Goal: Task Accomplishment & Management: Complete application form

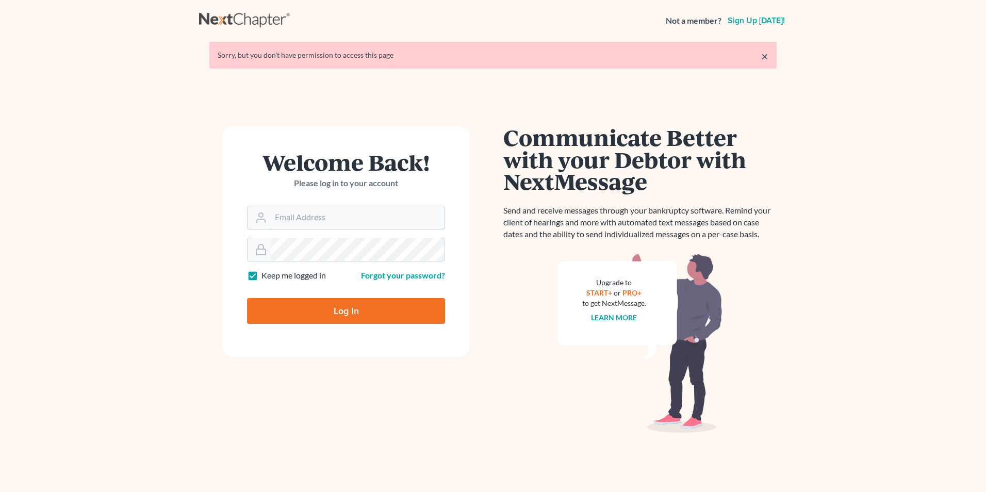
type input "ronjr@lueddekelaw.com"
click at [340, 319] on input "Log In" at bounding box center [346, 311] width 198 height 26
type input "Thinking..."
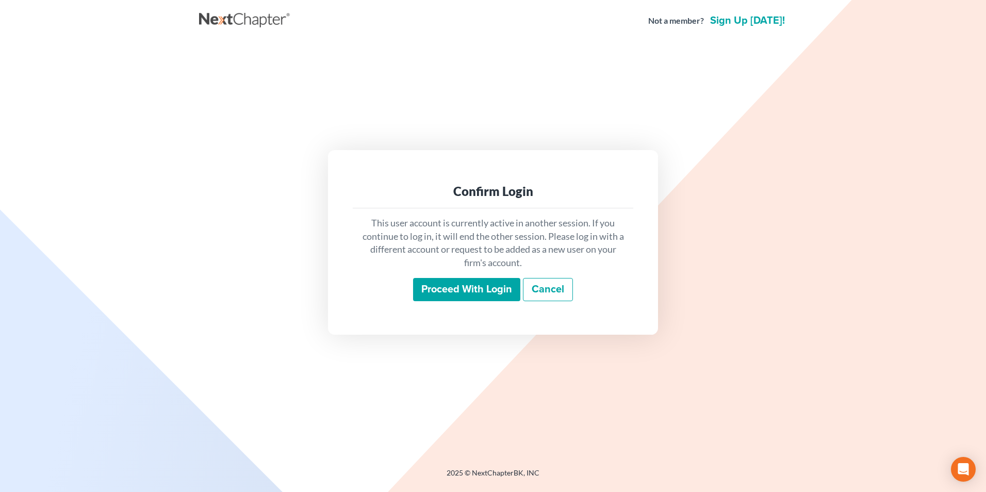
click at [455, 295] on input "Proceed with login" at bounding box center [466, 290] width 107 height 24
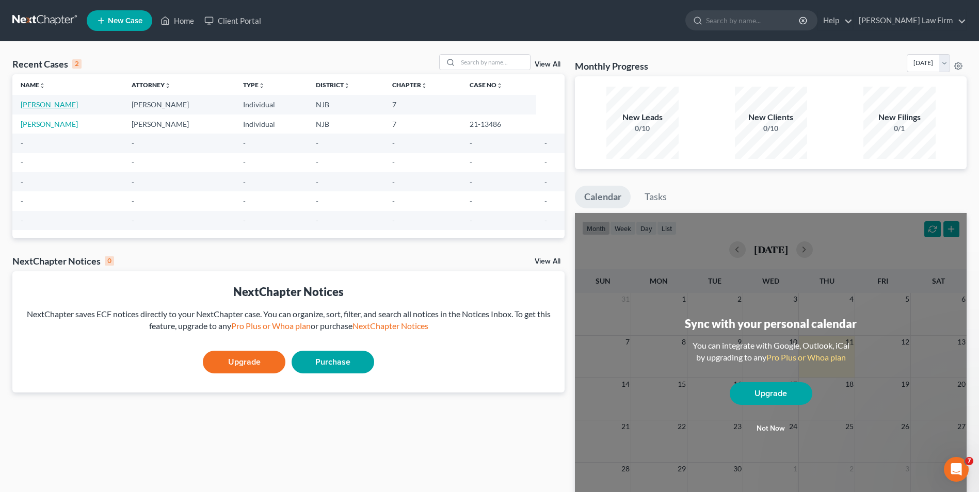
click at [56, 106] on link "[PERSON_NAME]" at bounding box center [49, 104] width 57 height 9
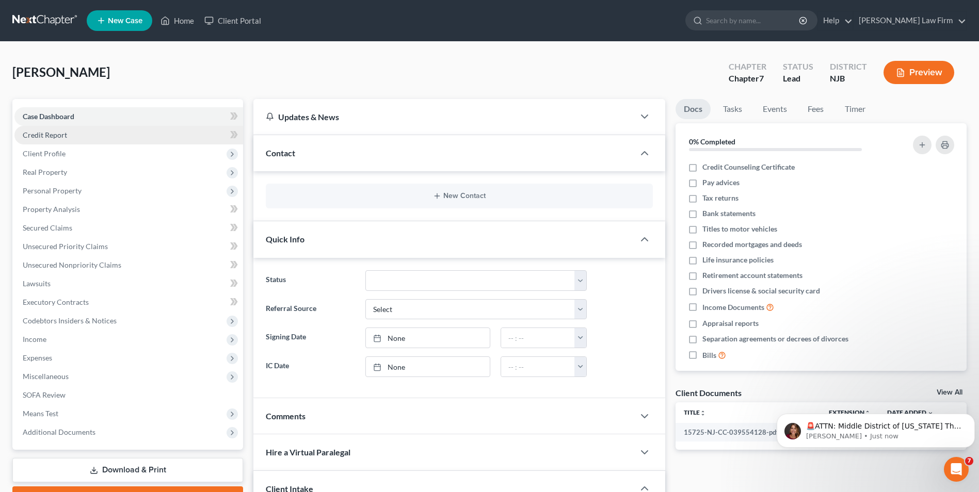
click at [36, 134] on span "Credit Report" at bounding box center [45, 135] width 44 height 9
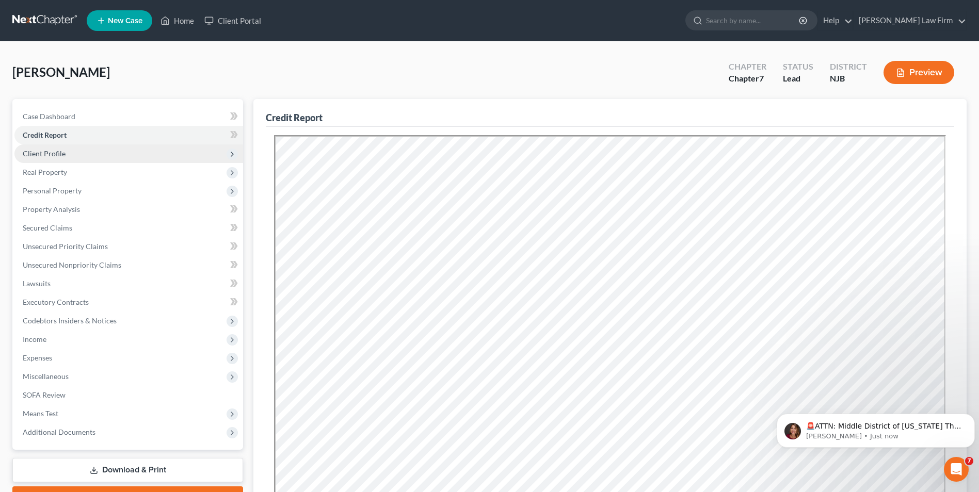
click at [55, 159] on span "Client Profile" at bounding box center [128, 153] width 229 height 19
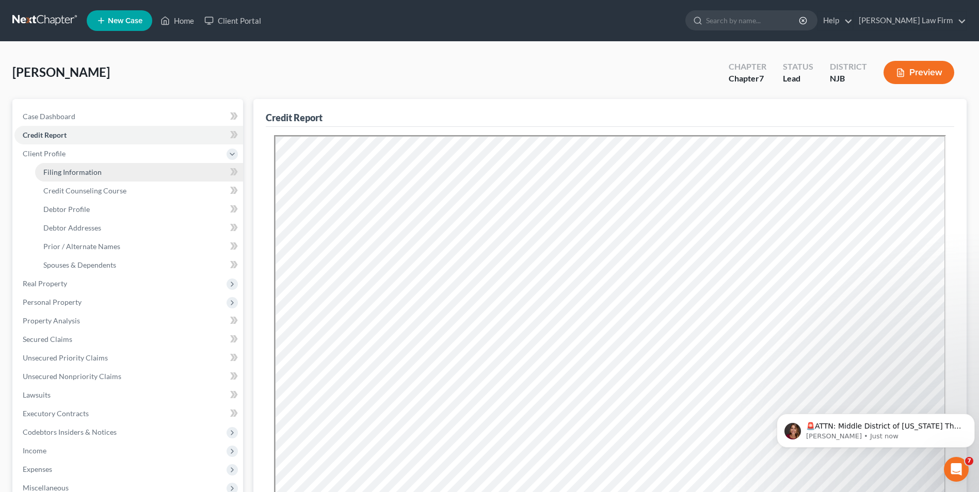
click at [72, 174] on span "Filing Information" at bounding box center [72, 172] width 58 height 9
select select "1"
select select "0"
select select "51"
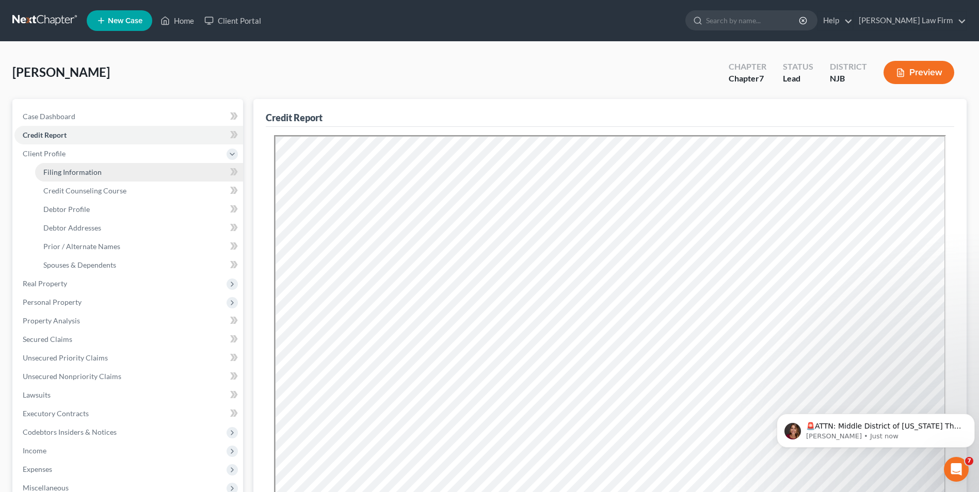
select select "0"
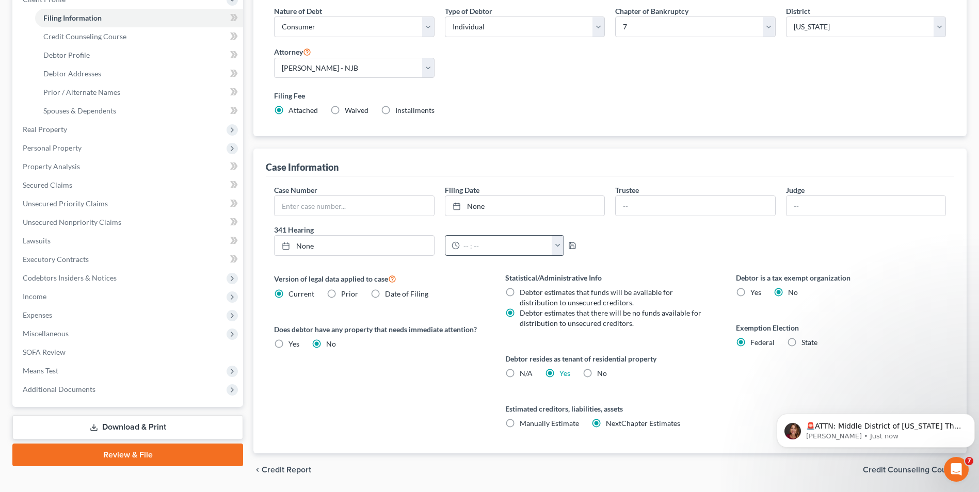
scroll to position [155, 0]
click at [99, 40] on link "Credit Counseling Course" at bounding box center [139, 36] width 208 height 19
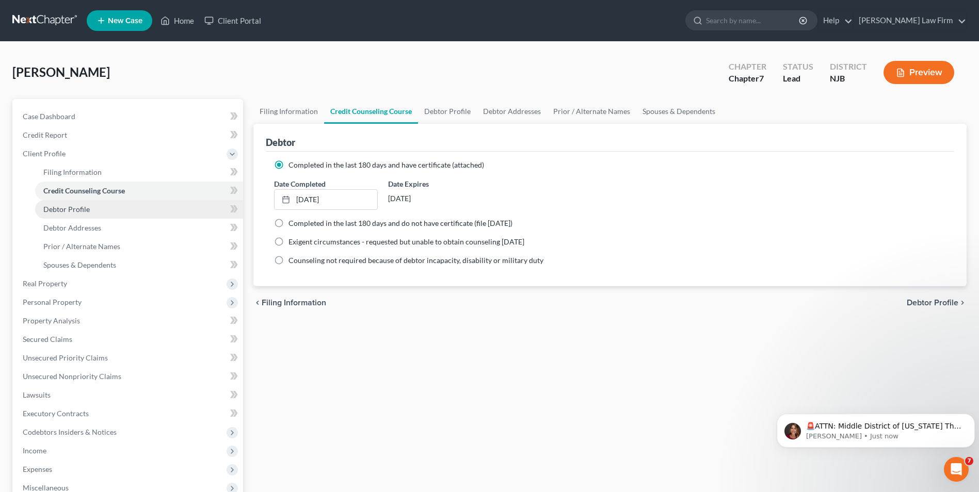
click at [85, 210] on span "Debtor Profile" at bounding box center [66, 209] width 46 height 9
select select "3"
select select "2"
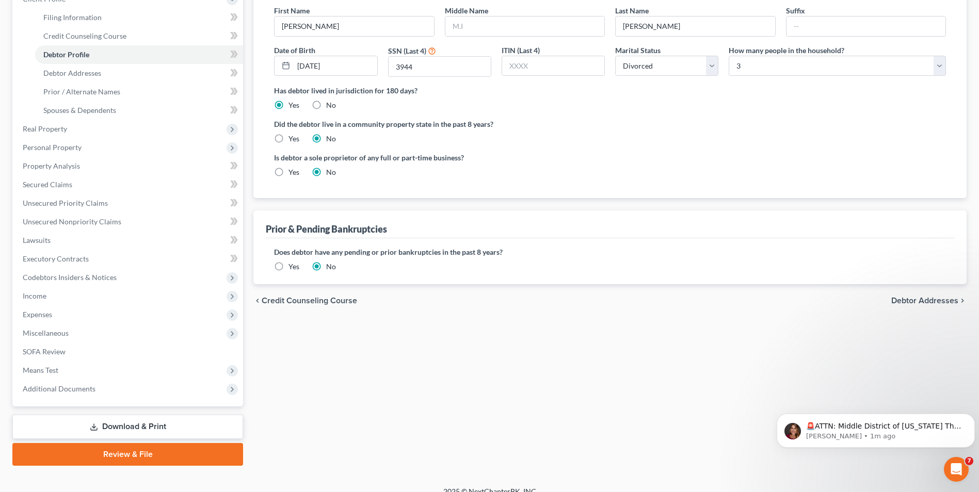
scroll to position [52, 0]
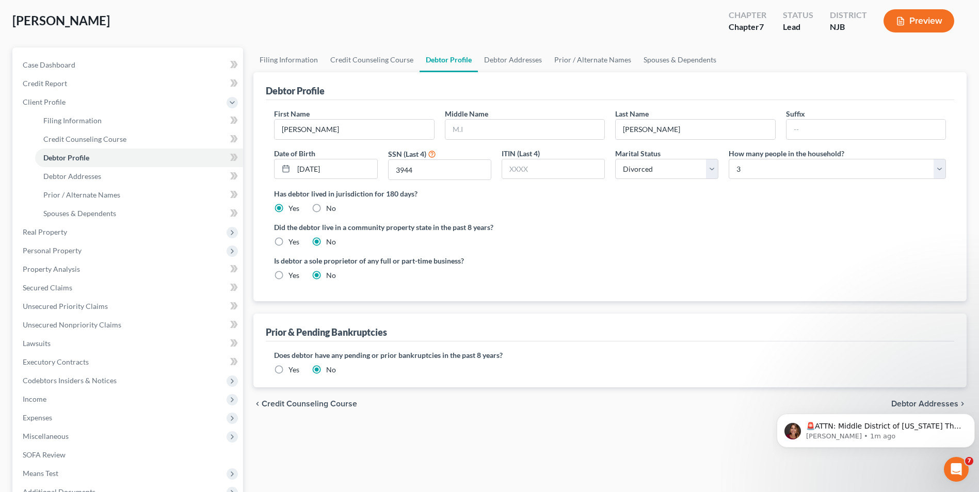
click at [939, 404] on body "🚨ATTN: Middle District of [US_STATE] The court has added a new Credit Counselin…" at bounding box center [875, 428] width 198 height 64
click at [733, 448] on div "Filing Information Credit Counseling Course Debtor Profile Debtor Addresses Pri…" at bounding box center [609, 308] width 723 height 522
click at [935, 405] on body "🚨ATTN: Middle District of [US_STATE] The court has added a new Credit Counselin…" at bounding box center [875, 428] width 198 height 64
click at [971, 418] on icon "Dismiss notification" at bounding box center [972, 417] width 6 height 6
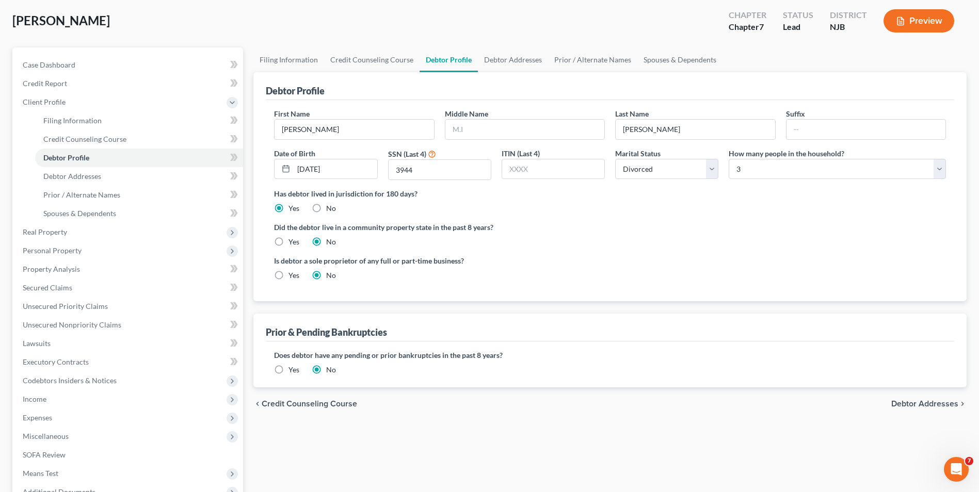
click at [937, 402] on span "Debtor Addresses" at bounding box center [924, 404] width 67 height 8
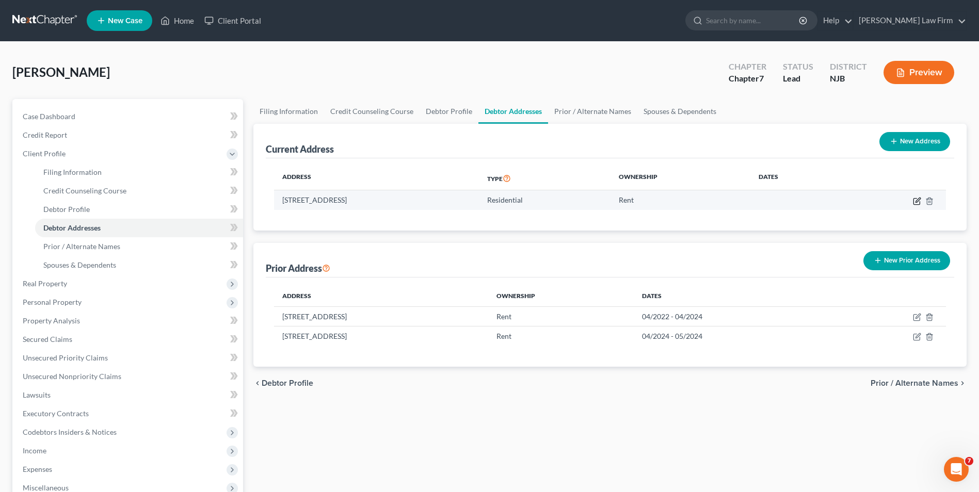
click at [917, 202] on icon "button" at bounding box center [917, 200] width 5 height 5
select select "33"
select select "0"
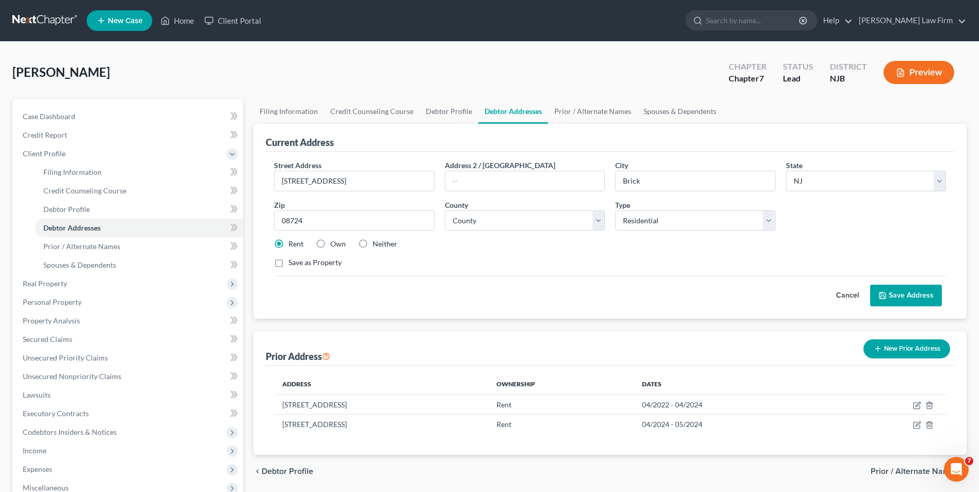
click at [839, 296] on button "Cancel" at bounding box center [846, 295] width 45 height 21
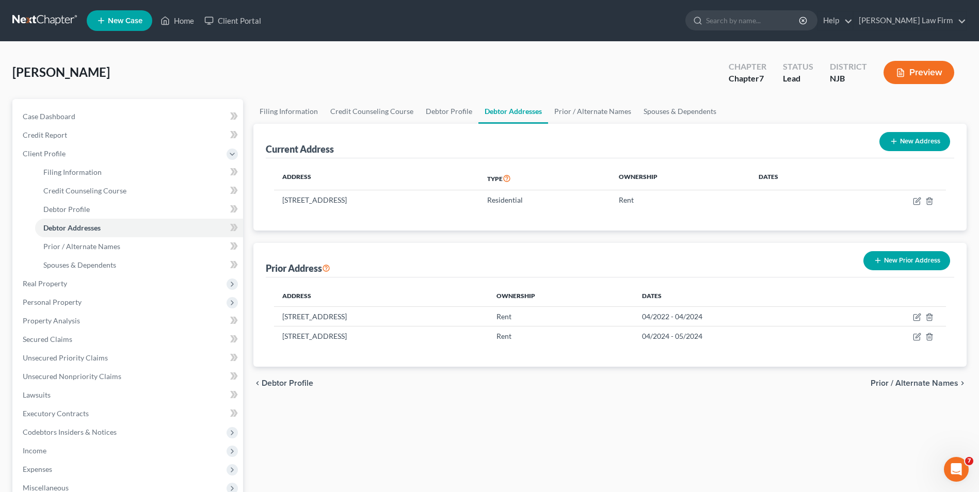
scroll to position [103, 0]
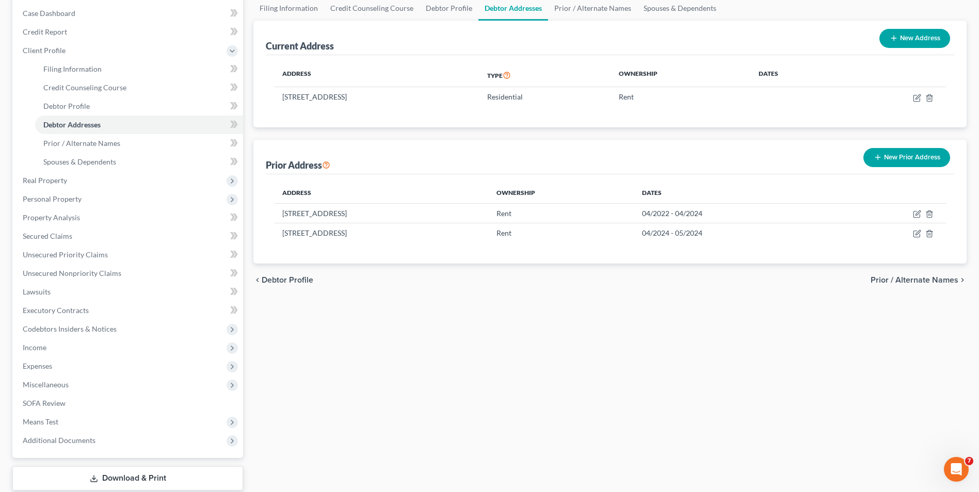
click at [903, 278] on span "Prior / Alternate Names" at bounding box center [914, 280] width 88 height 8
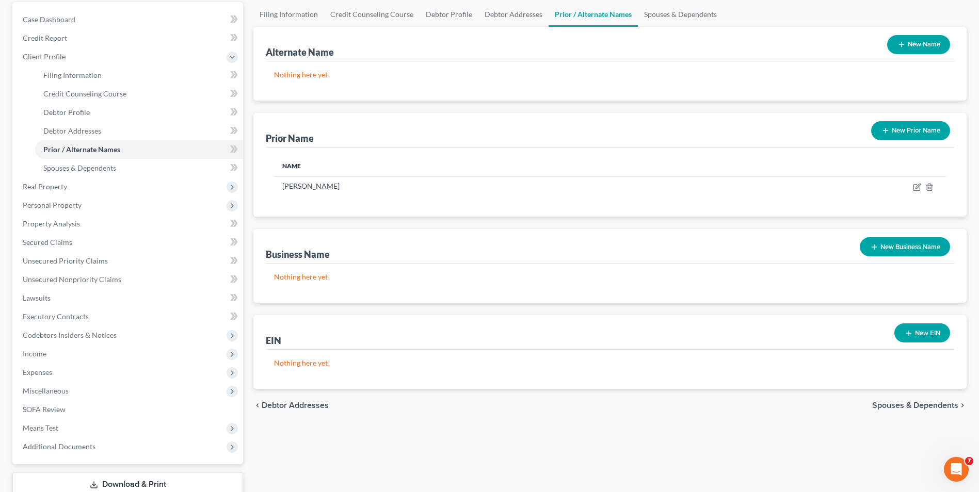
scroll to position [103, 0]
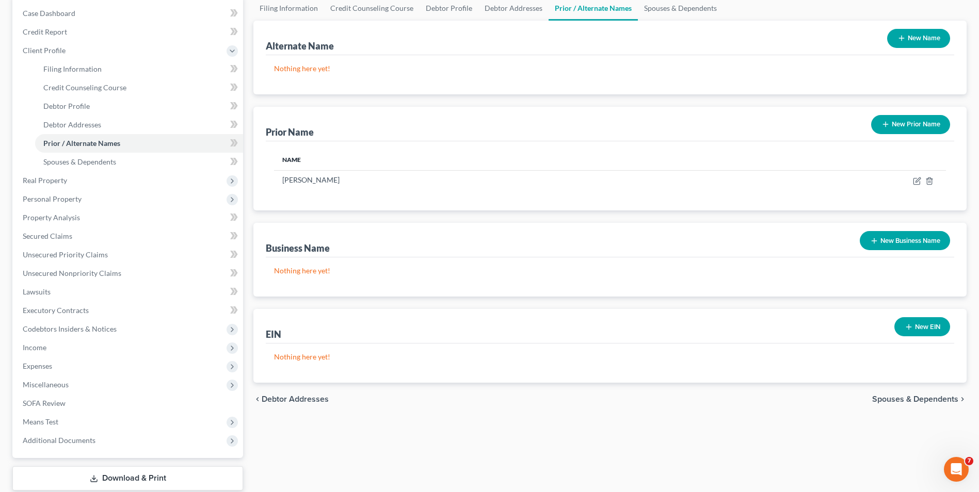
click at [924, 399] on span "Spouses & Dependents" at bounding box center [915, 399] width 86 height 8
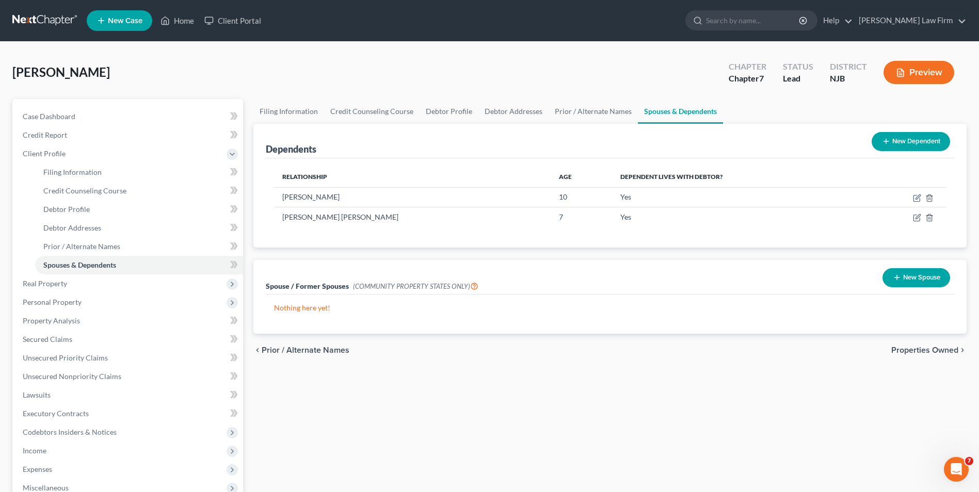
click at [926, 351] on span "Properties Owned" at bounding box center [924, 350] width 67 height 8
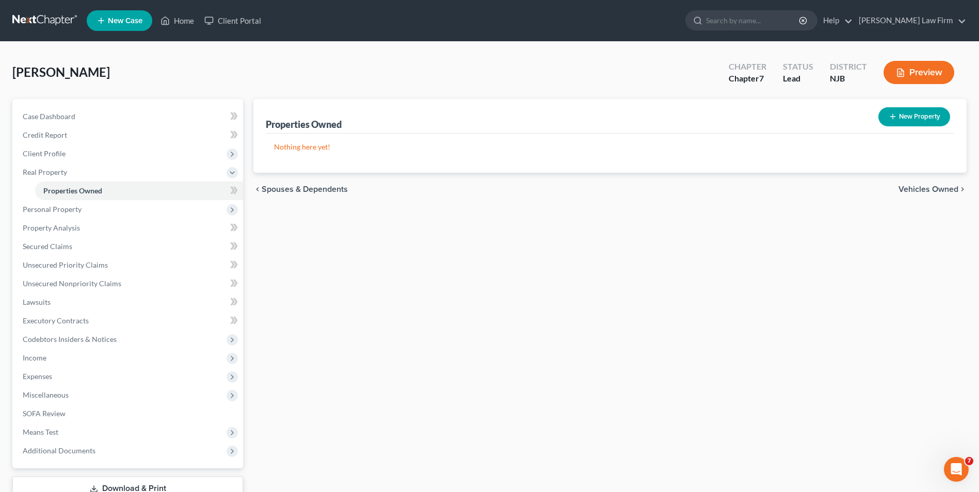
click at [916, 189] on span "Vehicles Owned" at bounding box center [928, 189] width 60 height 8
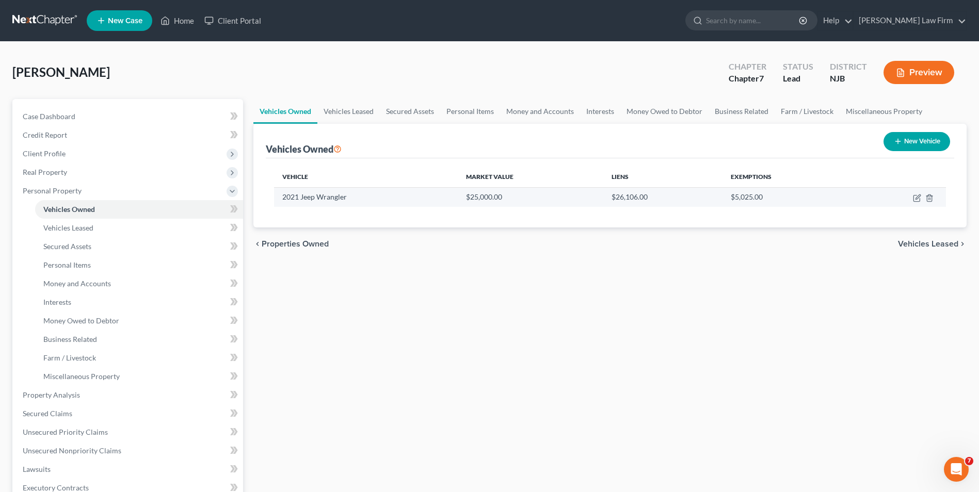
click at [756, 200] on td "$5,025.00" at bounding box center [787, 197] width 130 height 20
click at [915, 197] on icon "button" at bounding box center [917, 198] width 8 height 8
select select "0"
select select "5"
select select "2"
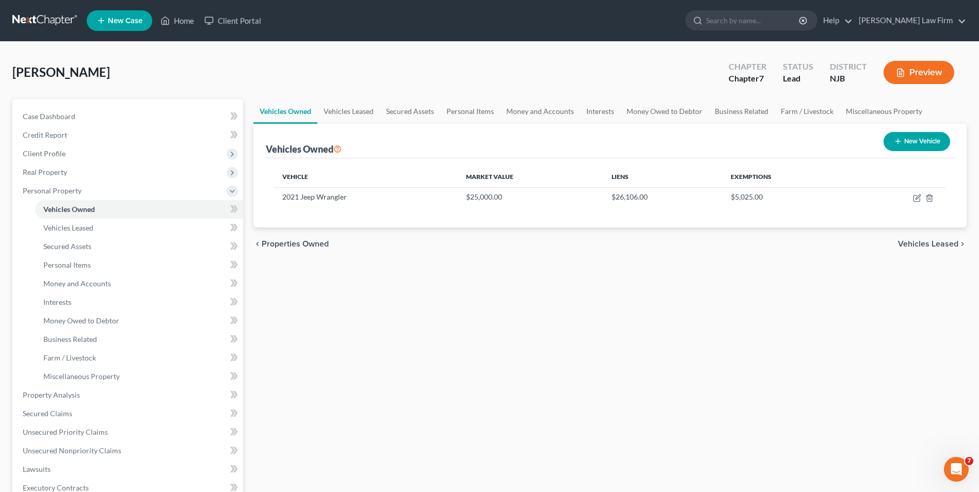
select select "0"
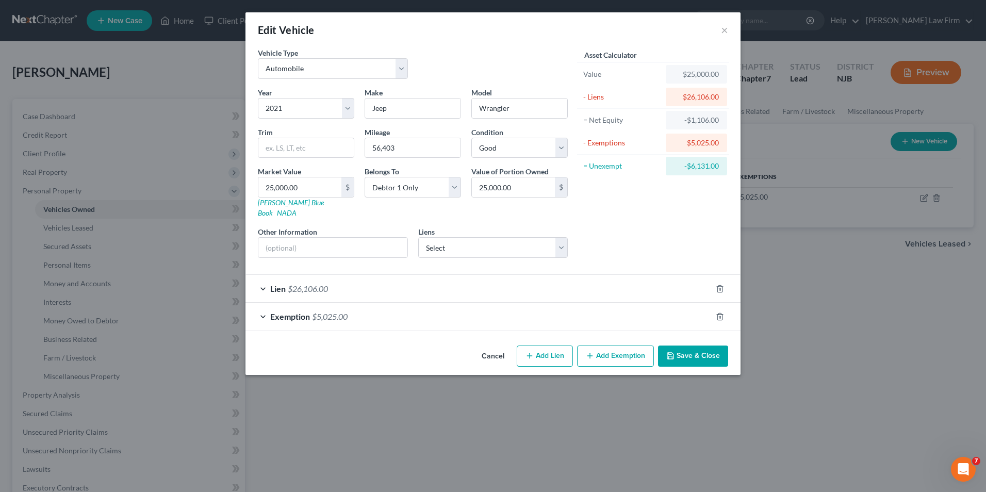
click at [302, 312] on span "Exemption" at bounding box center [290, 317] width 40 height 10
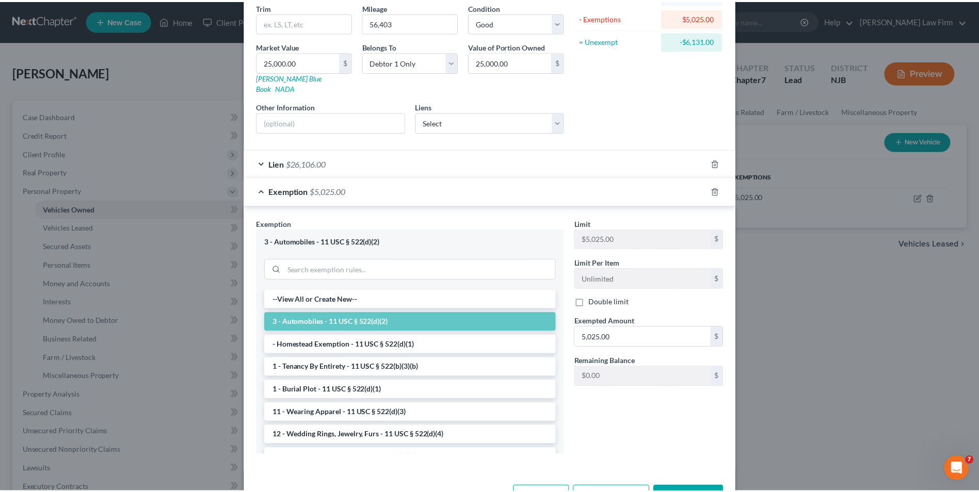
scroll to position [152, 0]
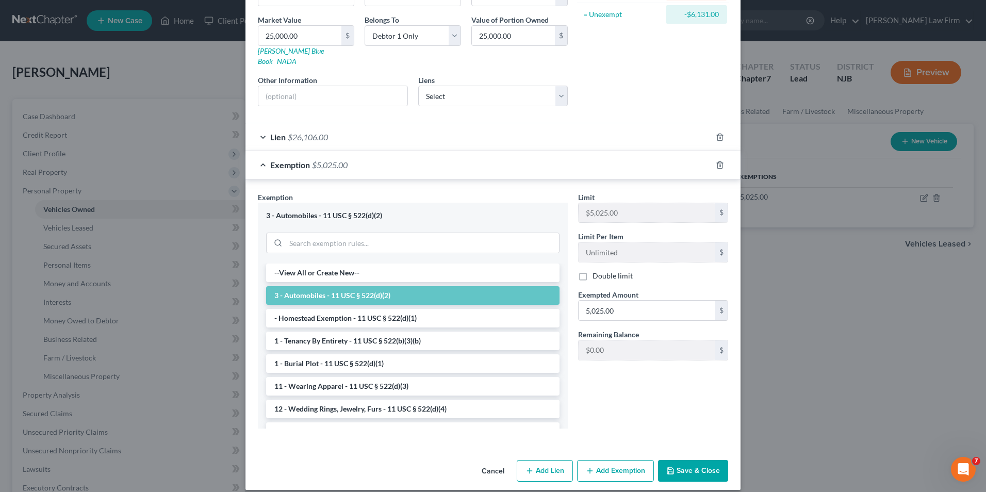
click at [768, 317] on div "Edit Vehicle × Vehicle Type Select Automobile Truck Trailer Watercraft Aircraft…" at bounding box center [493, 246] width 986 height 492
click at [484, 462] on button "Cancel" at bounding box center [493, 471] width 39 height 21
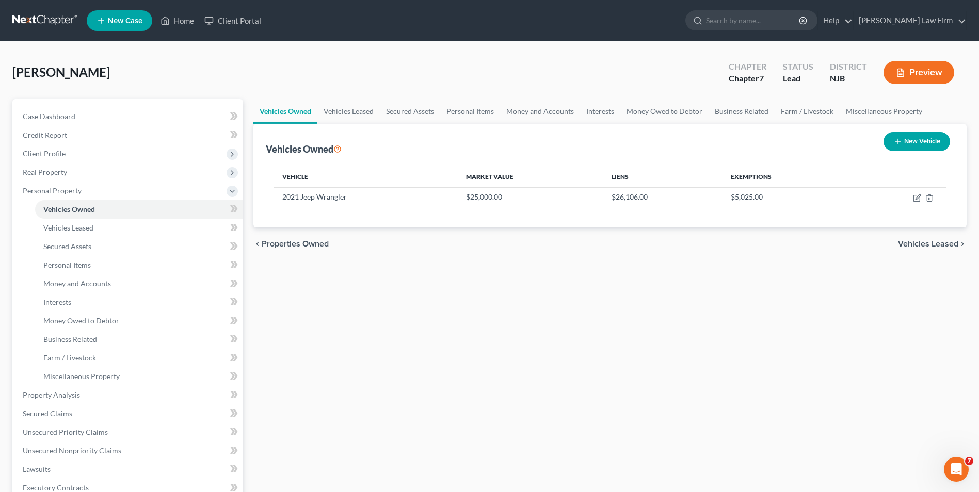
click at [922, 242] on span "Vehicles Leased" at bounding box center [928, 244] width 60 height 8
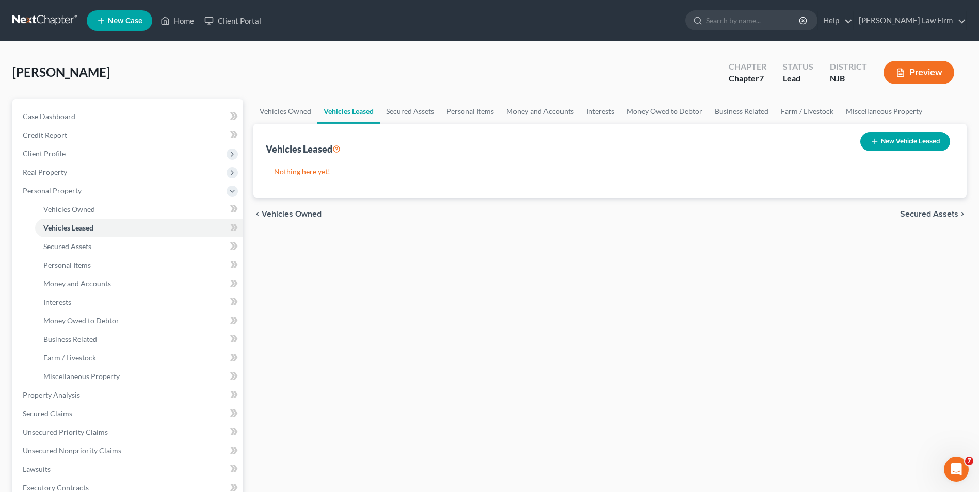
click at [916, 210] on span "Secured Assets" at bounding box center [929, 214] width 58 height 8
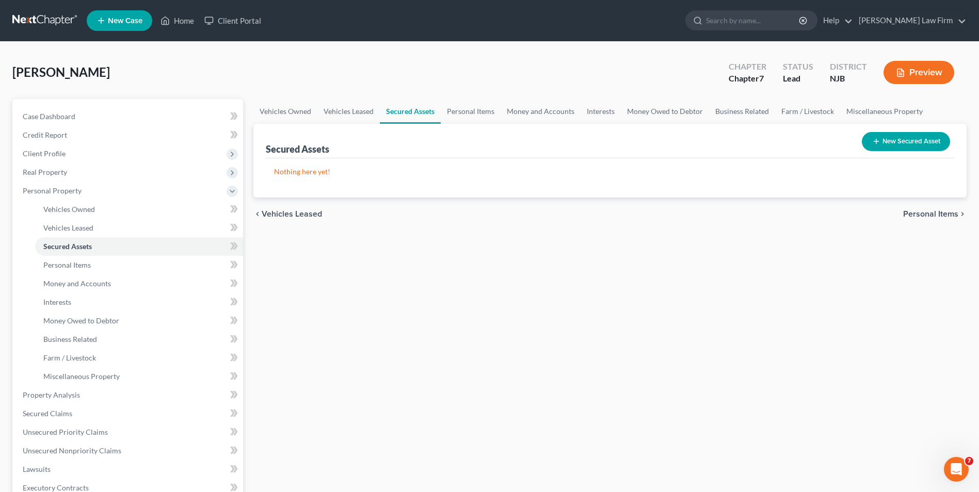
click at [917, 212] on span "Personal Items" at bounding box center [930, 214] width 55 height 8
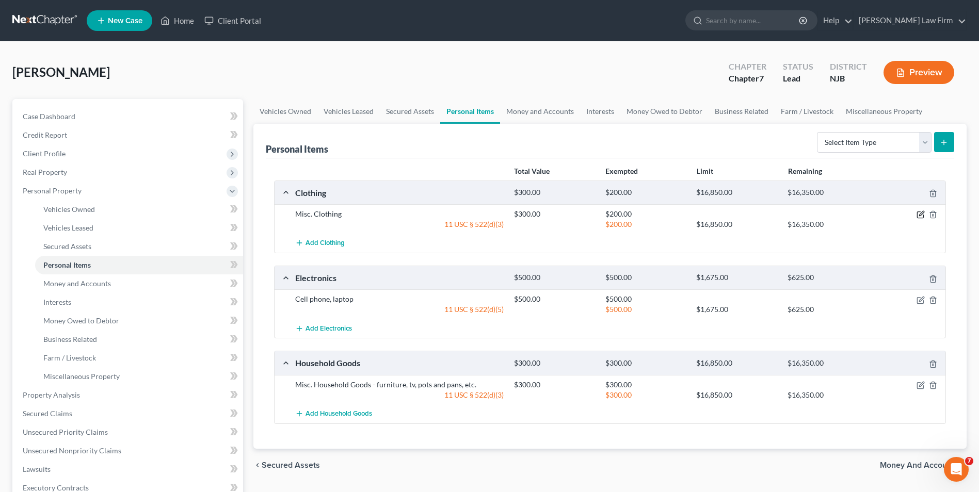
click at [920, 216] on icon "button" at bounding box center [921, 214] width 5 height 5
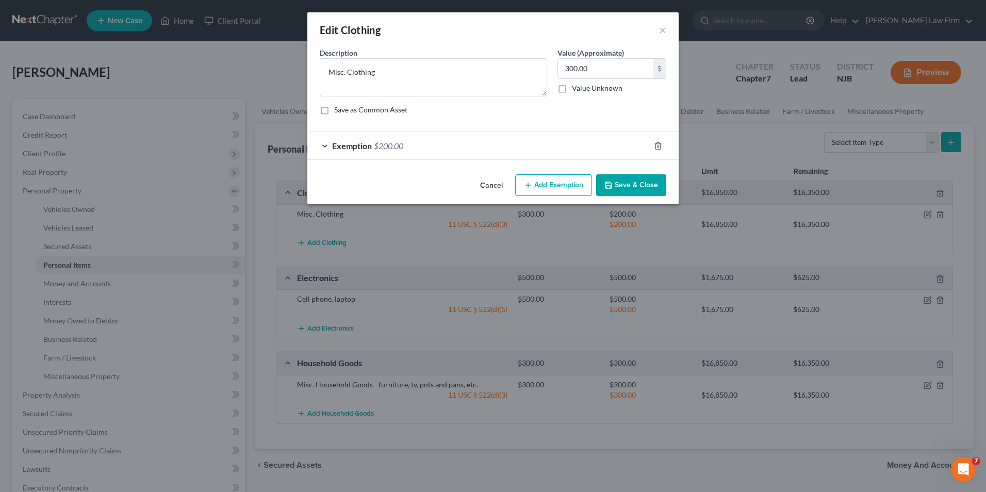
click at [465, 153] on div "Exemption $200.00" at bounding box center [478, 145] width 343 height 27
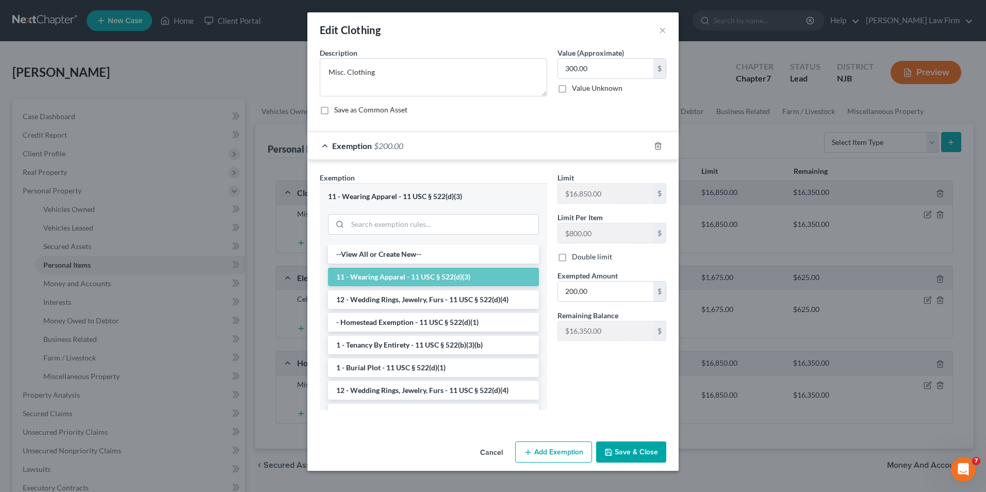
click at [453, 277] on li "11 - Wearing Apparel - 11 USC § 522(d)(3)" at bounding box center [433, 277] width 211 height 19
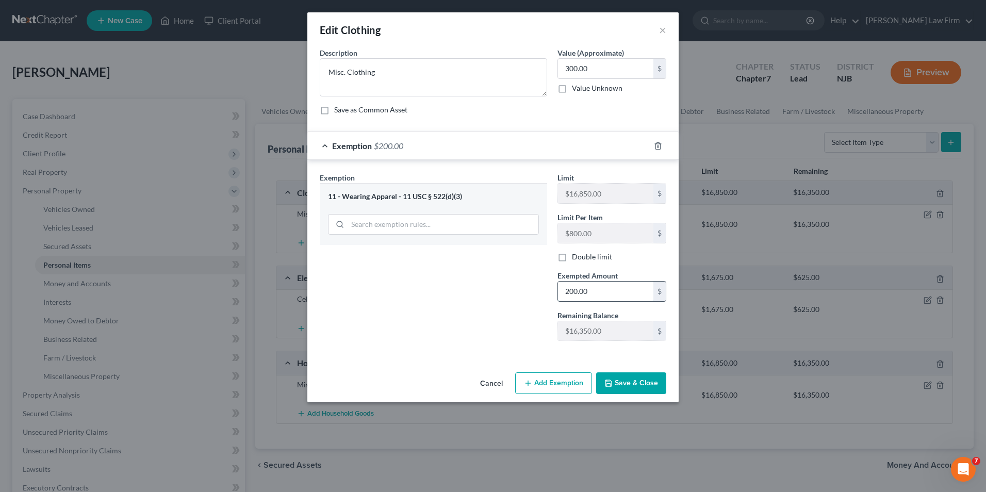
click at [596, 292] on input "200.00" at bounding box center [605, 292] width 95 height 20
click at [460, 289] on div "Exemption Set must be selected for CA. Exemption * 11 - Wearing Apparel - 11 US…" at bounding box center [434, 260] width 238 height 177
click at [414, 225] on input "search" at bounding box center [443, 225] width 191 height 20
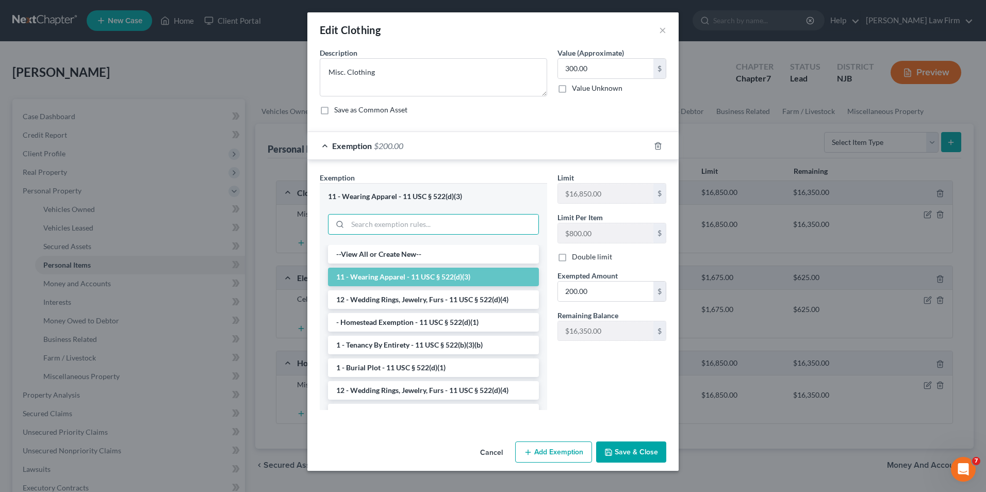
click at [414, 197] on div "11 - Wearing Apparel - 11 USC § 522(d)(3)" at bounding box center [433, 197] width 211 height 10
drag, startPoint x: 466, startPoint y: 196, endPoint x: 403, endPoint y: 195, distance: 62.9
click at [403, 195] on div "11 - Wearing Apparel - 11 USC § 522(d)(3)" at bounding box center [433, 197] width 211 height 10
drag, startPoint x: 403, startPoint y: 195, endPoint x: 415, endPoint y: 197, distance: 12.0
copy div "11 USC § 522(d)(3)"
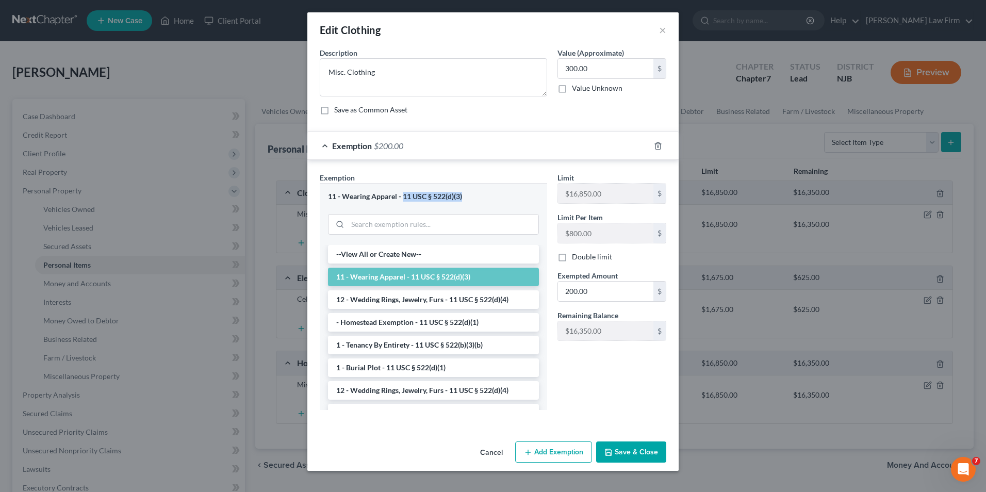
click at [448, 281] on li "11 - Wearing Apparel - 11 USC § 522(d)(3)" at bounding box center [433, 277] width 211 height 19
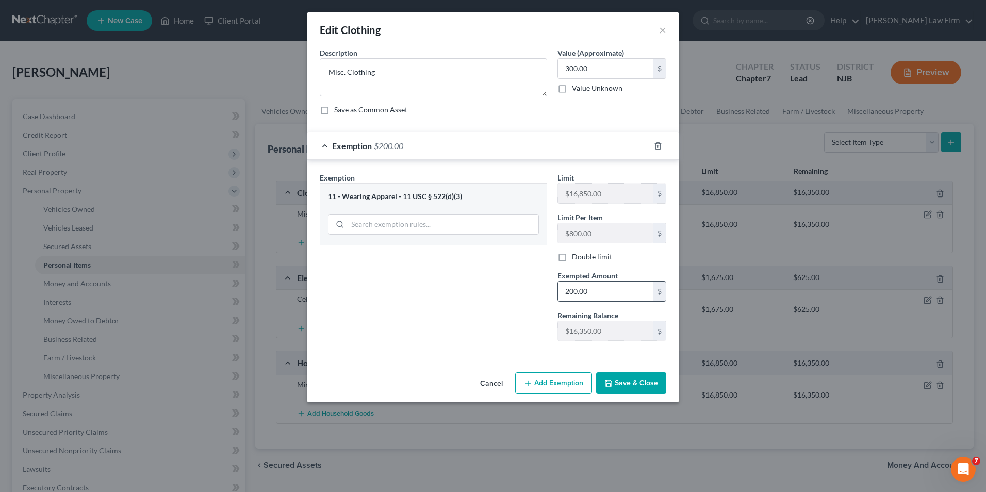
click at [587, 290] on input "200.00" at bounding box center [605, 292] width 95 height 20
click at [569, 291] on input "200.00" at bounding box center [605, 292] width 95 height 20
type input "300.00"
click at [628, 384] on button "Save & Close" at bounding box center [631, 383] width 70 height 22
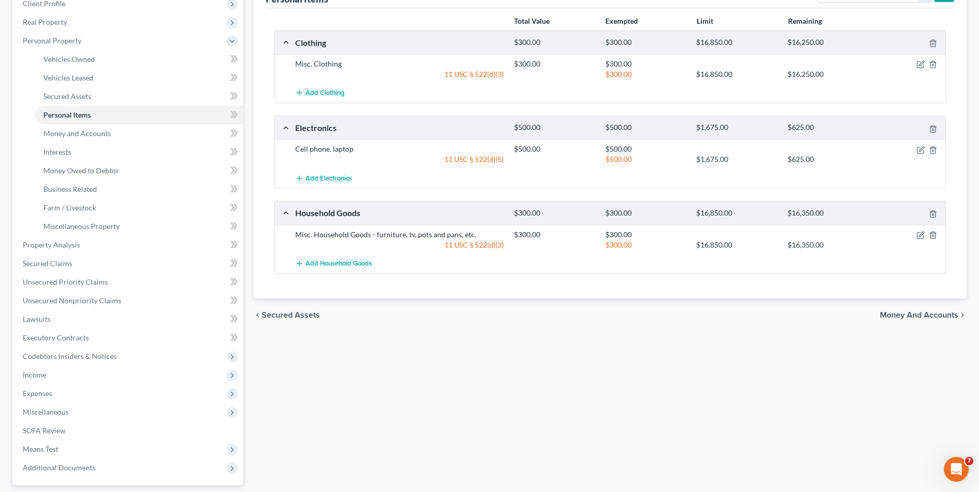
scroll to position [155, 0]
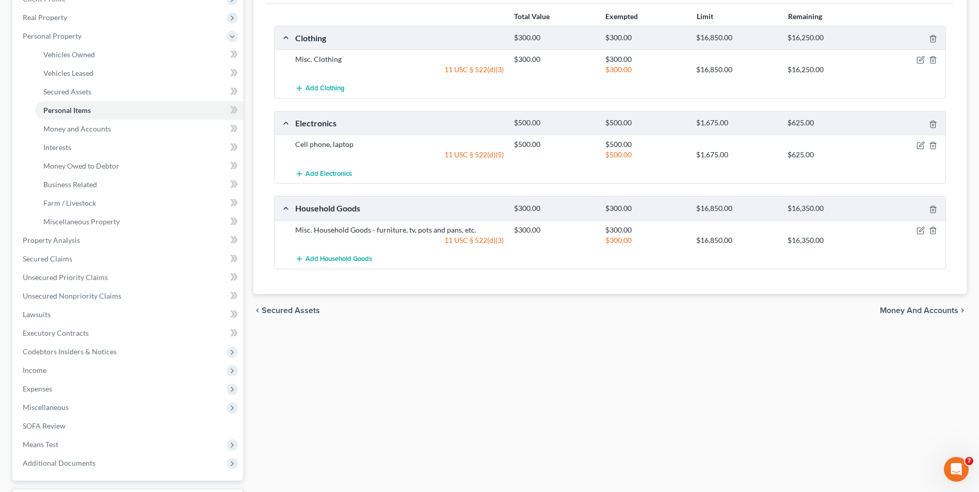
click at [922, 311] on span "Money and Accounts" at bounding box center [919, 310] width 78 height 8
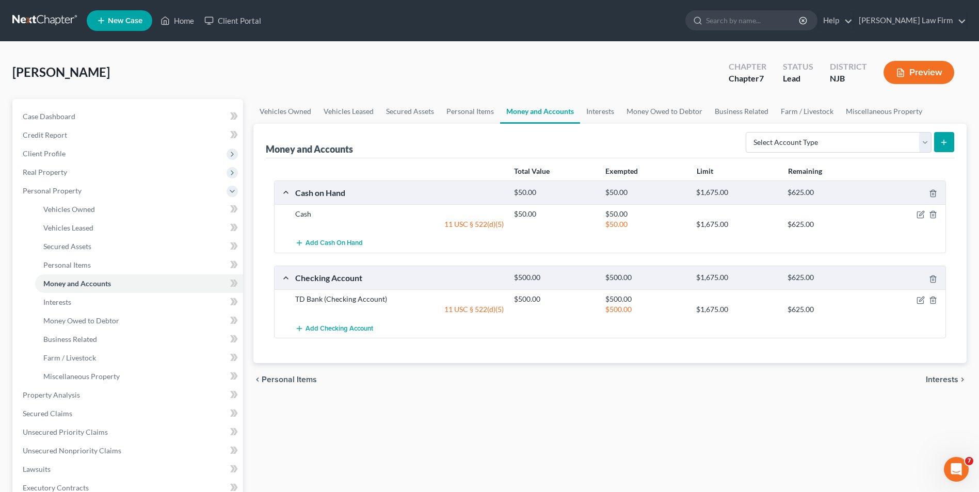
click at [935, 383] on span "Interests" at bounding box center [941, 380] width 32 height 8
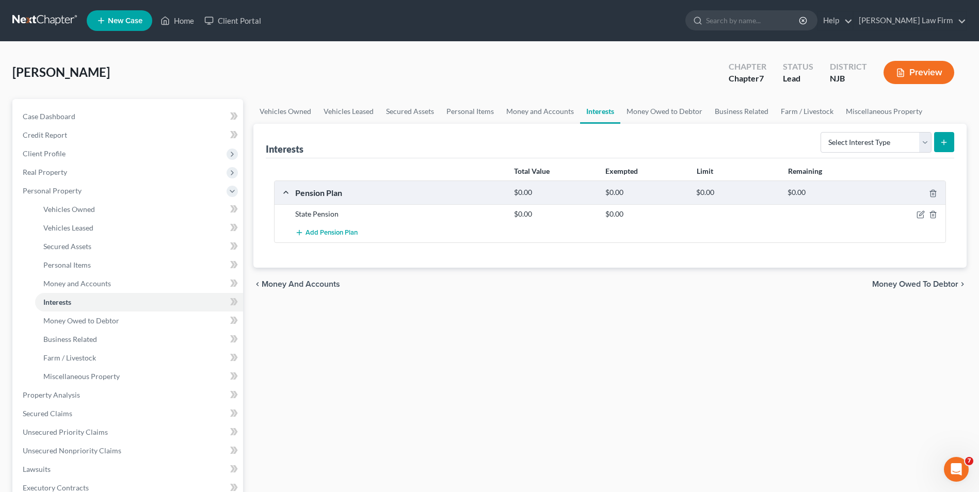
click at [317, 215] on div "State Pension" at bounding box center [399, 214] width 219 height 10
click at [922, 216] on icon "button" at bounding box center [920, 214] width 8 height 8
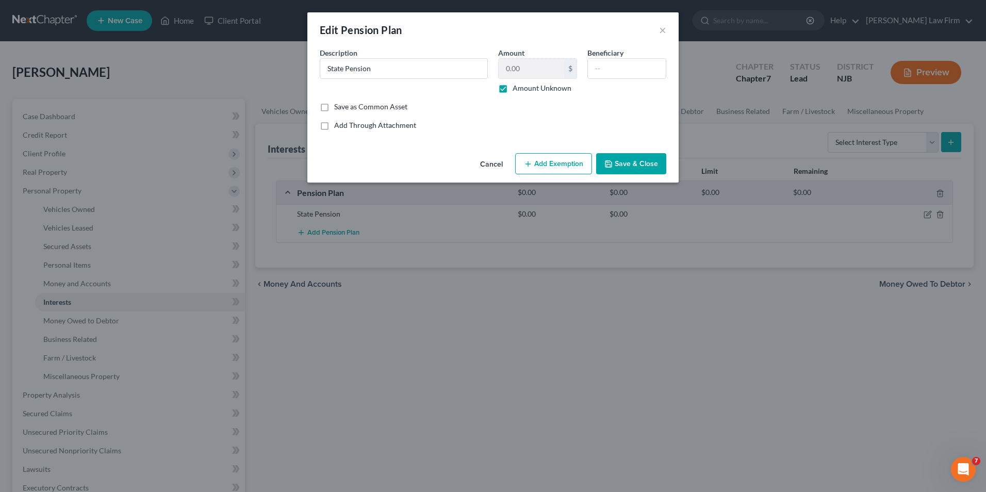
click at [554, 163] on button "Add Exemption" at bounding box center [553, 164] width 77 height 22
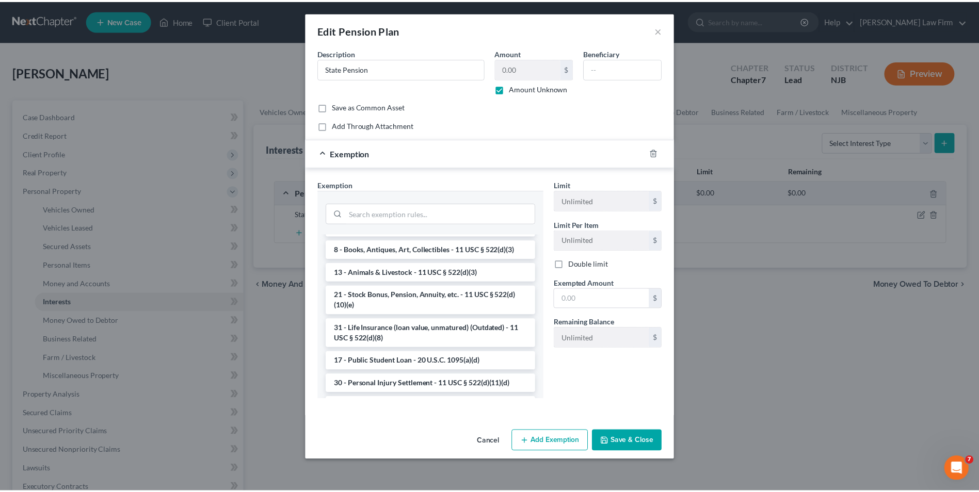
scroll to position [825, 0]
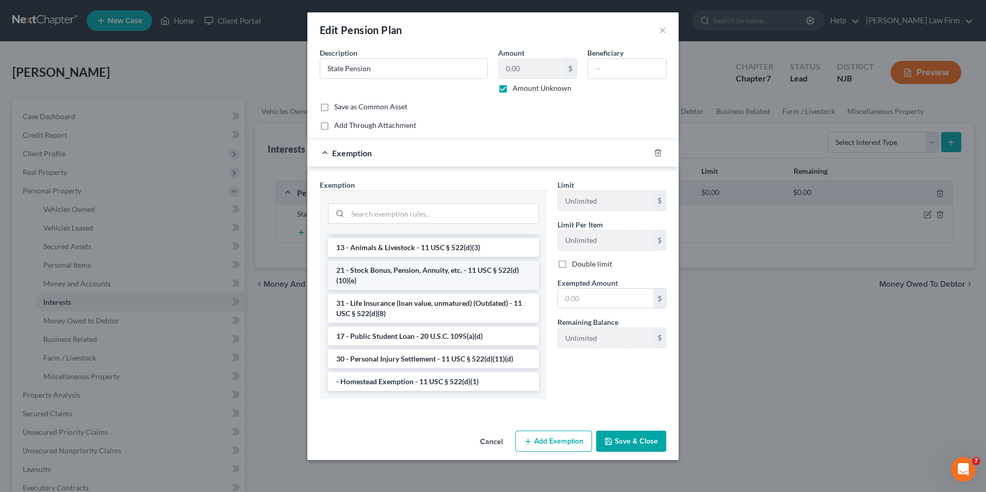
click at [445, 275] on li "21 - Stock Bonus, Pension, Annuity, etc. - 11 USC § 522(d)(10)(e)" at bounding box center [433, 275] width 211 height 29
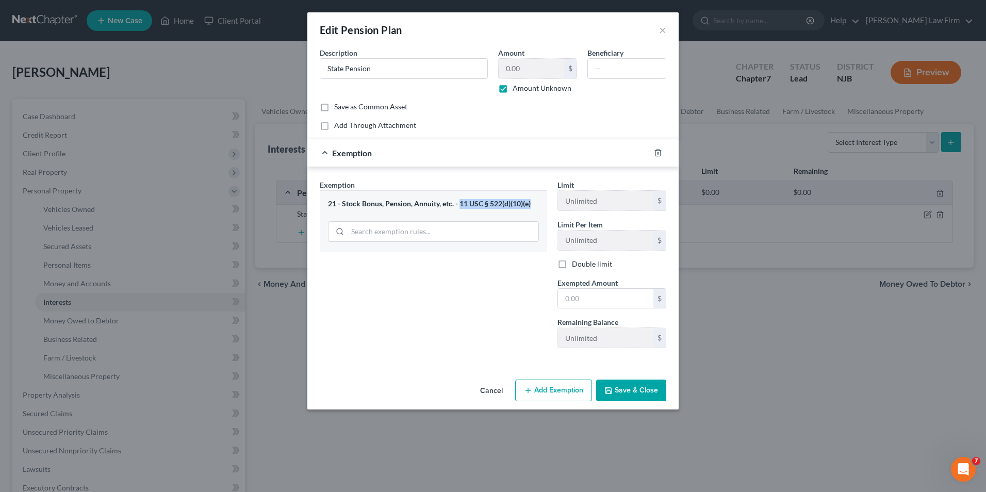
drag, startPoint x: 532, startPoint y: 203, endPoint x: 460, endPoint y: 203, distance: 71.7
click at [460, 203] on div "21 - Stock Bonus, Pension, Annuity, etc. - 11 USC § 522(d)(10)(e)" at bounding box center [433, 204] width 211 height 10
drag, startPoint x: 460, startPoint y: 203, endPoint x: 481, endPoint y: 204, distance: 21.2
copy div "11 USC § 522(d)(10)(e)"
click at [659, 154] on line "button" at bounding box center [659, 154] width 0 height 2
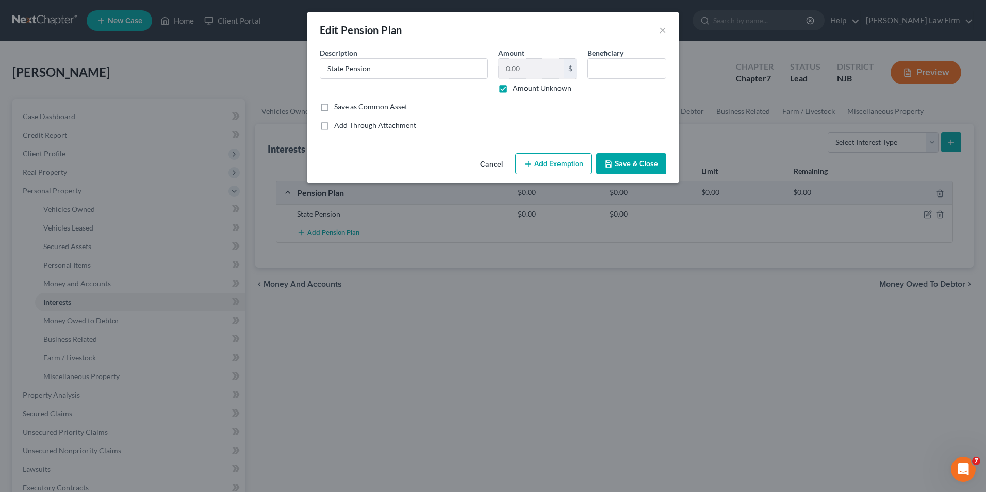
click at [623, 166] on button "Save & Close" at bounding box center [631, 164] width 70 height 22
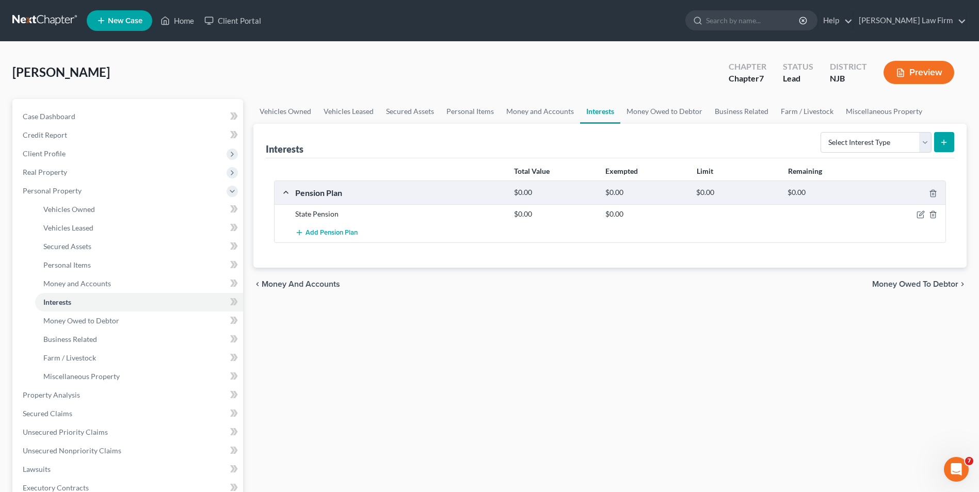
click at [898, 286] on span "Money Owed to Debtor" at bounding box center [915, 284] width 86 height 8
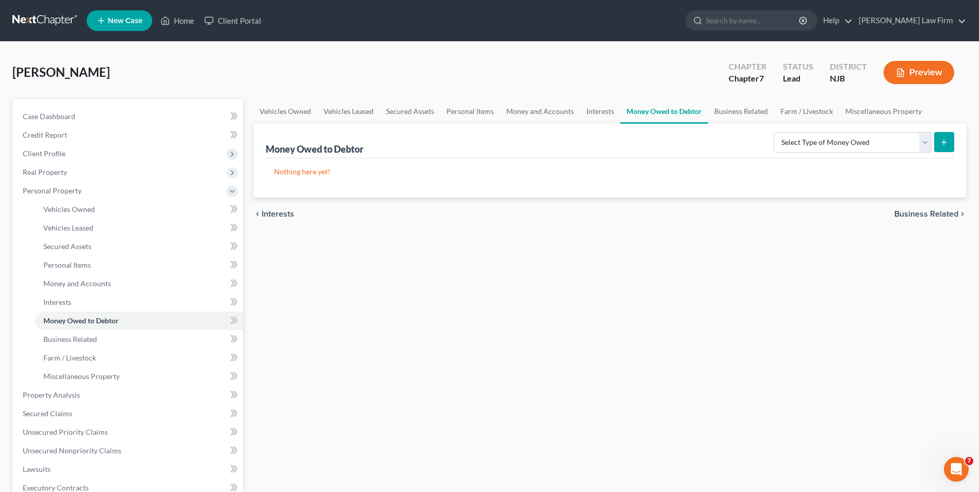
click at [914, 217] on span "Business Related" at bounding box center [926, 214] width 64 height 8
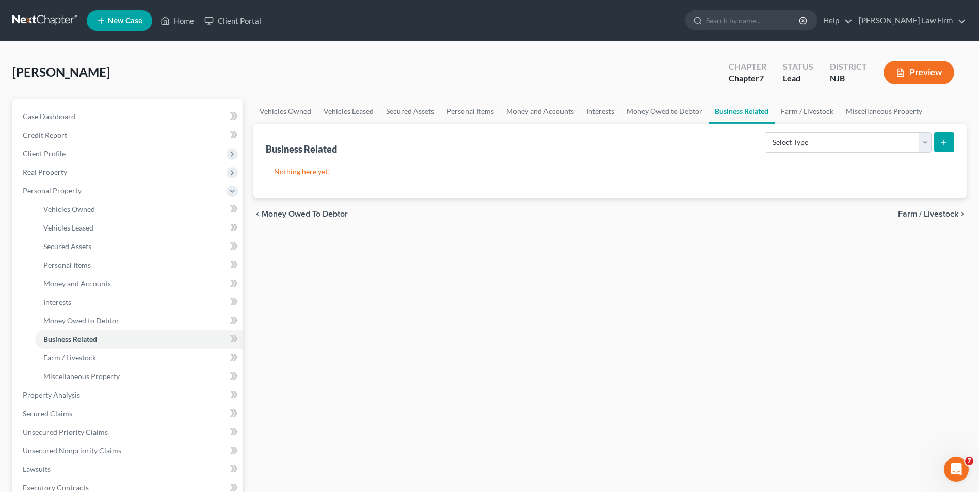
click at [922, 215] on span "Farm / Livestock" at bounding box center [928, 214] width 60 height 8
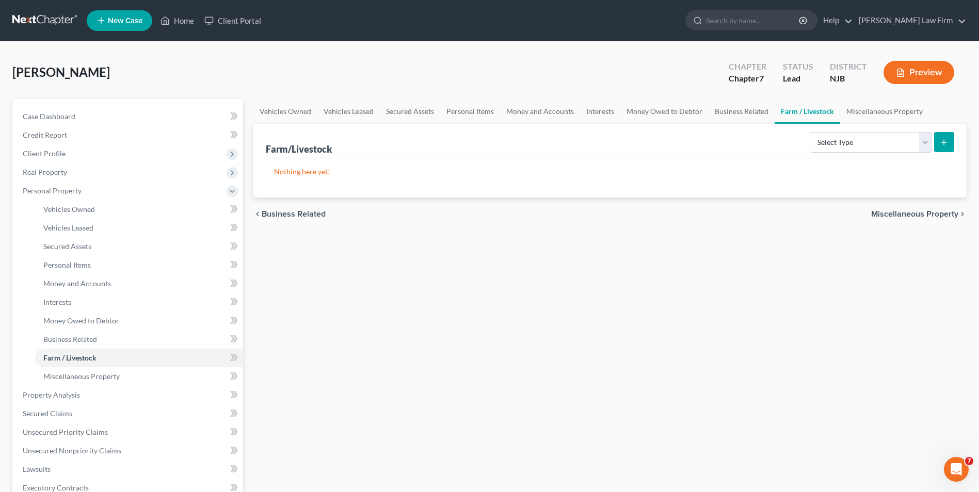
click at [905, 216] on span "Miscellaneous Property" at bounding box center [914, 214] width 87 height 8
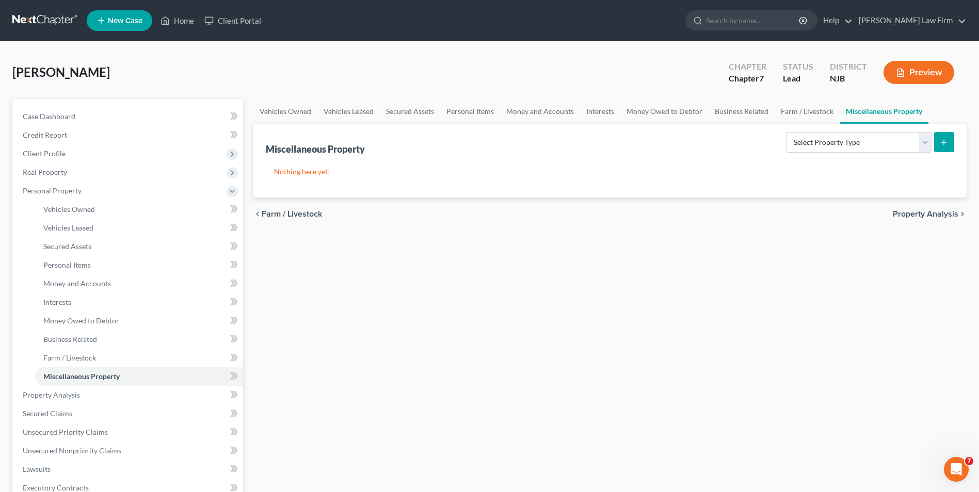
click at [914, 215] on span "Property Analysis" at bounding box center [925, 214] width 66 height 8
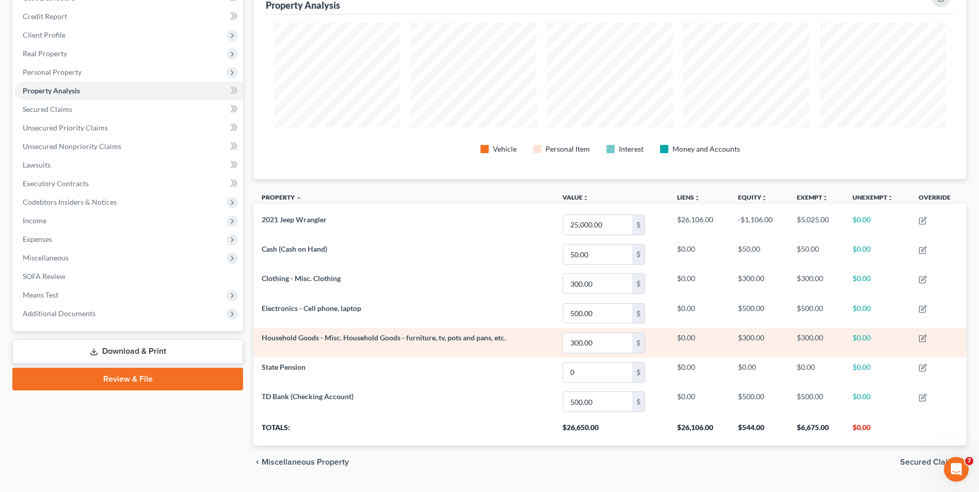
scroll to position [144, 0]
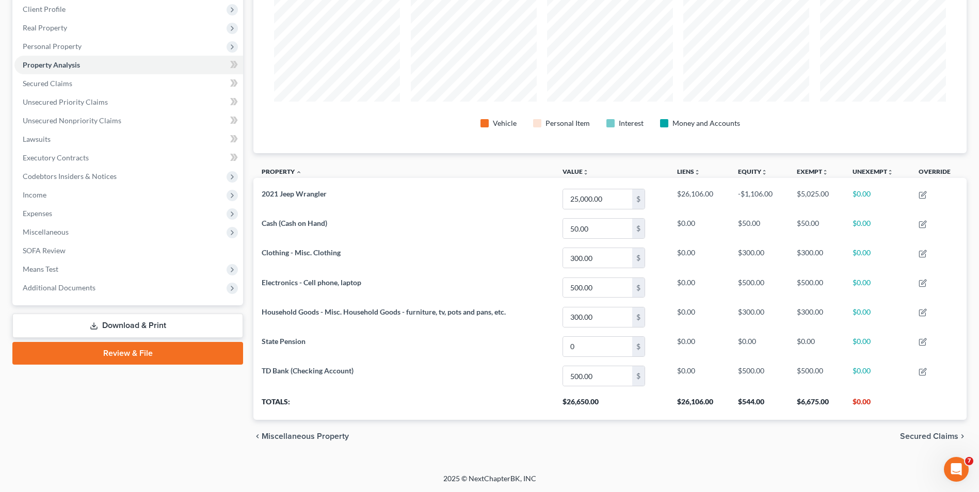
click at [911, 434] on span "Secured Claims" at bounding box center [929, 436] width 58 height 8
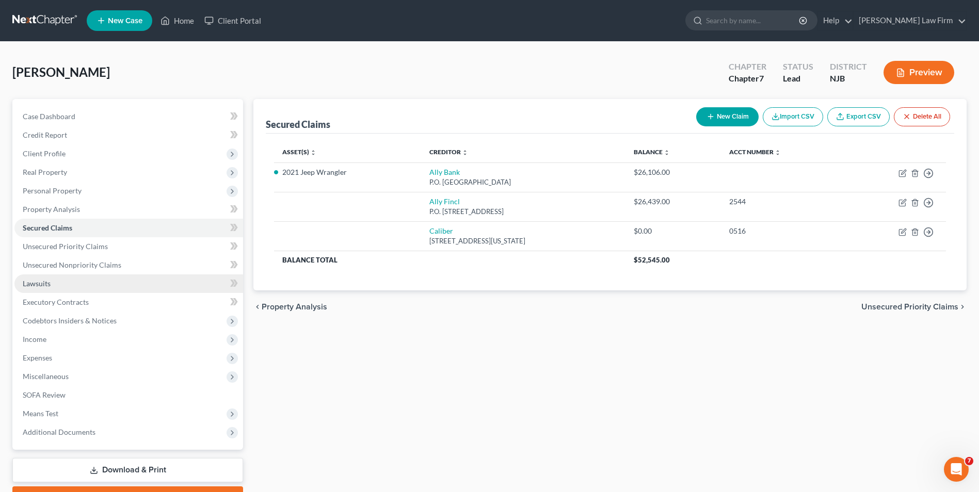
click at [48, 285] on span "Lawsuits" at bounding box center [37, 283] width 28 height 9
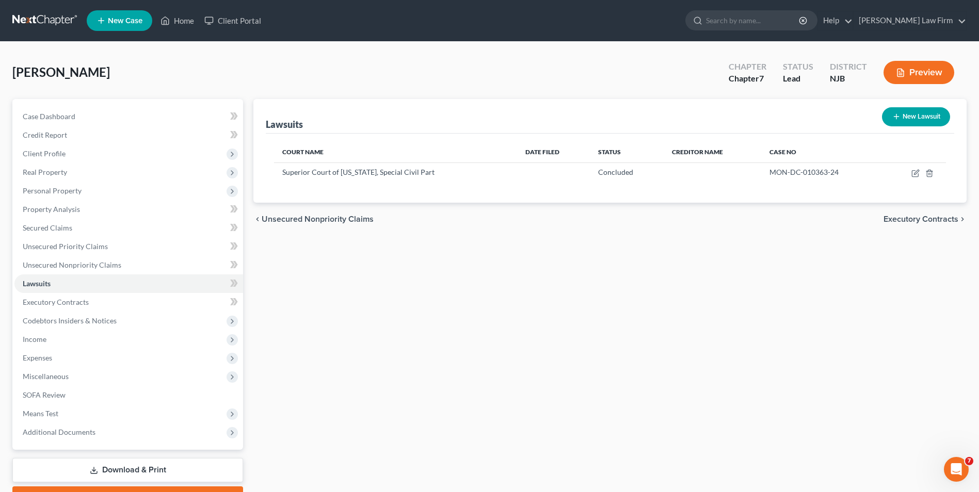
click at [306, 220] on span "Unsecured Nonpriority Claims" at bounding box center [318, 219] width 112 height 8
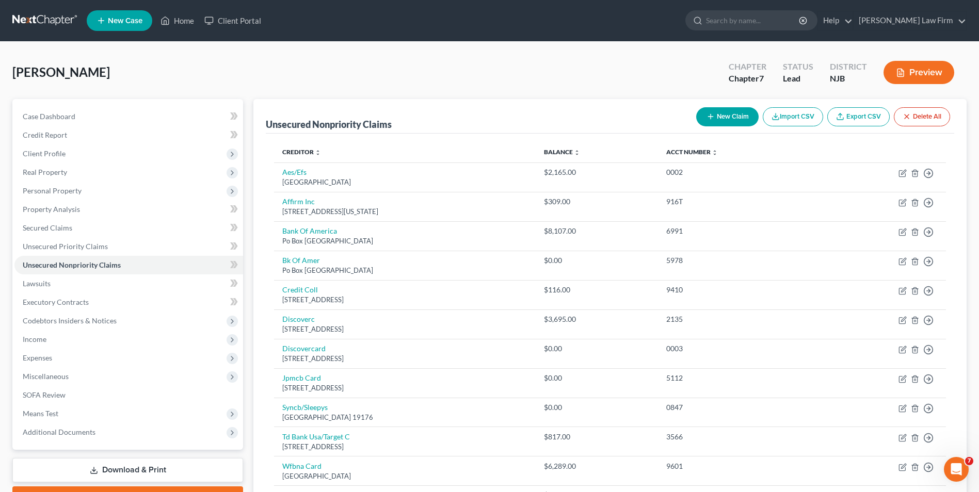
click at [721, 119] on button "New Claim" at bounding box center [727, 116] width 62 height 19
select select "0"
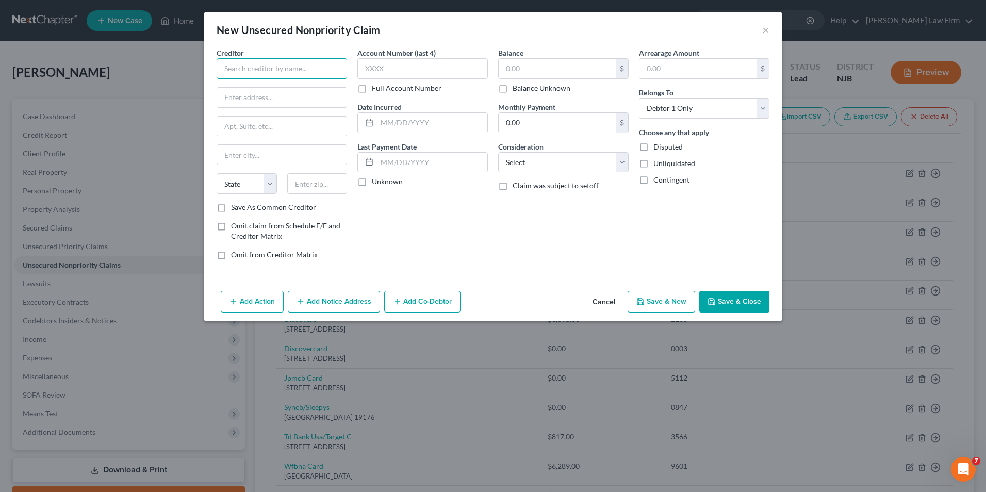
click at [270, 70] on input "text" at bounding box center [282, 68] width 131 height 21
type input "The Law Office of [PERSON_NAME], LLC"
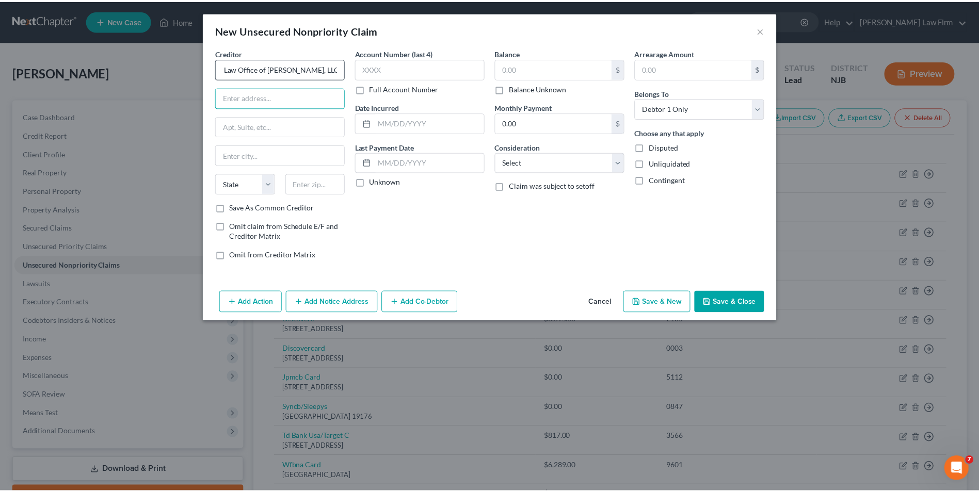
scroll to position [0, 0]
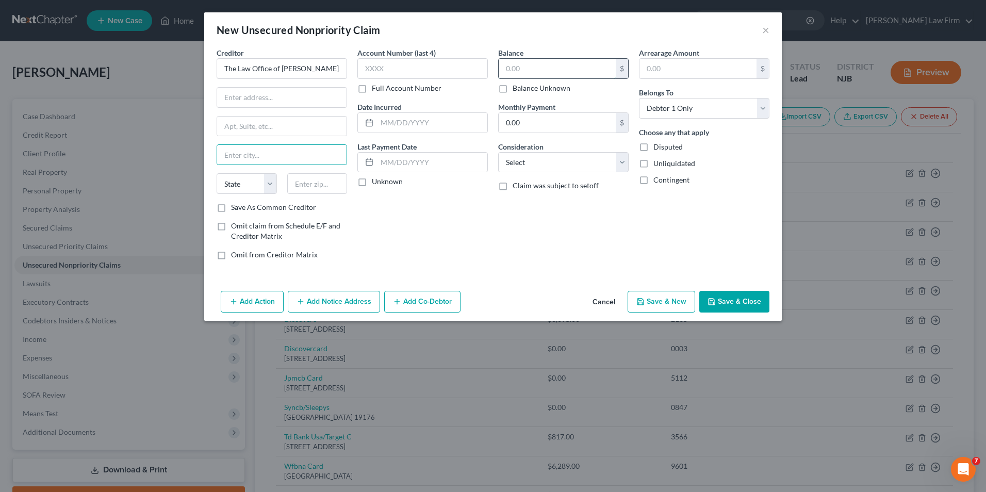
click at [534, 70] on input "text" at bounding box center [557, 69] width 117 height 20
type input "12,142.50"
click at [289, 99] on input "text" at bounding box center [281, 98] width 129 height 20
type input "[PERSON_NAME] Professional Center"
type input "[STREET_ADDRESS]"
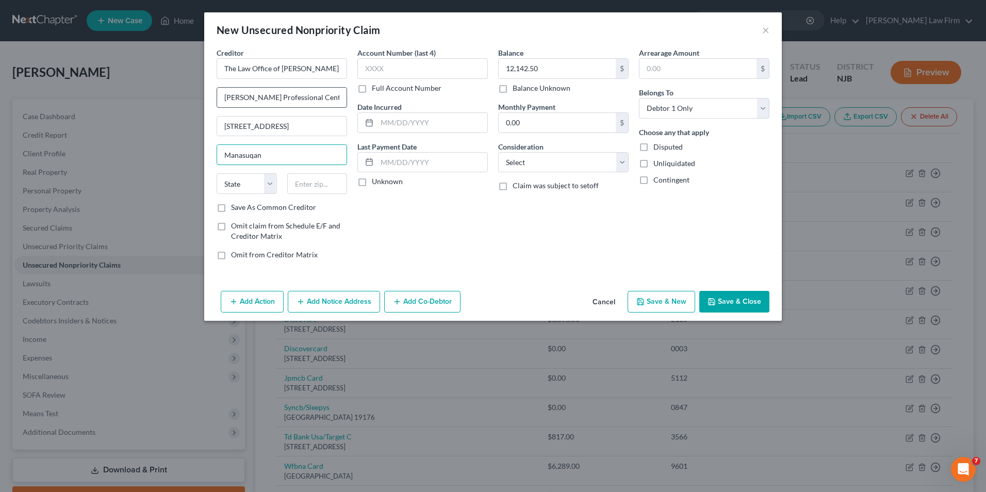
type input "Manasuqan"
select select "33"
type input "08736"
click at [231, 207] on label "Save As Common Creditor" at bounding box center [273, 207] width 85 height 10
click at [235, 207] on input "Save As Common Creditor" at bounding box center [238, 205] width 7 height 7
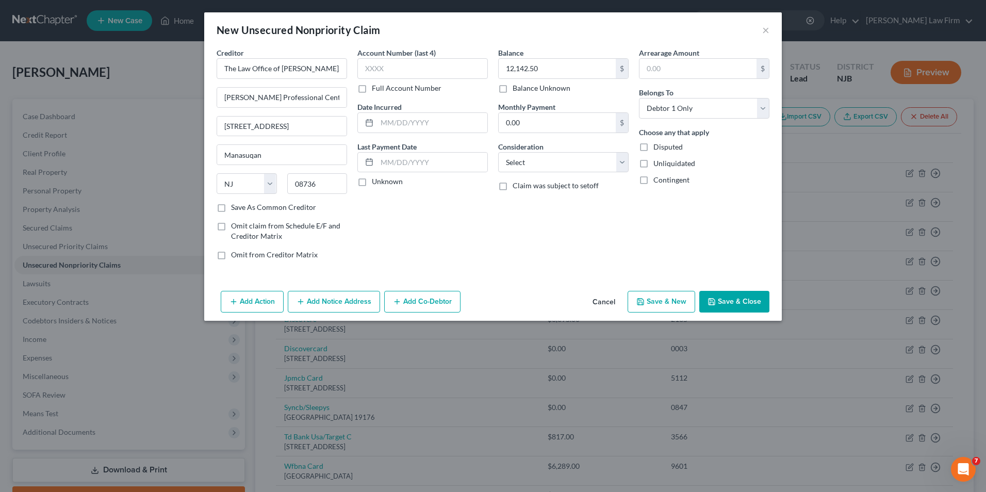
checkbox input "true"
type input "Manasquan"
click at [388, 121] on input "text" at bounding box center [432, 123] width 110 height 20
click at [390, 122] on input "text" at bounding box center [432, 123] width 110 height 20
click at [398, 122] on input "2023" at bounding box center [432, 123] width 110 height 20
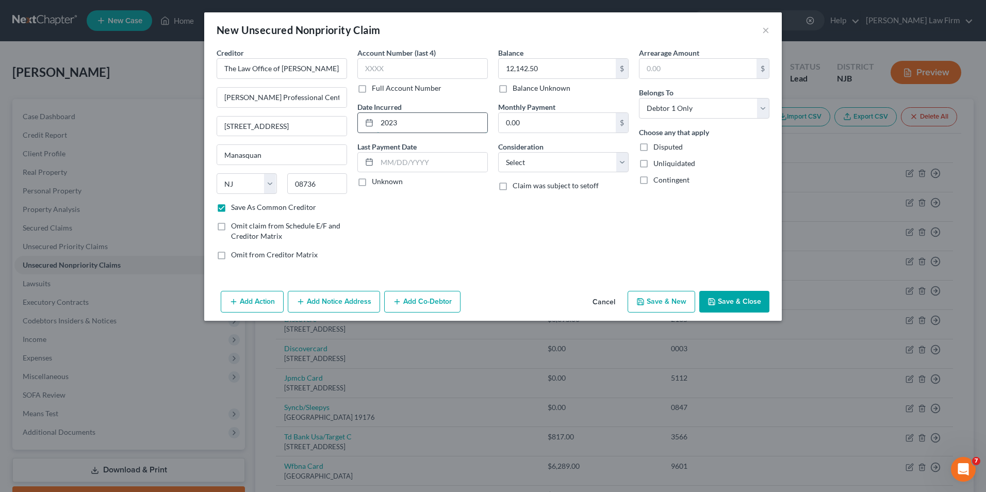
drag, startPoint x: 414, startPoint y: 120, endPoint x: 388, endPoint y: 124, distance: 25.5
click at [411, 121] on input "2023" at bounding box center [432, 123] width 110 height 20
type input "2023"
click at [367, 124] on icon at bounding box center [369, 123] width 8 height 8
click at [401, 124] on input "2023" at bounding box center [432, 123] width 110 height 20
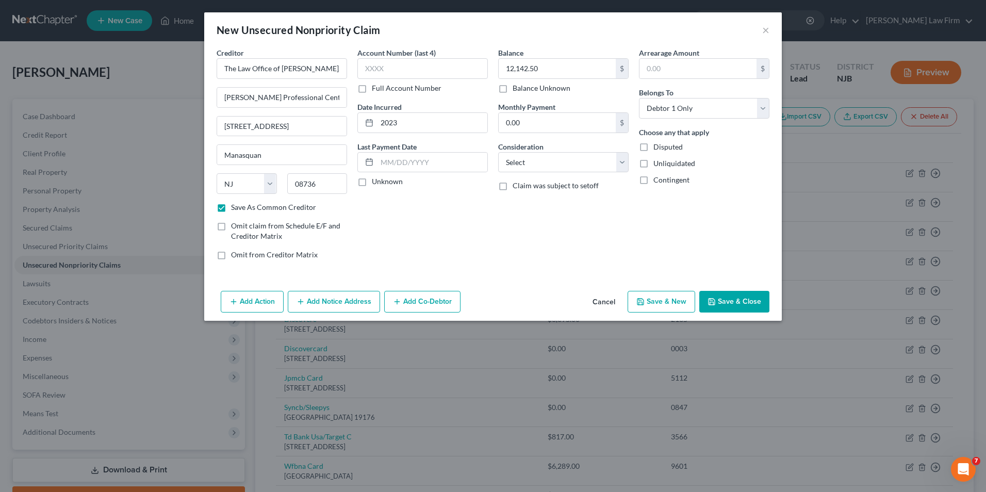
click at [372, 182] on label "Unknown" at bounding box center [387, 181] width 31 height 10
click at [376, 182] on input "Unknown" at bounding box center [379, 179] width 7 height 7
checkbox input "true"
click at [663, 68] on input "text" at bounding box center [698, 69] width 117 height 20
click at [621, 165] on select "Select Cable / Satellite Services Collection Agency Credit Card Debt Debt Couns…" at bounding box center [563, 162] width 131 height 21
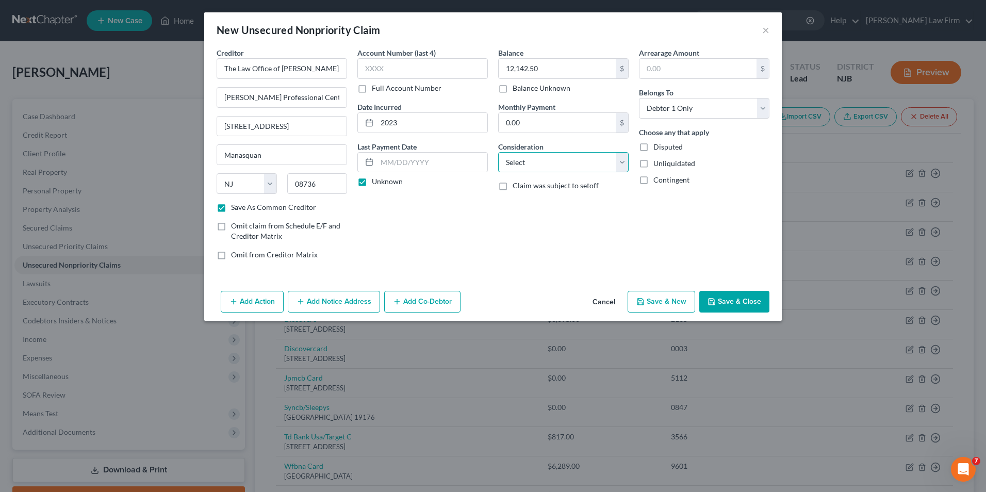
select select "3"
click at [498, 152] on select "Select Cable / Satellite Services Collection Agency Credit Card Debt Debt Couns…" at bounding box center [563, 162] width 131 height 21
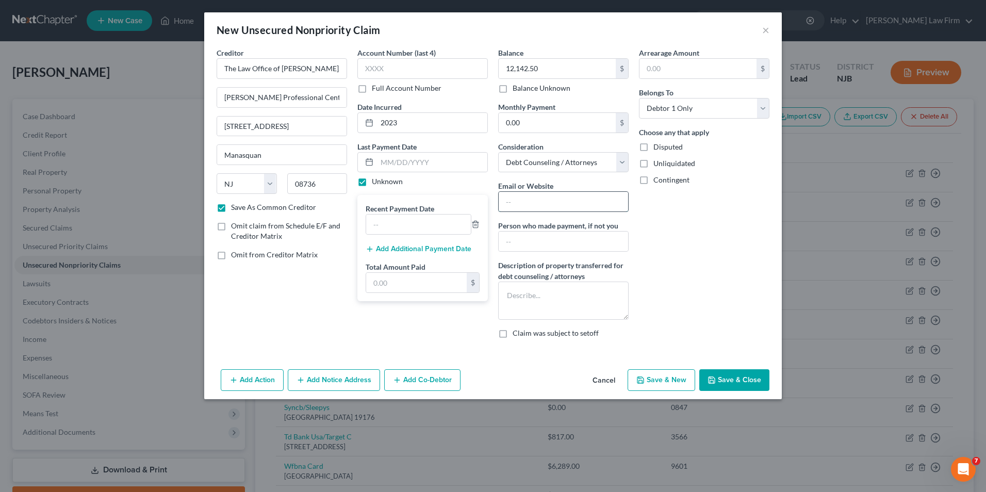
click at [542, 201] on input "text" at bounding box center [563, 202] width 129 height 20
click at [725, 292] on div "Arrearage Amount $ Belongs To * Select Debtor 1 Only Debtor 2 Only Debtor 1 And…" at bounding box center [704, 196] width 141 height 299
click at [513, 201] on input "text" at bounding box center [563, 202] width 129 height 20
click at [519, 201] on input "text" at bounding box center [563, 202] width 129 height 20
type input "[DOMAIN_NAME]"
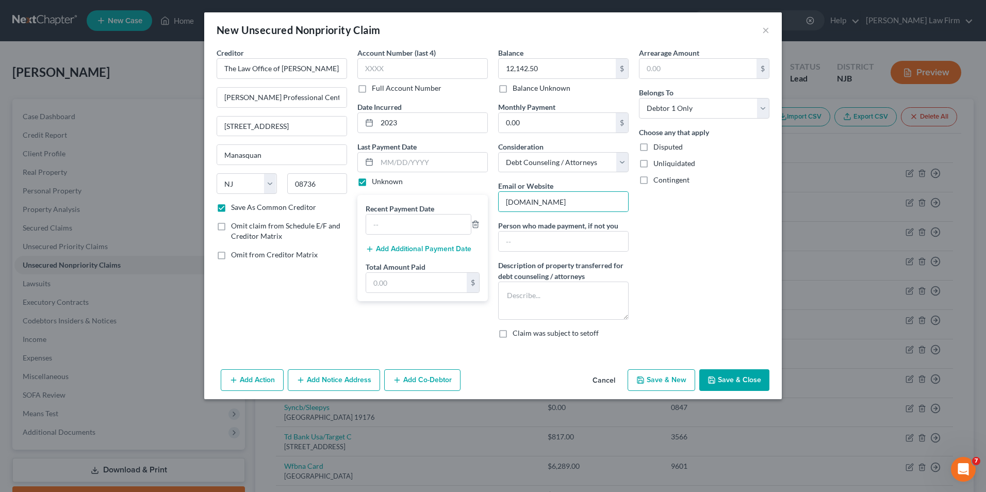
click at [666, 259] on div "Arrearage Amount $ Belongs To * Select Debtor 1 Only Debtor 2 Only Debtor 1 And…" at bounding box center [704, 196] width 141 height 299
click at [727, 378] on button "Save & Close" at bounding box center [734, 380] width 70 height 22
checkbox input "false"
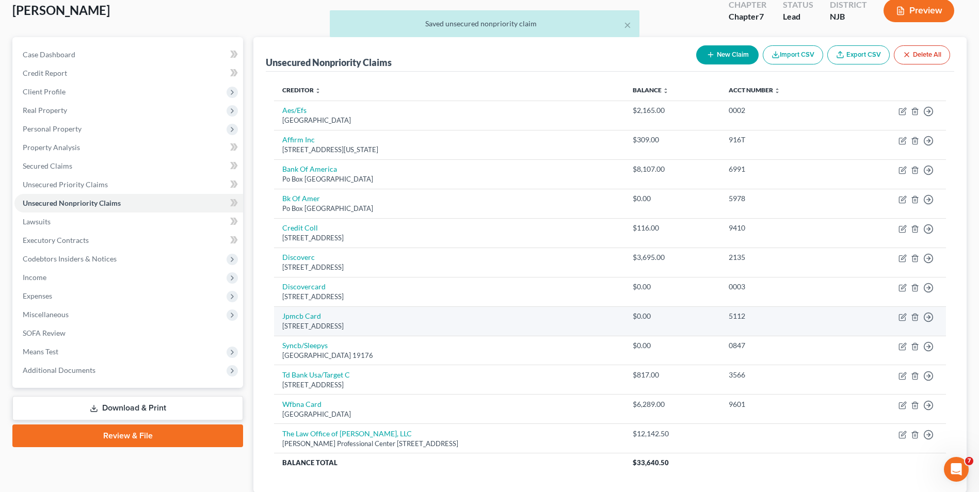
scroll to position [135, 0]
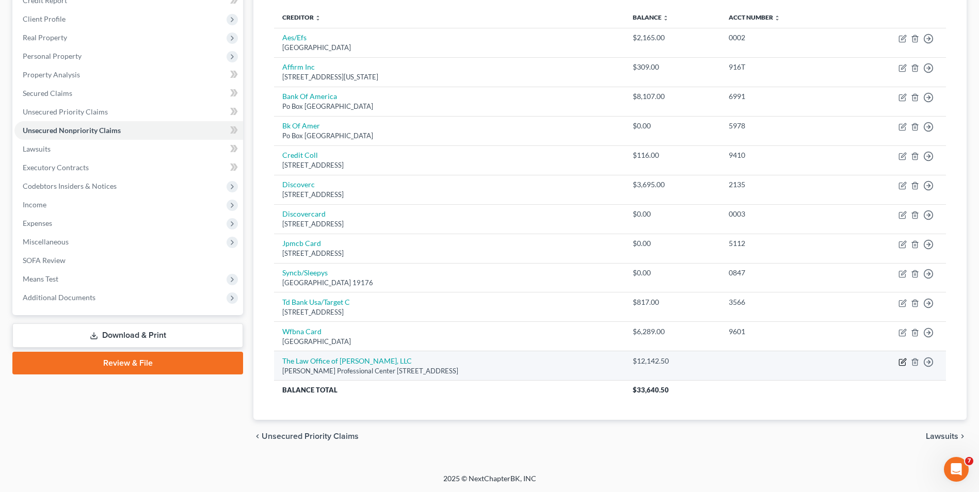
click at [899, 363] on icon "button" at bounding box center [902, 362] width 6 height 6
select select "33"
select select "3"
select select "0"
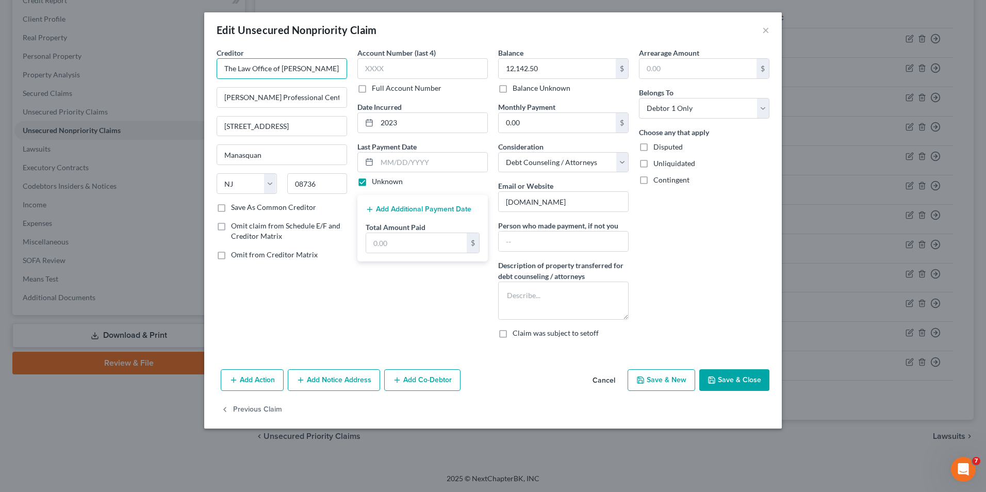
click at [298, 69] on input "The Law Office of [PERSON_NAME], LLC" at bounding box center [282, 68] width 131 height 21
type input "The Law Office of [PERSON_NAME], LLC"
click at [723, 380] on button "Save & Close" at bounding box center [734, 380] width 70 height 22
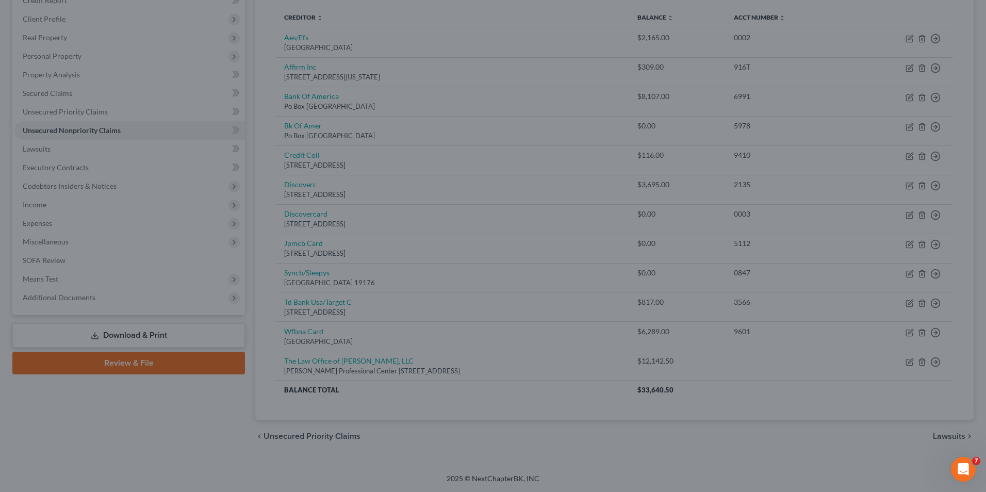
type input "0"
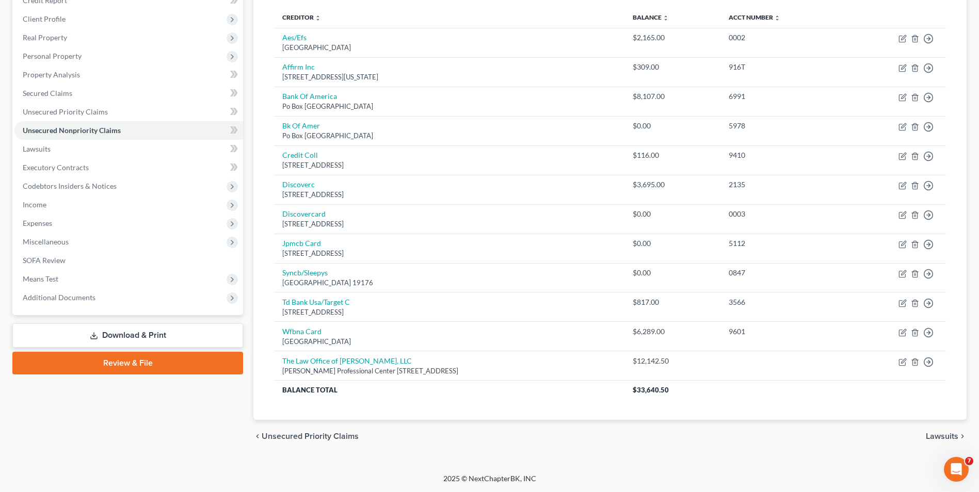
click at [949, 441] on span "Lawsuits" at bounding box center [941, 436] width 32 height 8
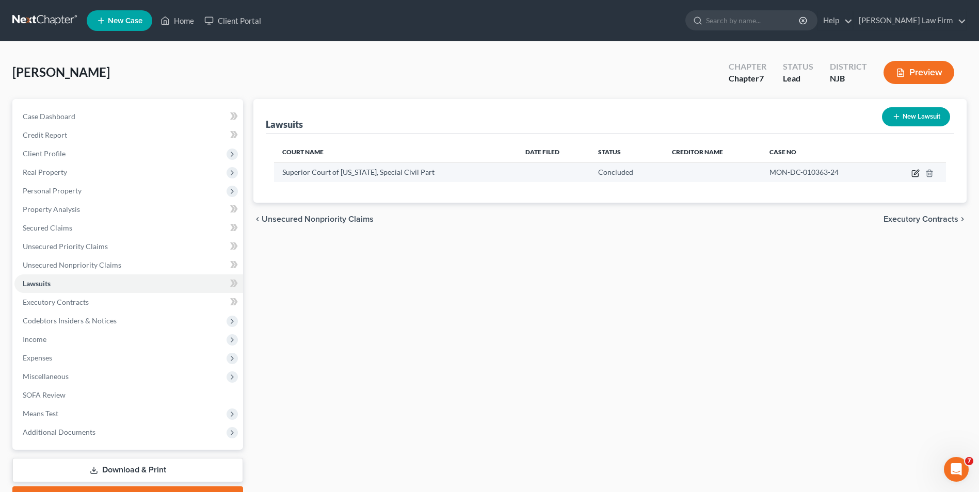
click at [913, 174] on icon "button" at bounding box center [915, 173] width 8 height 8
select select "33"
select select "2"
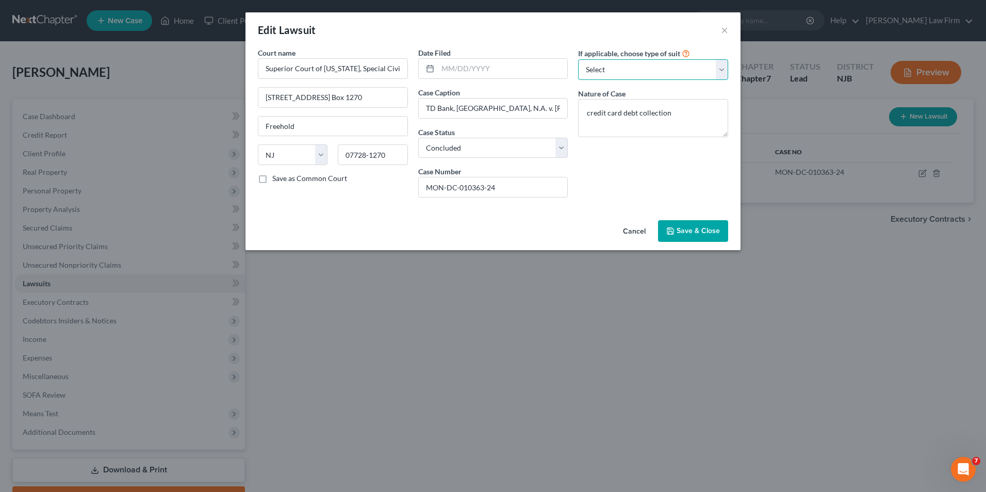
click at [637, 70] on select "Select Repossession Garnishment Foreclosure Attached, Seized, Or Levied Other" at bounding box center [653, 69] width 150 height 21
click at [633, 233] on button "Cancel" at bounding box center [634, 231] width 39 height 21
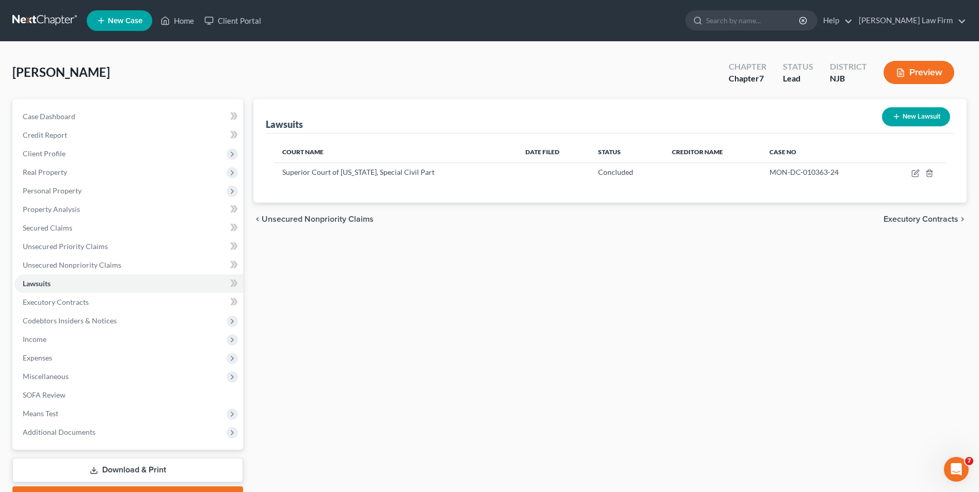
click at [924, 221] on span "Executory Contracts" at bounding box center [920, 219] width 75 height 8
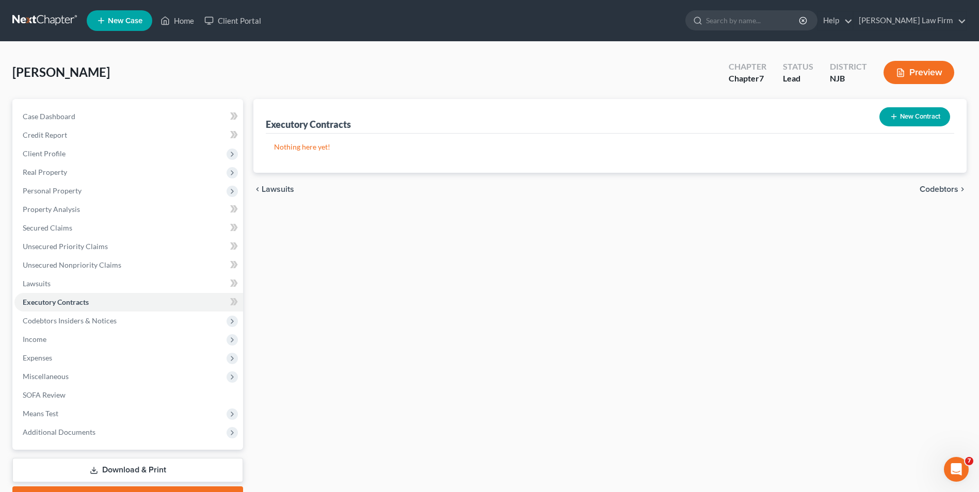
click at [938, 192] on span "Codebtors" at bounding box center [938, 189] width 39 height 8
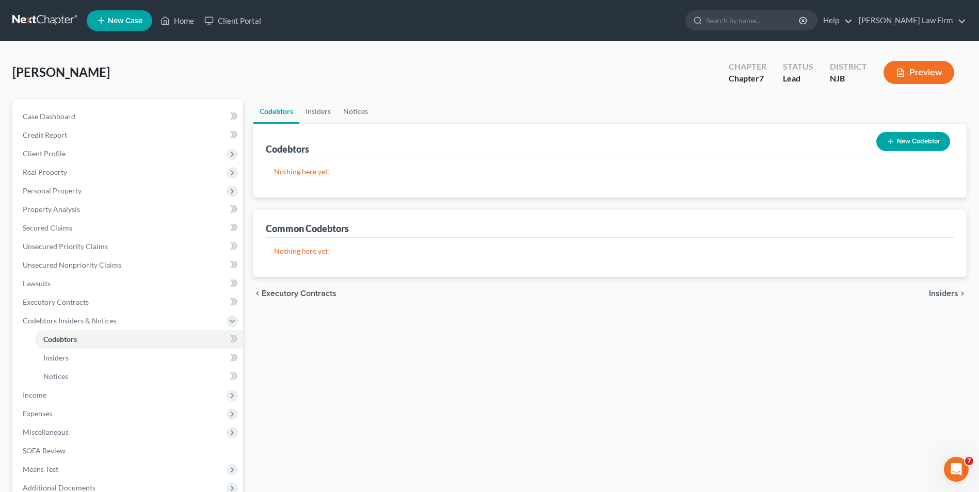
click at [937, 291] on span "Insiders" at bounding box center [943, 293] width 29 height 8
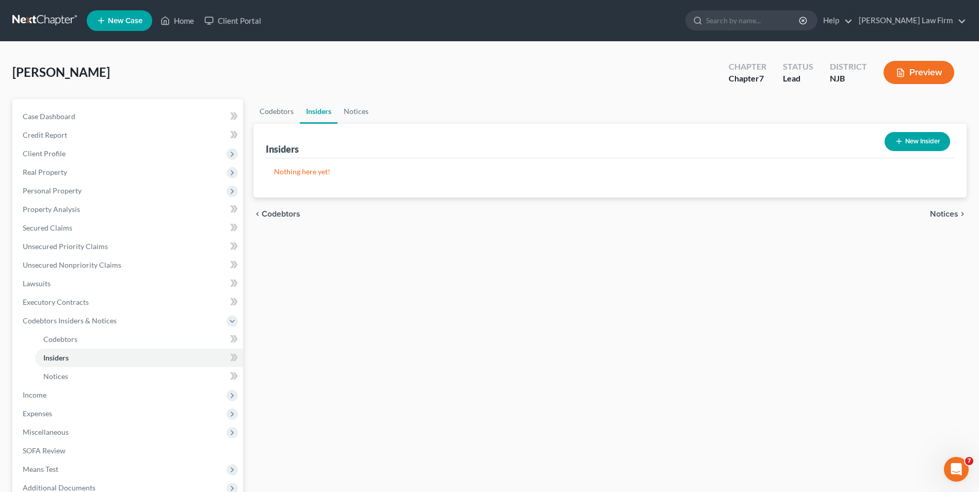
click at [939, 215] on span "Notices" at bounding box center [944, 214] width 28 height 8
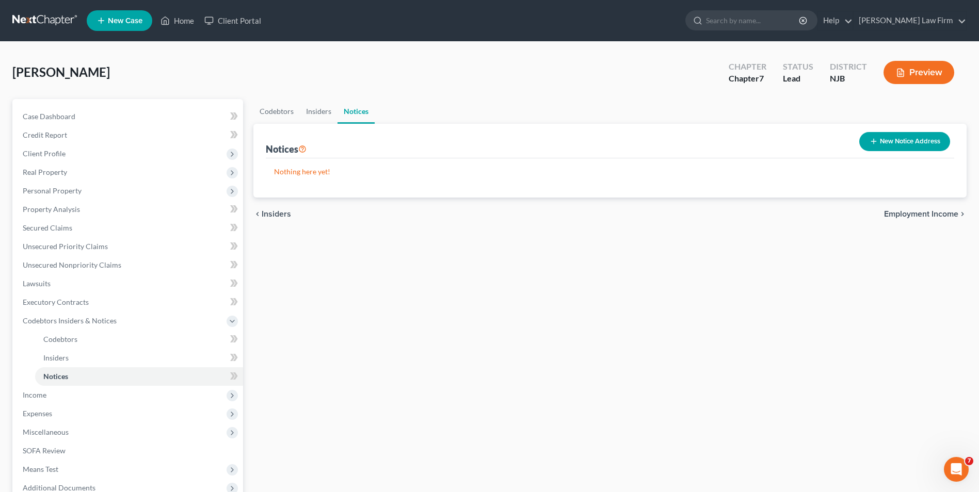
click at [929, 215] on span "Employment Income" at bounding box center [921, 214] width 74 height 8
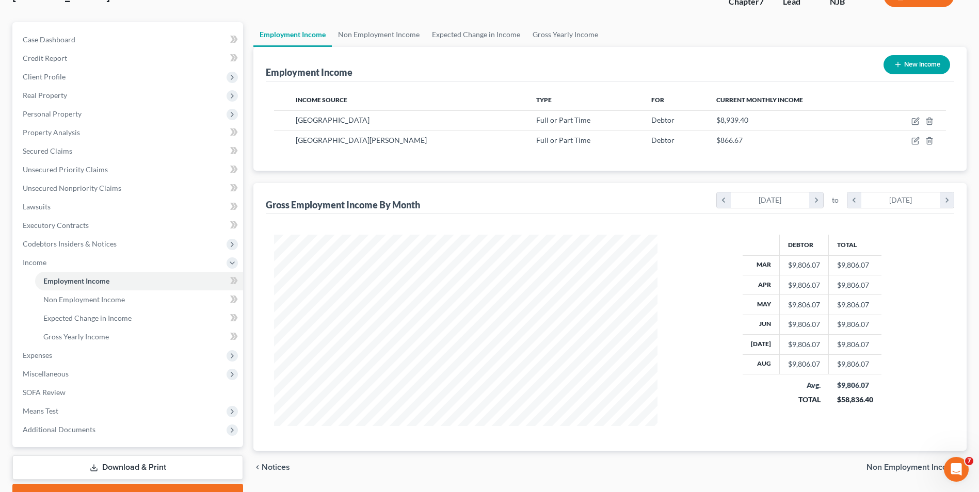
scroll to position [131, 0]
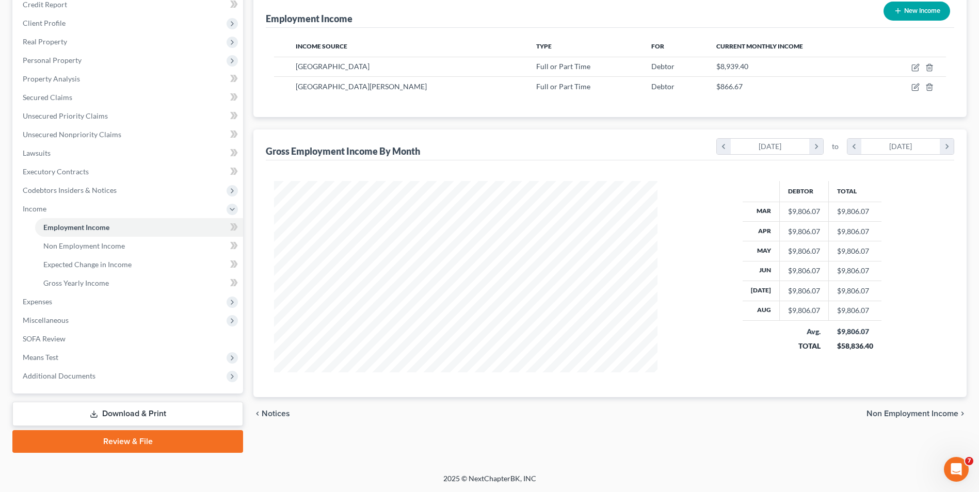
click at [903, 413] on span "Non Employment Income" at bounding box center [912, 414] width 92 height 8
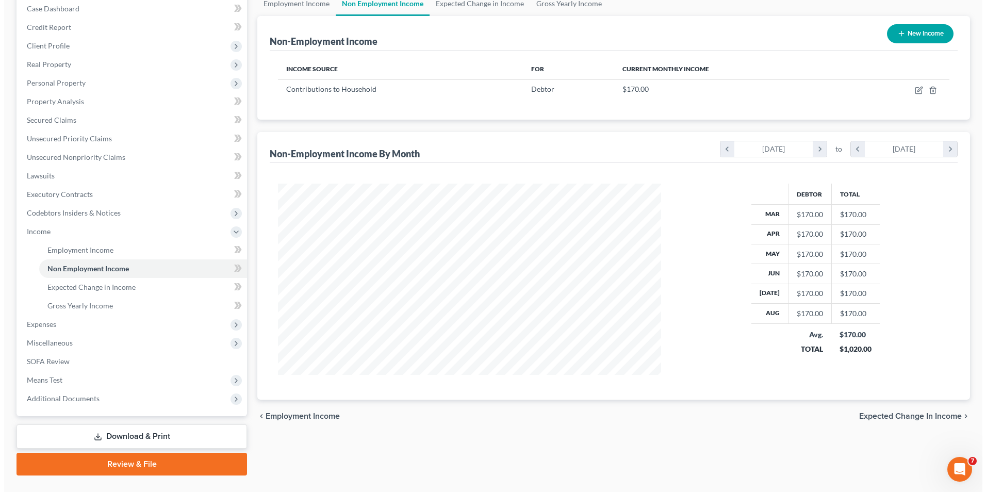
scroll to position [131, 0]
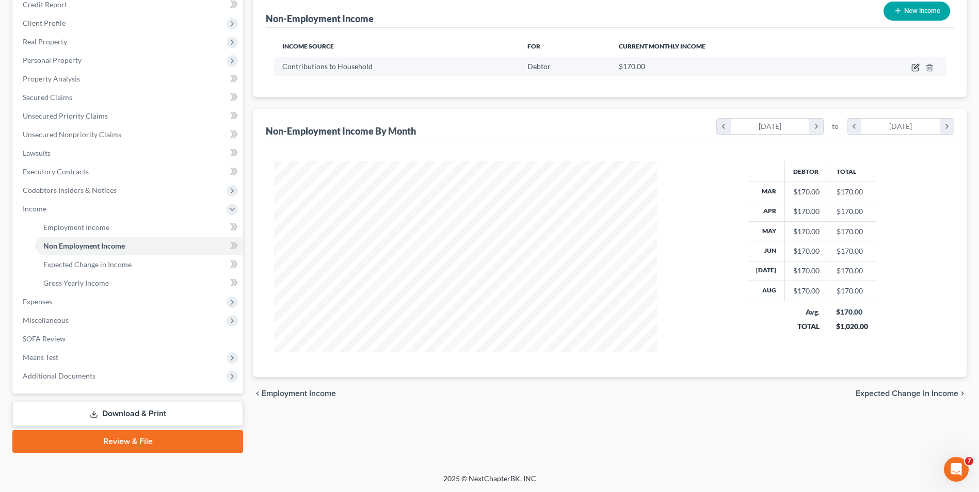
click at [914, 68] on icon "button" at bounding box center [915, 67] width 8 height 8
select select "8"
select select "0"
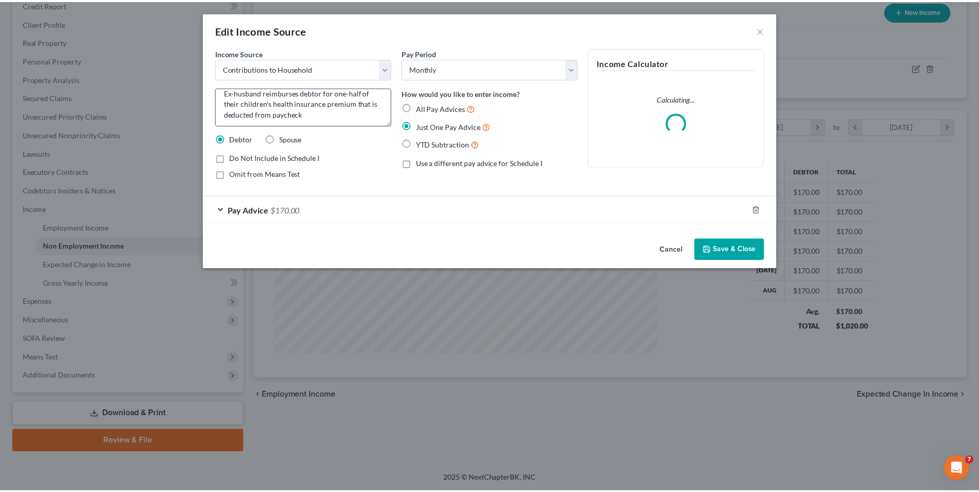
scroll to position [11, 0]
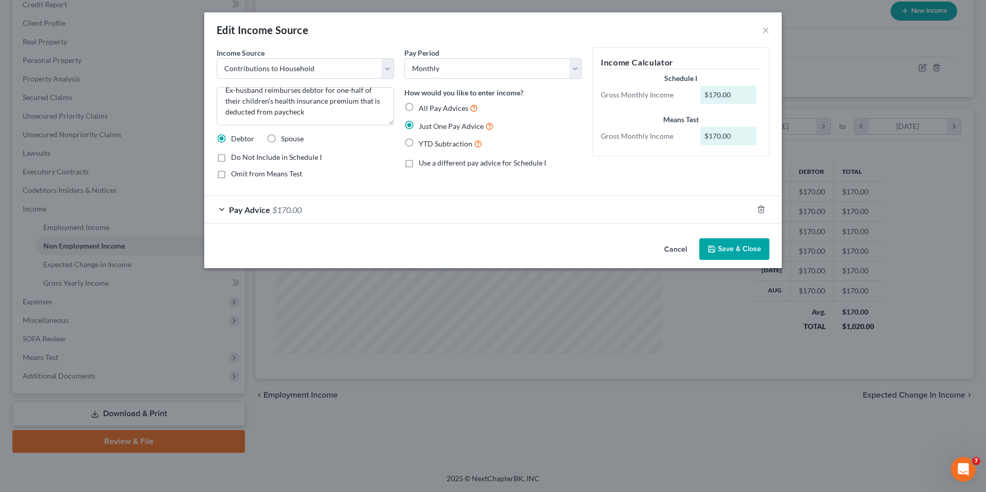
click at [731, 253] on button "Save & Close" at bounding box center [734, 249] width 70 height 22
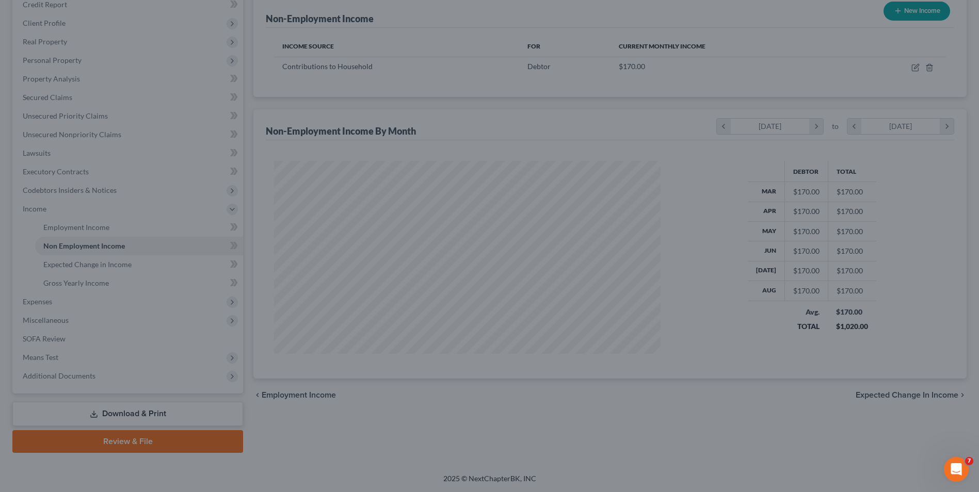
scroll to position [515663, 515451]
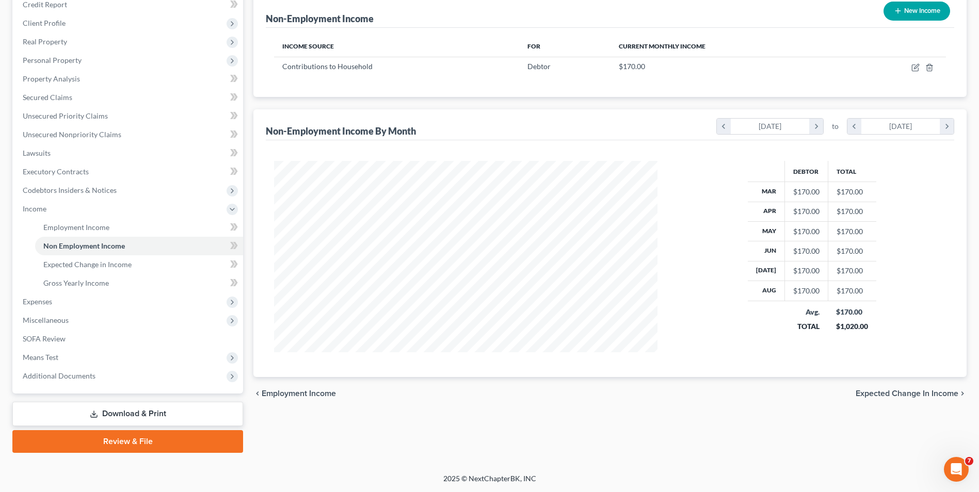
click at [897, 393] on span "Expected Change in Income" at bounding box center [906, 393] width 103 height 8
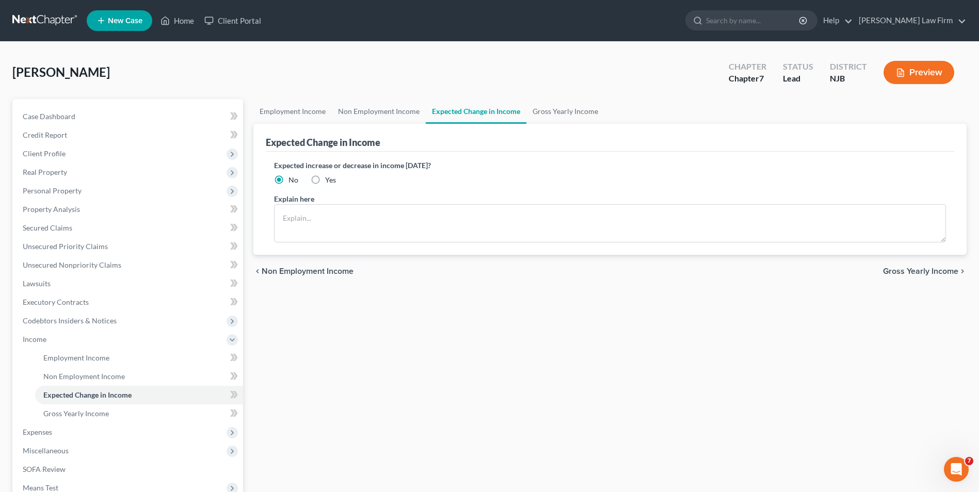
click at [917, 271] on span "Gross Yearly Income" at bounding box center [920, 271] width 75 height 8
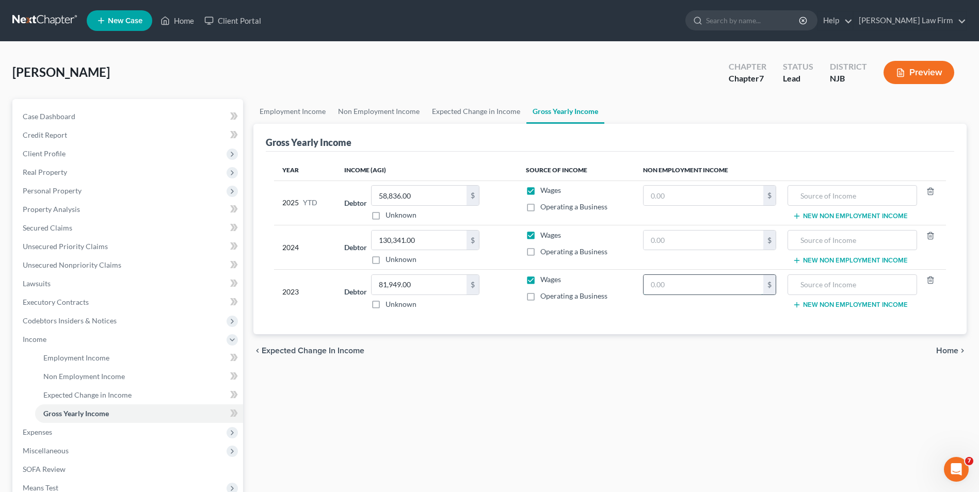
click at [745, 288] on input "text" at bounding box center [703, 285] width 120 height 20
click at [426, 283] on input "81,949.00" at bounding box center [418, 285] width 95 height 20
click at [841, 235] on input "text" at bounding box center [852, 241] width 118 height 20
click at [820, 238] on input "text" at bounding box center [852, 241] width 118 height 20
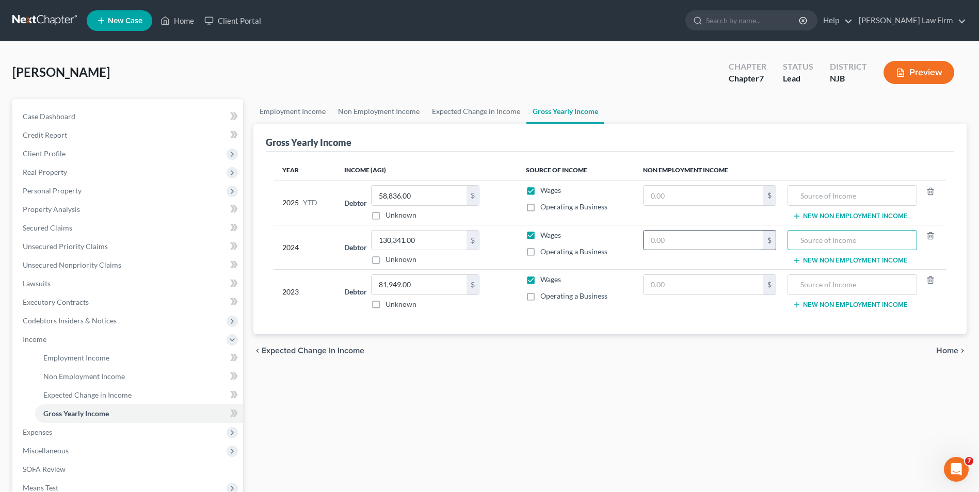
click at [692, 237] on input "text" at bounding box center [703, 241] width 120 height 20
click at [426, 198] on input "58,836.00" at bounding box center [418, 196] width 95 height 20
click at [338, 193] on td "Debtor 58,836.00 $ Unknown Balance Undetermined 58,836.00 $ Unknown" at bounding box center [427, 203] width 182 height 44
click at [46, 191] on span "Personal Property" at bounding box center [52, 190] width 59 height 9
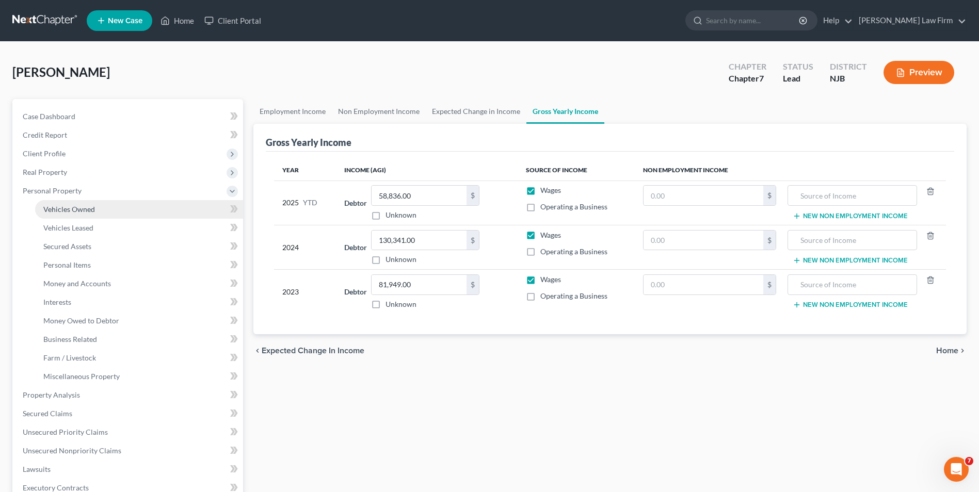
click at [63, 210] on span "Vehicles Owned" at bounding box center [69, 209] width 52 height 9
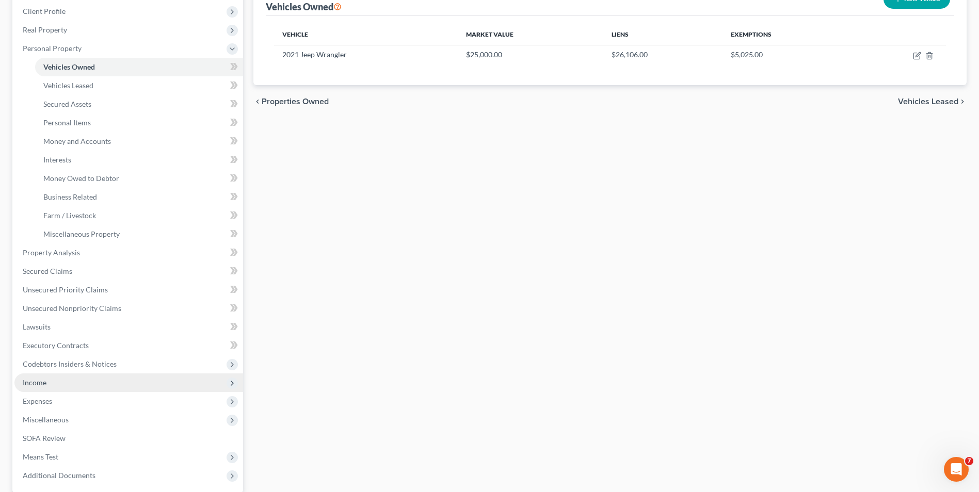
scroll to position [155, 0]
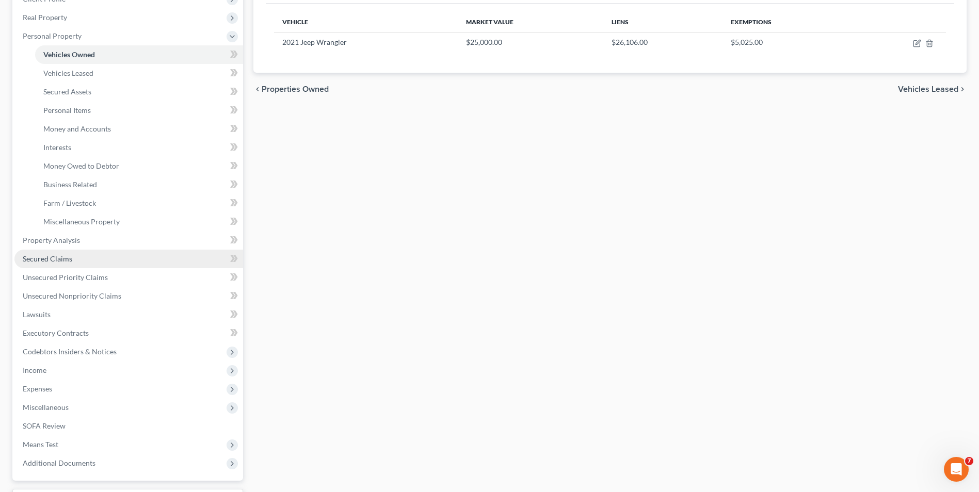
click at [50, 261] on span "Secured Claims" at bounding box center [48, 258] width 50 height 9
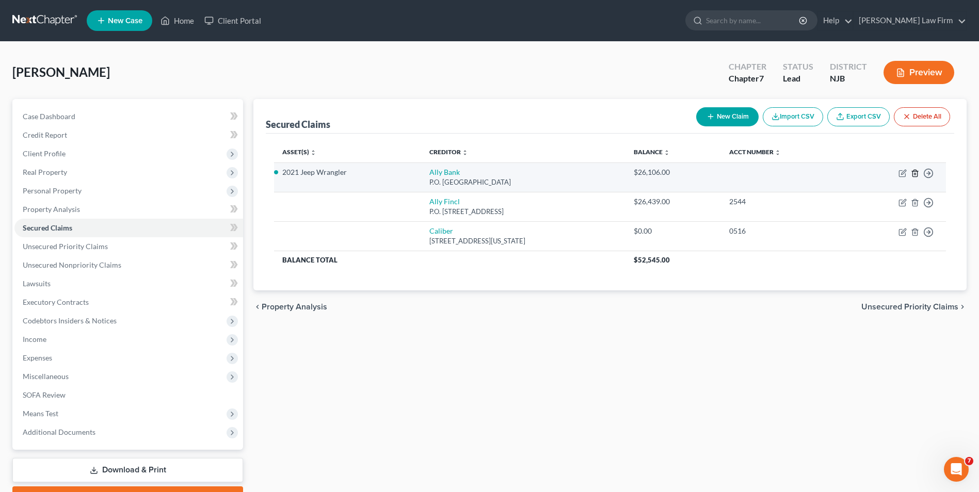
click at [914, 175] on line "button" at bounding box center [914, 174] width 0 height 2
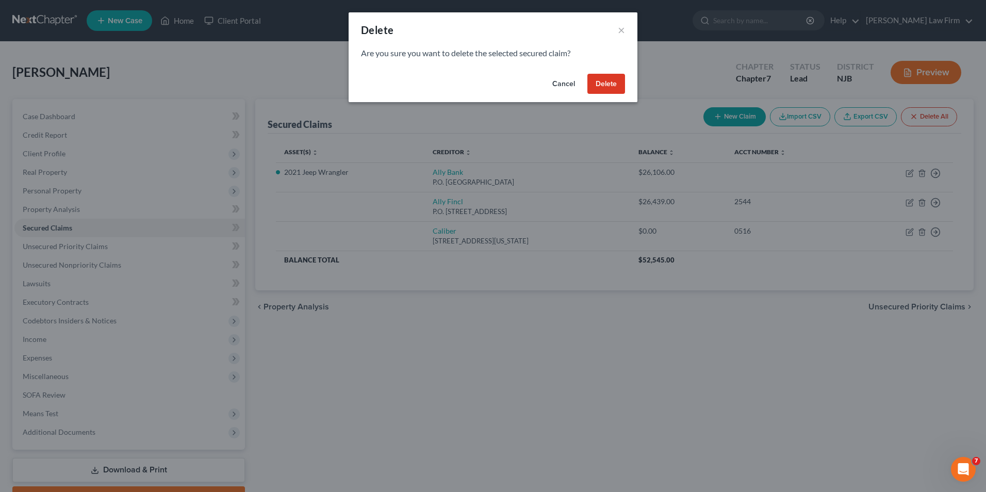
click at [597, 83] on button "Delete" at bounding box center [607, 84] width 38 height 21
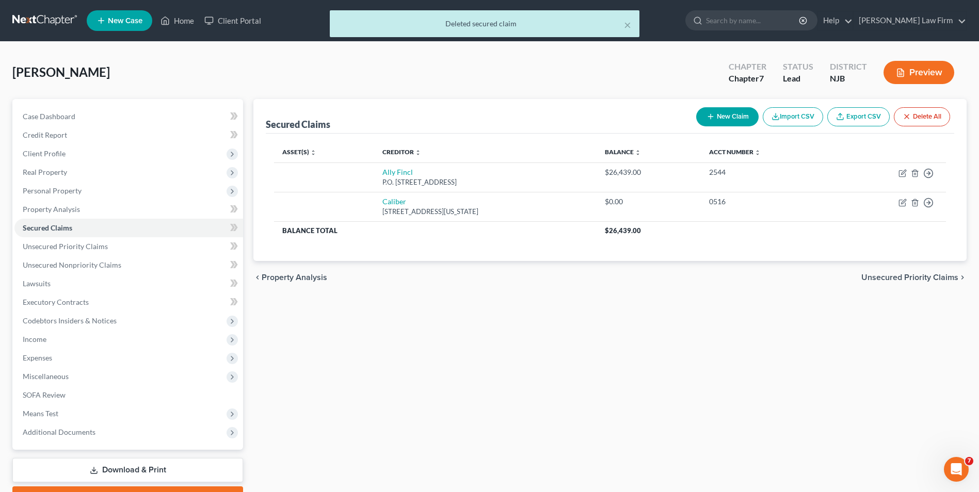
click at [445, 303] on div "Secured Claims New Claim Import CSV Export CSV Delete All Asset(s) expand_more …" at bounding box center [609, 304] width 723 height 410
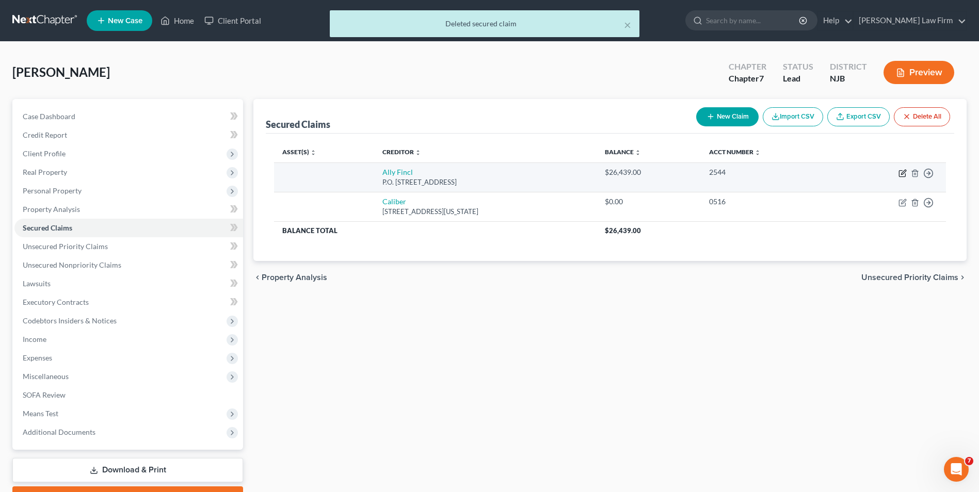
click at [900, 171] on icon "button" at bounding box center [902, 174] width 6 height 6
select select "24"
select select "0"
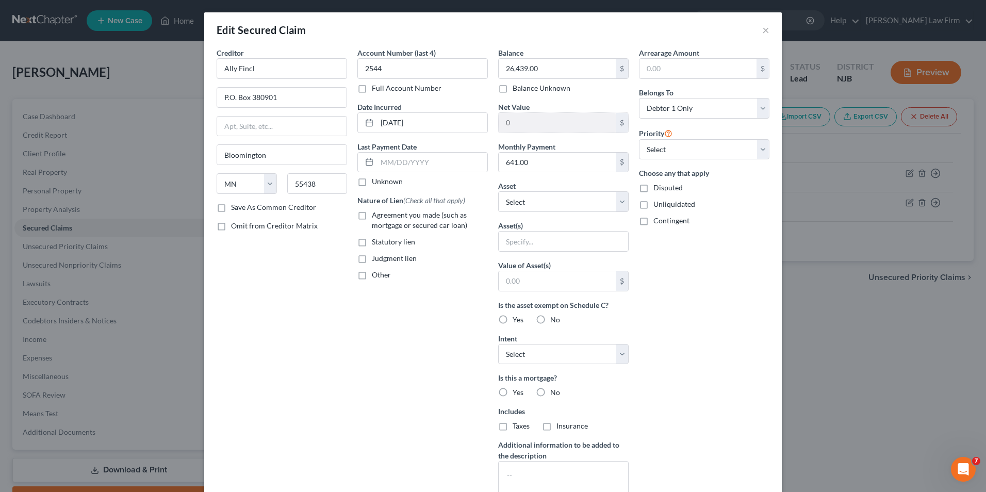
click at [372, 214] on label "Agreement you made (such as mortgage or secured car loan)" at bounding box center [430, 220] width 116 height 21
click at [376, 214] on input "Agreement you made (such as mortgage or secured car loan)" at bounding box center [379, 213] width 7 height 7
checkbox input "true"
click at [403, 161] on input "text" at bounding box center [432, 163] width 110 height 20
click at [403, 163] on input "text" at bounding box center [432, 163] width 110 height 20
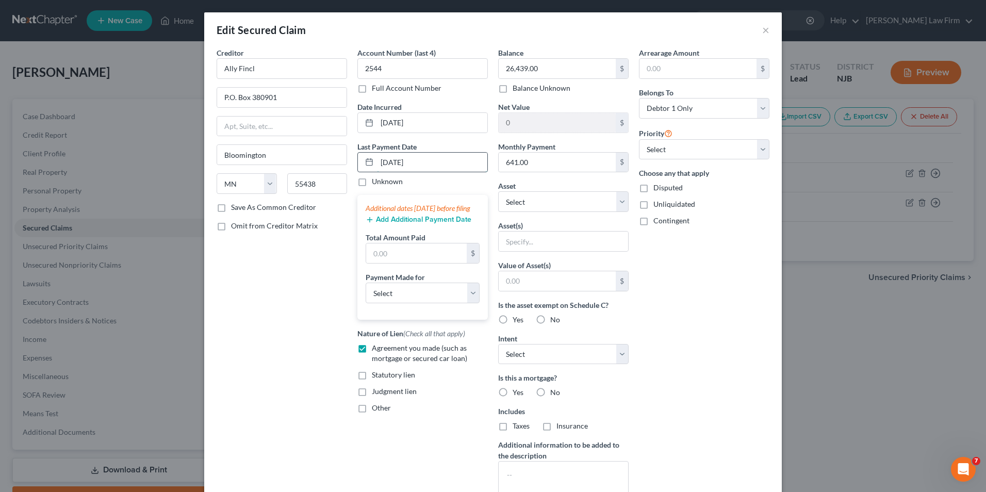
click at [419, 163] on input "[DATE]" at bounding box center [432, 163] width 110 height 20
type input "[DATE]"
click at [405, 263] on input "text" at bounding box center [416, 253] width 101 height 20
click at [383, 263] on input "text" at bounding box center [416, 253] width 101 height 20
type input "641"
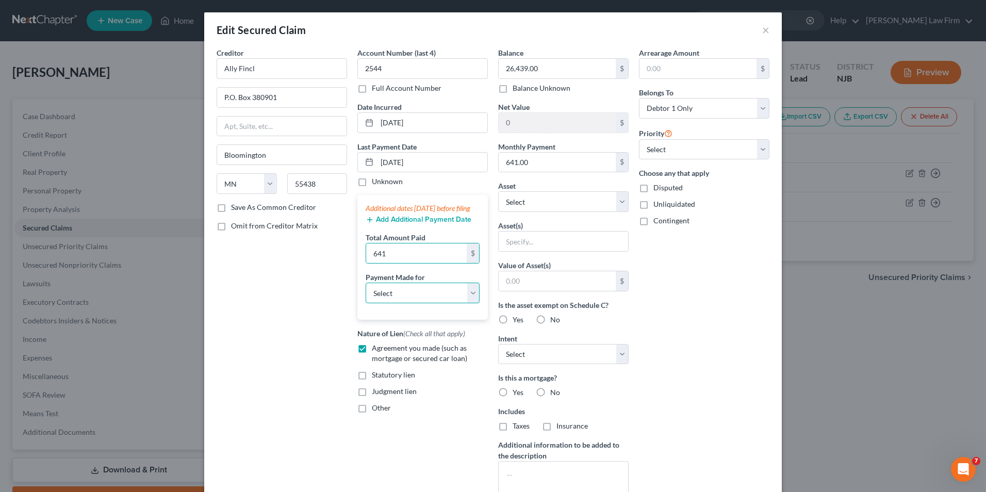
click at [392, 303] on select "Select Car Credit Card Loan Repayment Mortgage Other Suppliers Or Vendors" at bounding box center [423, 293] width 114 height 21
select select "0"
click at [366, 293] on select "Select Car Credit Card Loan Repayment Mortgage Other Suppliers Or Vendors" at bounding box center [423, 293] width 114 height 21
click at [399, 224] on button "Add Additional Payment Date" at bounding box center [419, 220] width 106 height 8
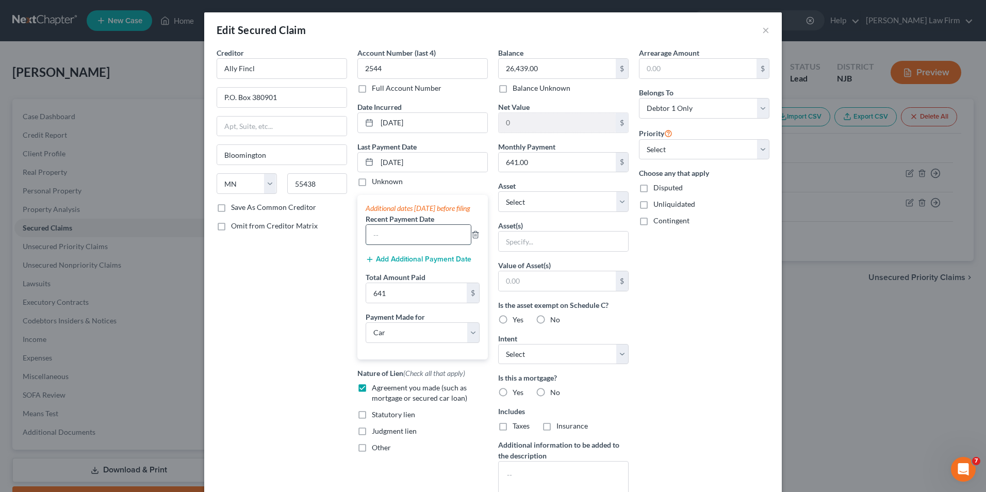
click at [394, 245] on input "text" at bounding box center [418, 235] width 105 height 20
type input "641"
drag, startPoint x: 388, startPoint y: 243, endPoint x: 356, endPoint y: 245, distance: 32.0
click at [357, 245] on div "Additional dates [DATE] before filing Recent Payment Date 641 Add Additional Pa…" at bounding box center [422, 277] width 131 height 164
type input "0"
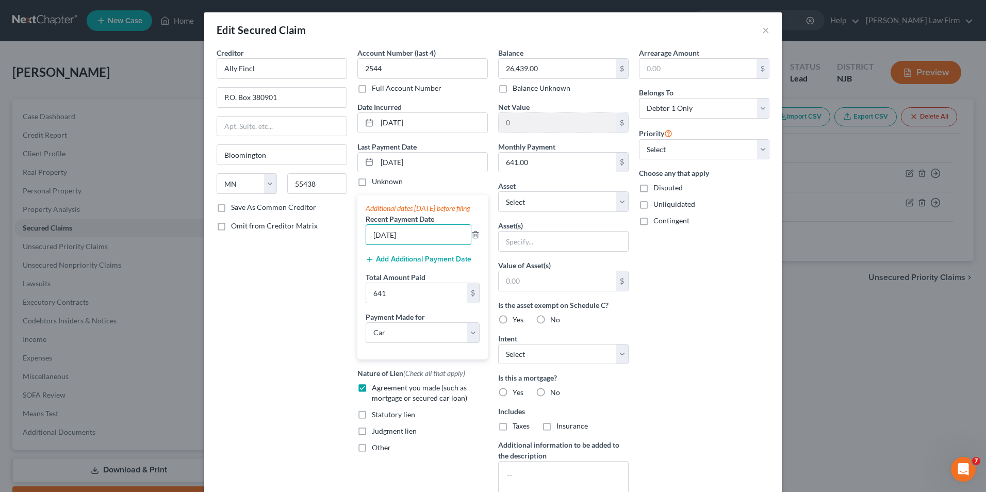
type input "[DATE]"
click at [406, 264] on button "Add Additional Payment Date" at bounding box center [419, 259] width 106 height 8
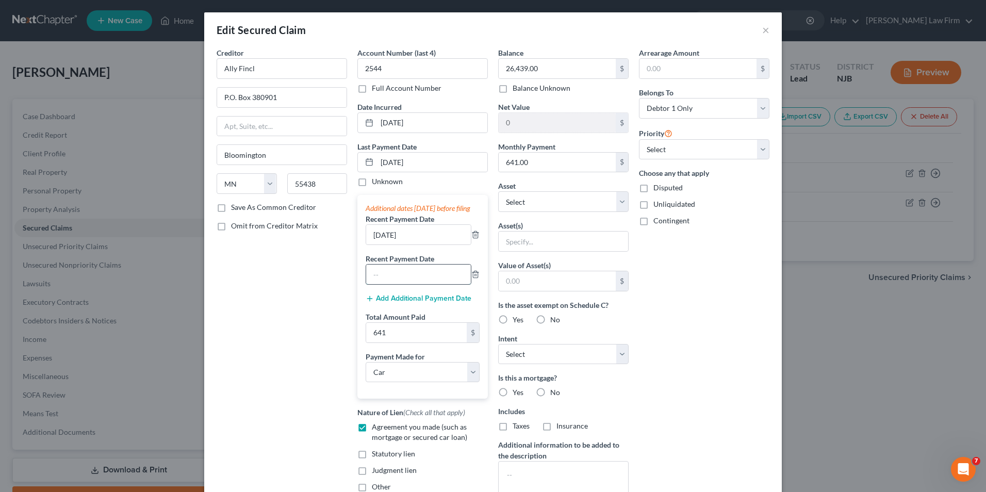
click at [403, 281] on input "text" at bounding box center [418, 275] width 105 height 20
type input "[DATE]"
click at [339, 308] on div "Creditor * Ally Fincl P.O. Box 380901 [GEOGRAPHIC_DATA] [US_STATE] AK AR AZ CA …" at bounding box center [282, 277] width 141 height 460
click at [396, 343] on input "641" at bounding box center [416, 333] width 101 height 20
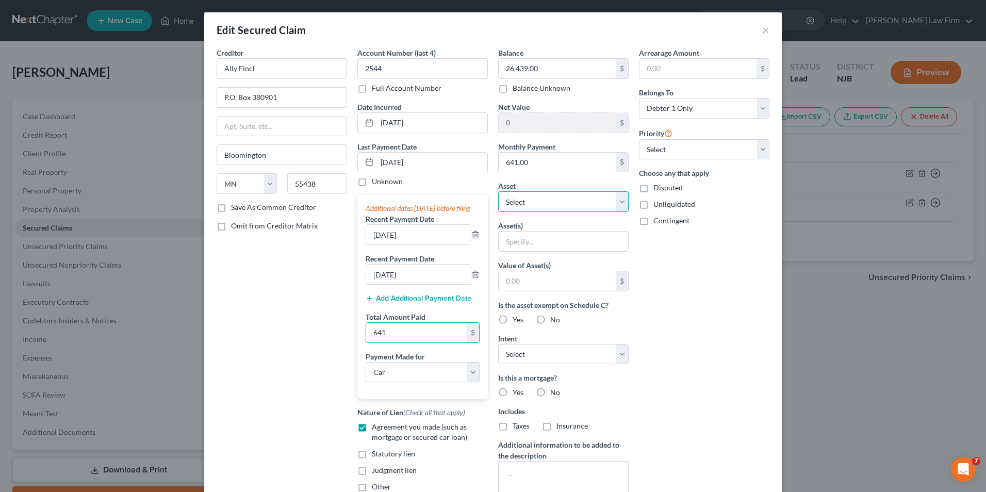
click at [605, 202] on select "Select Other Multiple Assets 2021 Jeep Wrangler - $25000.0 Electronics - Cell p…" at bounding box center [563, 201] width 131 height 21
select select "2"
click at [498, 191] on select "Select Other Multiple Assets 2021 Jeep Wrangler - $25000.0 Electronics - Cell p…" at bounding box center [563, 201] width 131 height 21
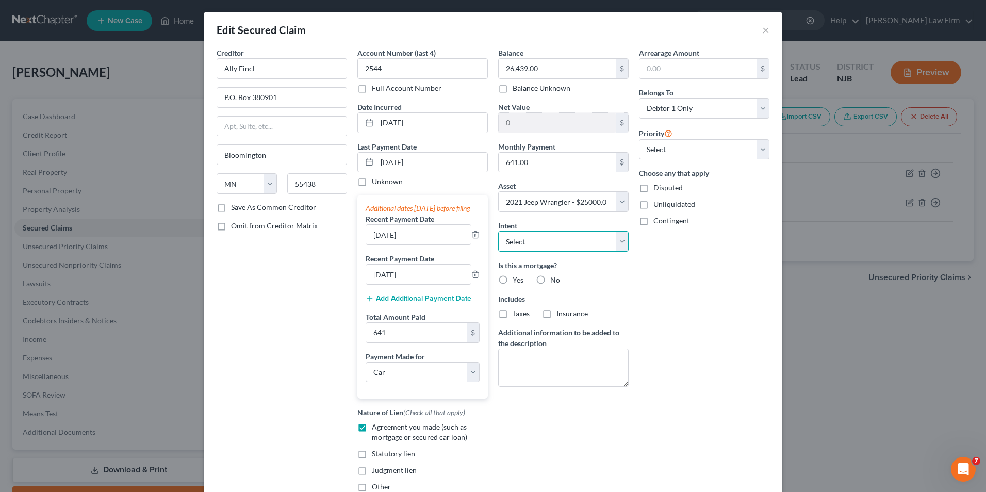
click at [614, 245] on select "Select Surrender Redeem Reaffirm Avoid Other" at bounding box center [563, 241] width 131 height 21
select select "2"
click at [498, 231] on select "Select Surrender Redeem Reaffirm Avoid Other" at bounding box center [563, 241] width 131 height 21
click at [550, 280] on label "No" at bounding box center [555, 280] width 10 height 10
click at [555, 280] on input "No" at bounding box center [558, 278] width 7 height 7
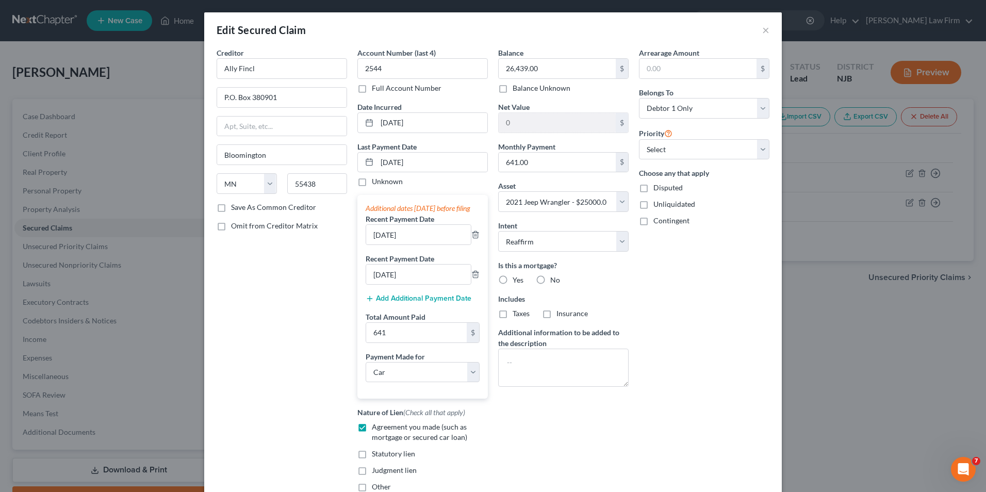
radio input "true"
click at [550, 312] on label "No" at bounding box center [555, 313] width 10 height 10
click at [555, 312] on input "No" at bounding box center [558, 311] width 7 height 7
radio input "true"
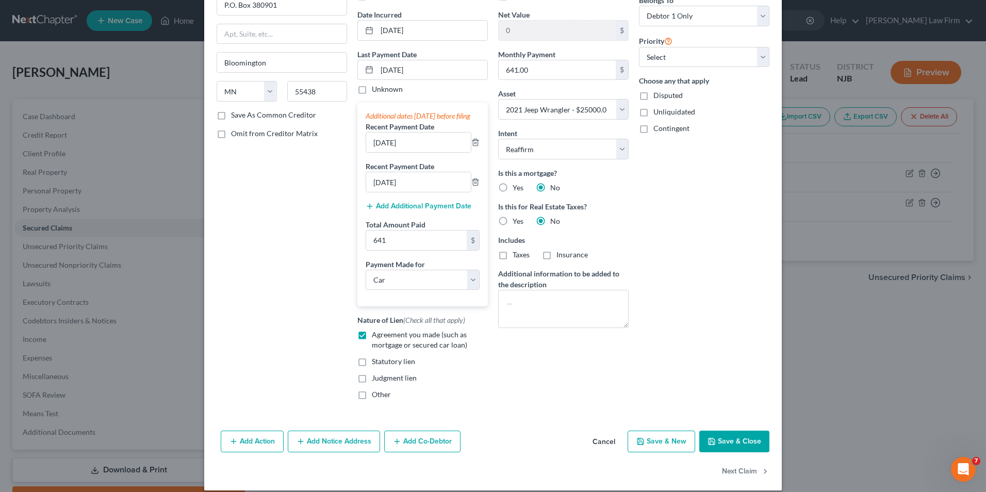
scroll to position [103, 0]
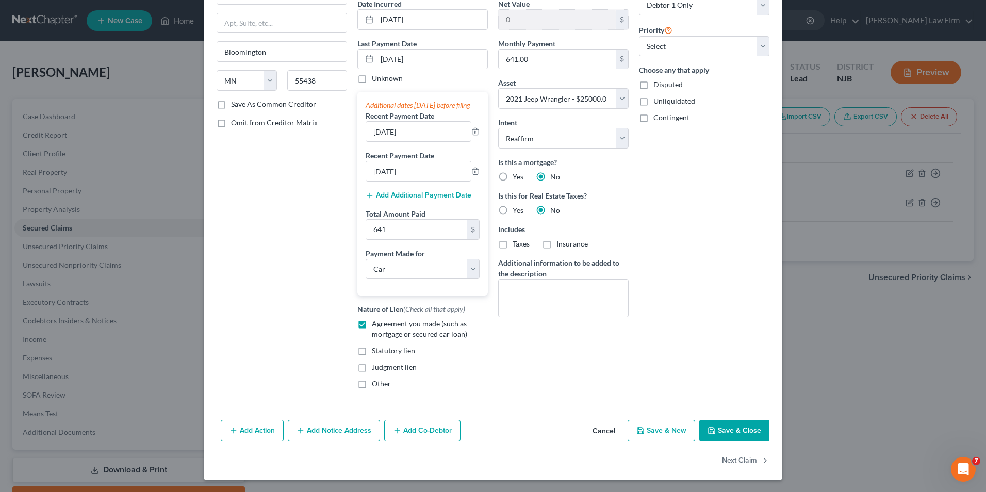
click at [711, 435] on icon "button" at bounding box center [712, 431] width 8 height 8
select select
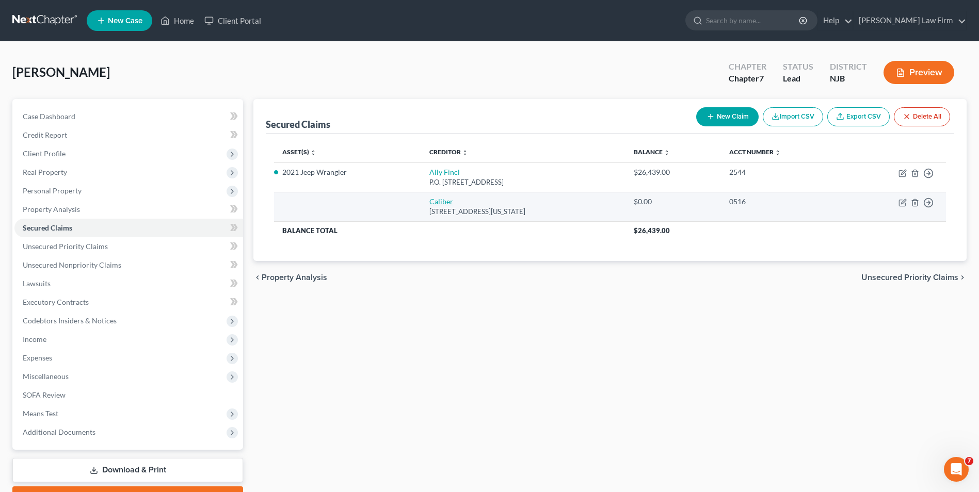
click at [429, 203] on link "Caliber" at bounding box center [441, 201] width 24 height 9
select select "37"
select select "0"
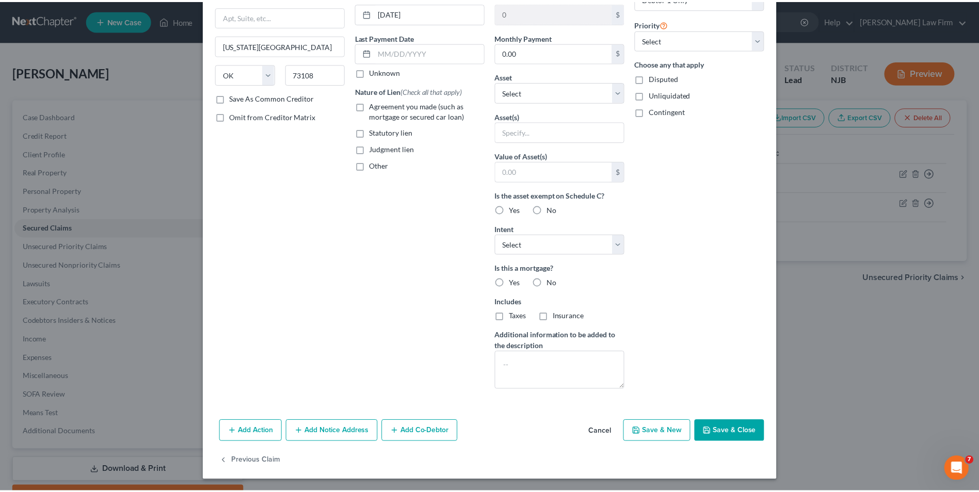
scroll to position [110, 0]
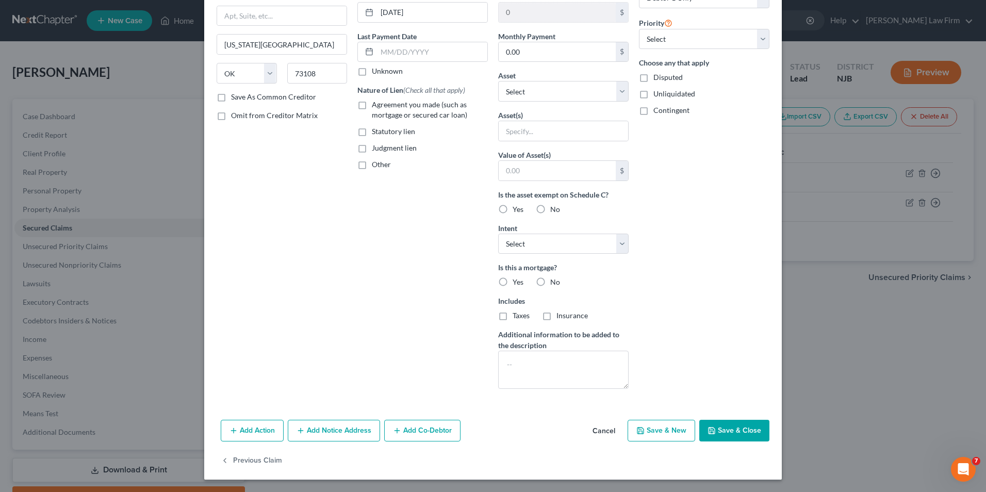
click at [594, 429] on button "Cancel" at bounding box center [603, 431] width 39 height 21
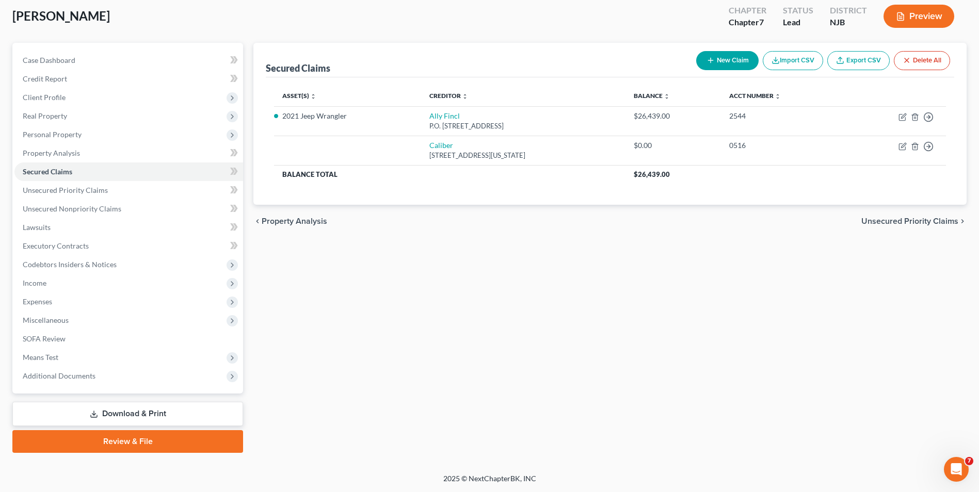
click at [915, 225] on span "Unsecured Priority Claims" at bounding box center [909, 221] width 97 height 8
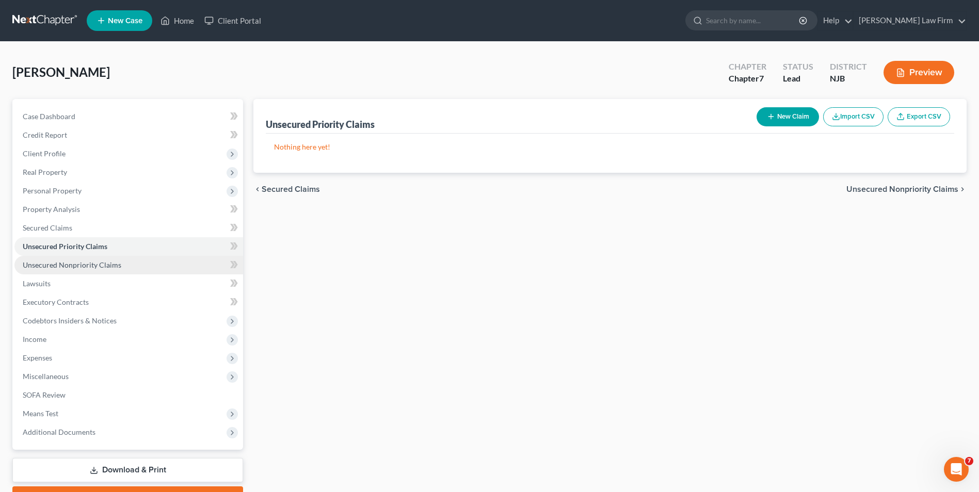
click at [73, 266] on span "Unsecured Nonpriority Claims" at bounding box center [72, 265] width 99 height 9
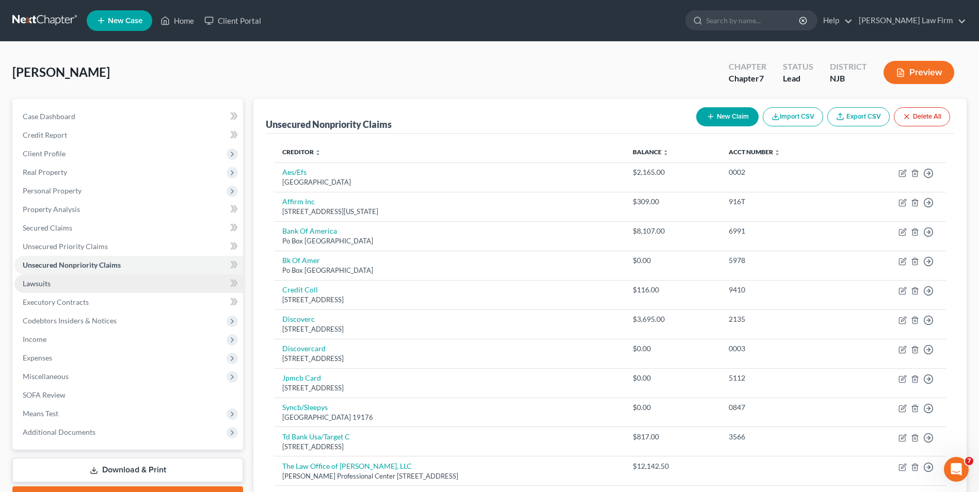
click at [40, 285] on span "Lawsuits" at bounding box center [37, 283] width 28 height 9
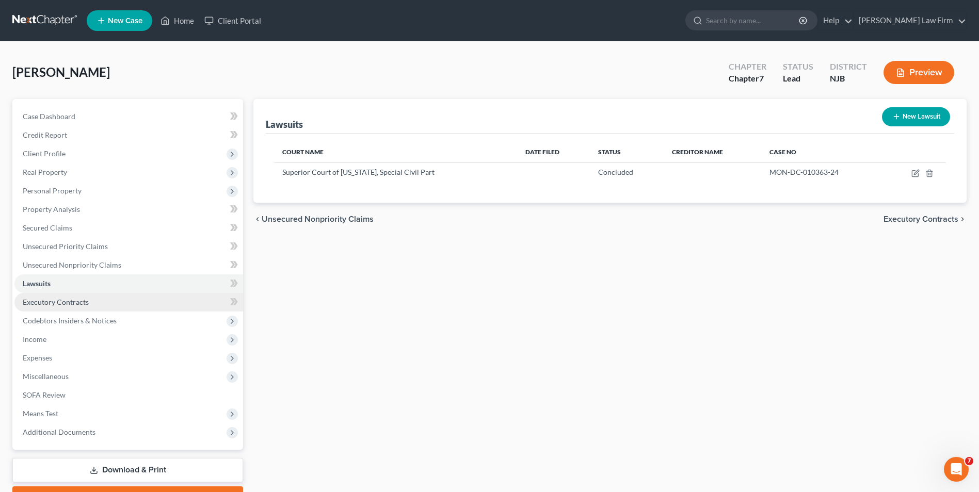
click at [43, 308] on link "Executory Contracts" at bounding box center [128, 302] width 229 height 19
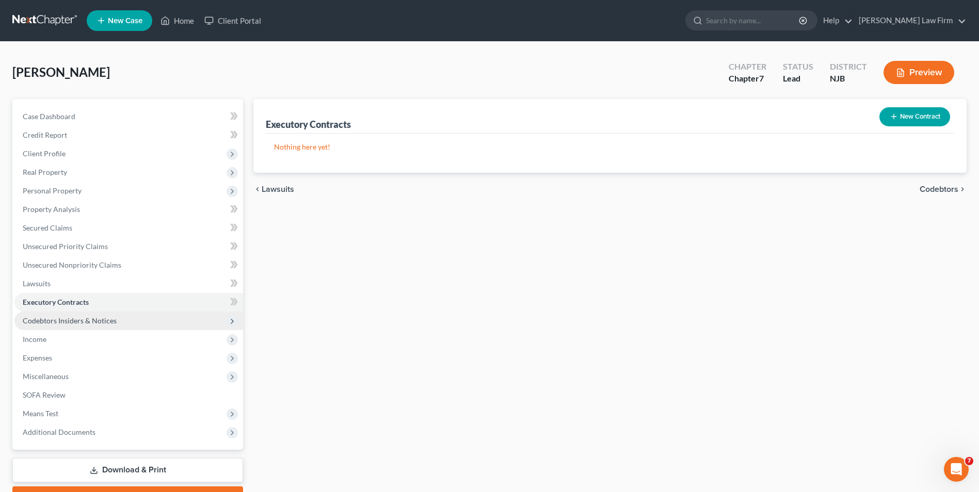
click at [46, 324] on span "Codebtors Insiders & Notices" at bounding box center [70, 320] width 94 height 9
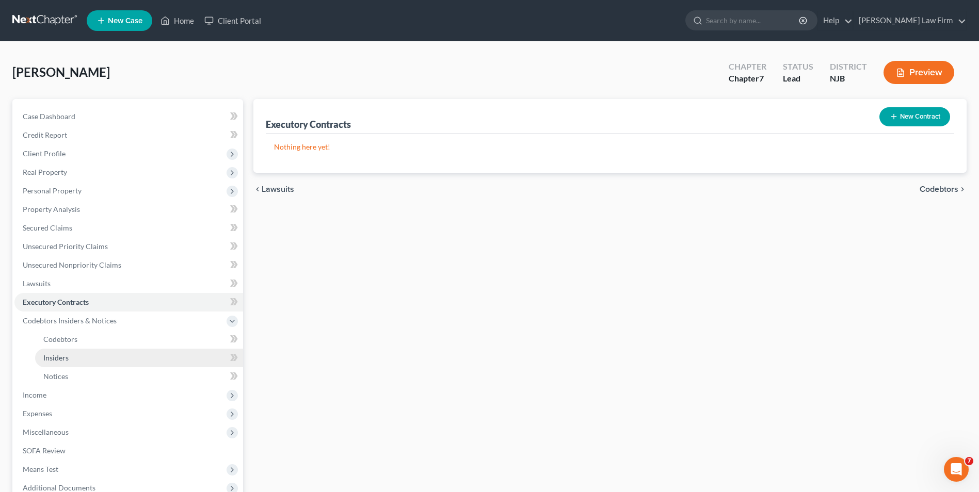
click at [63, 357] on span "Insiders" at bounding box center [55, 357] width 25 height 9
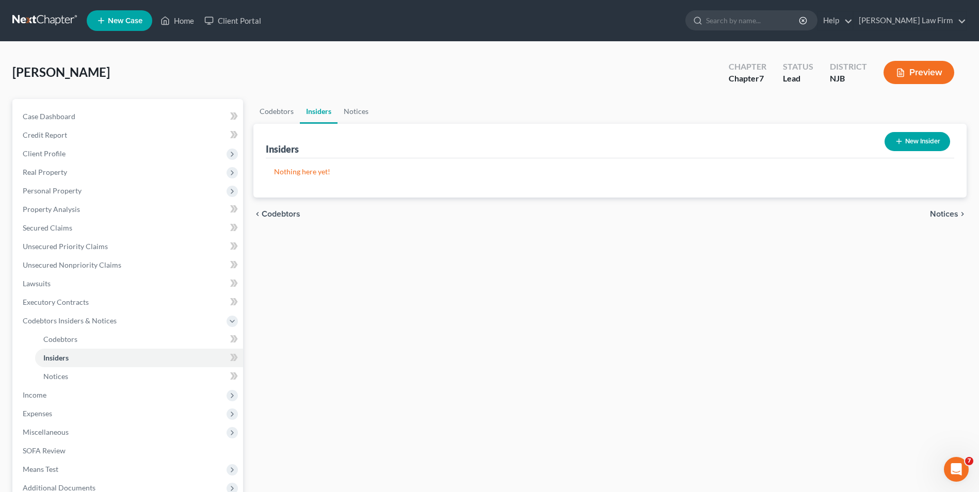
click at [935, 212] on span "Notices" at bounding box center [944, 214] width 28 height 8
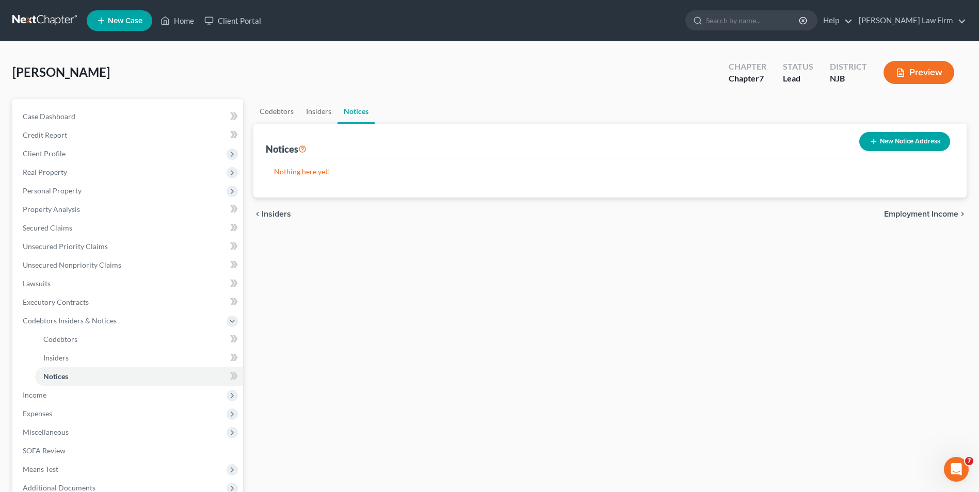
click at [923, 210] on span "Employment Income" at bounding box center [921, 214] width 74 height 8
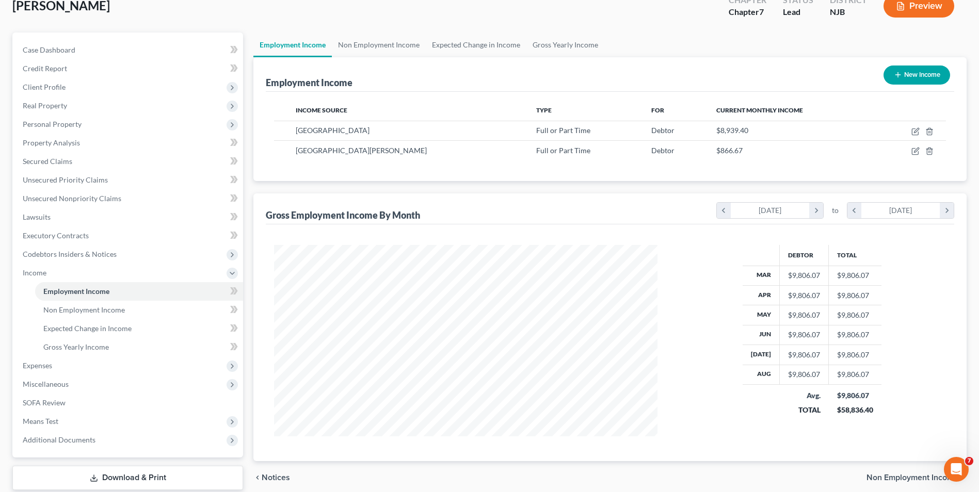
scroll to position [131, 0]
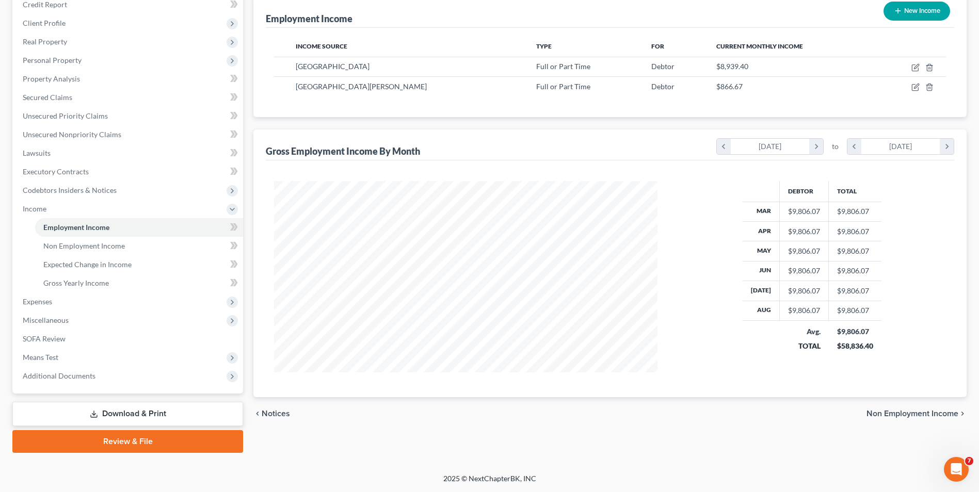
click at [906, 414] on span "Non Employment Income" at bounding box center [912, 414] width 92 height 8
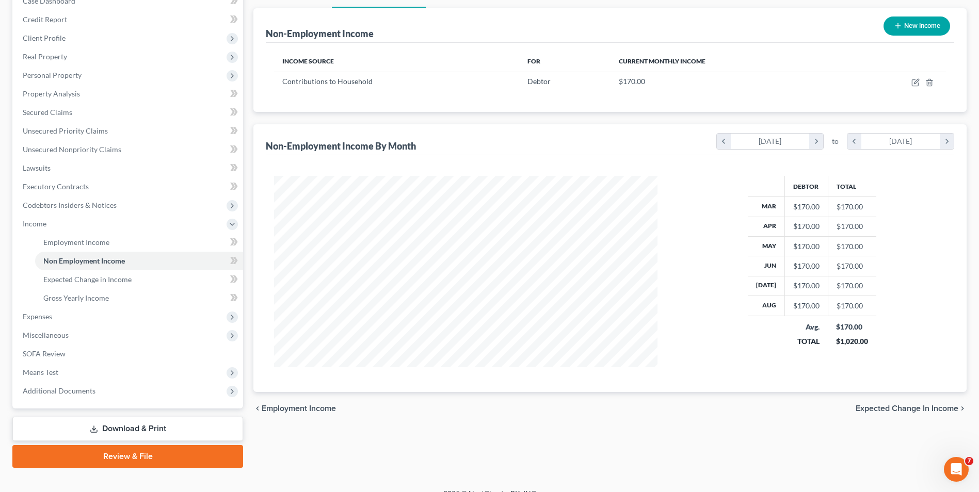
scroll to position [131, 0]
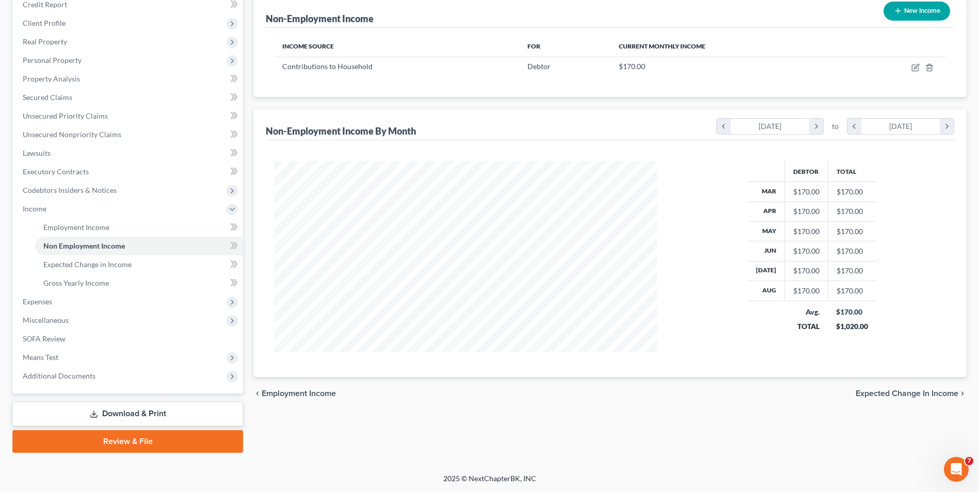
click at [918, 393] on span "Expected Change in Income" at bounding box center [906, 393] width 103 height 8
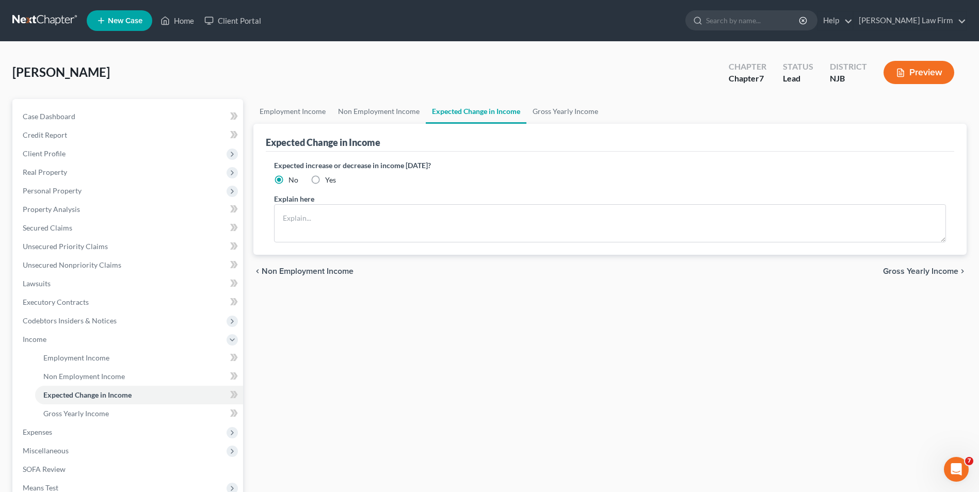
click at [904, 273] on span "Gross Yearly Income" at bounding box center [920, 271] width 75 height 8
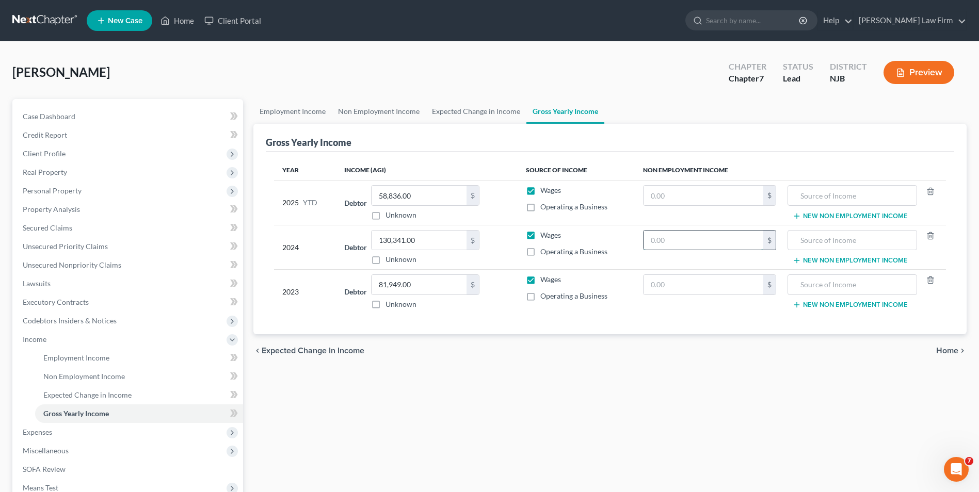
click at [689, 241] on input "text" at bounding box center [703, 241] width 120 height 20
click at [676, 239] on input "text" at bounding box center [703, 241] width 120 height 20
type input "51,000"
click at [810, 241] on input "text" at bounding box center [852, 241] width 118 height 20
type input "Gambling"
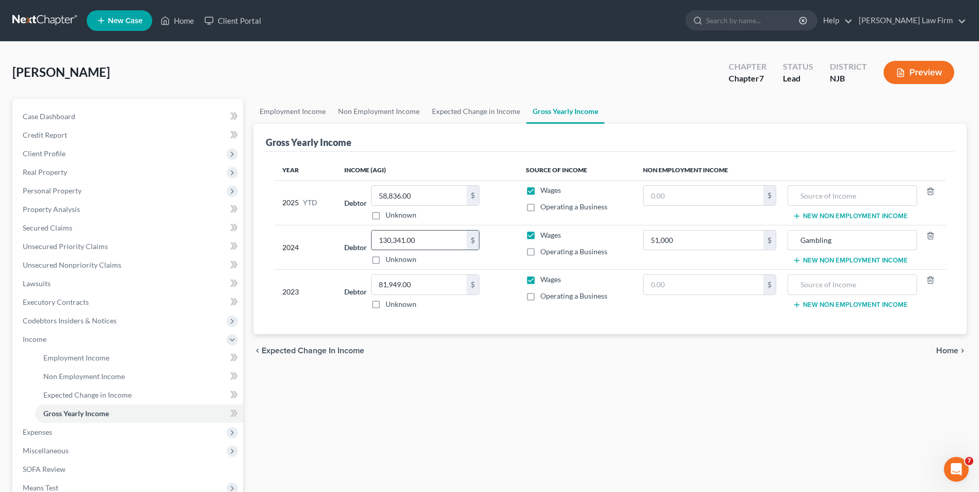
click at [430, 245] on input "130,341.00" at bounding box center [418, 241] width 95 height 20
click at [540, 236] on label "Wages" at bounding box center [550, 235] width 21 height 10
click at [544, 236] on input "Wages" at bounding box center [547, 233] width 7 height 7
click at [540, 236] on label "Wages" at bounding box center [550, 235] width 21 height 10
click at [544, 236] on input "Wages" at bounding box center [547, 233] width 7 height 7
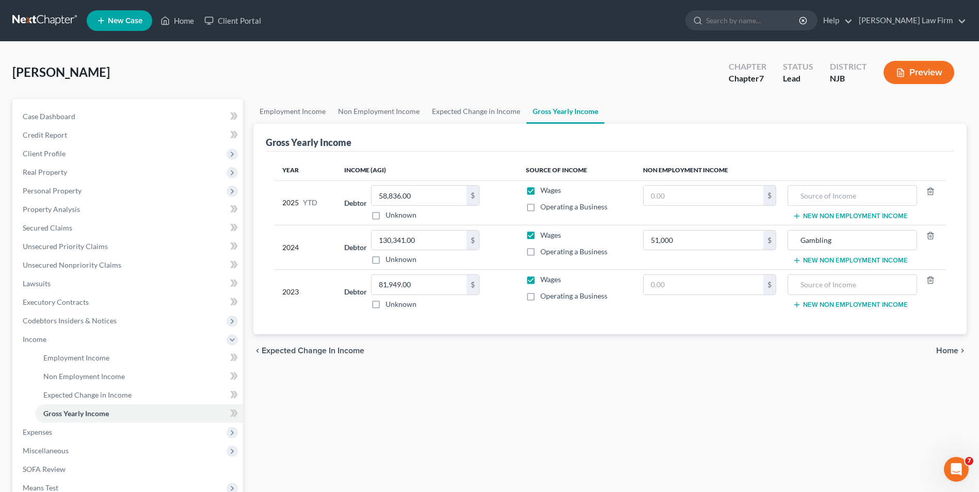
click at [540, 236] on label "Wages" at bounding box center [550, 235] width 21 height 10
click at [544, 236] on input "Wages" at bounding box center [547, 233] width 7 height 7
click at [540, 236] on label "Wages" at bounding box center [550, 235] width 21 height 10
click at [544, 236] on input "Wages" at bounding box center [547, 233] width 7 height 7
checkbox input "true"
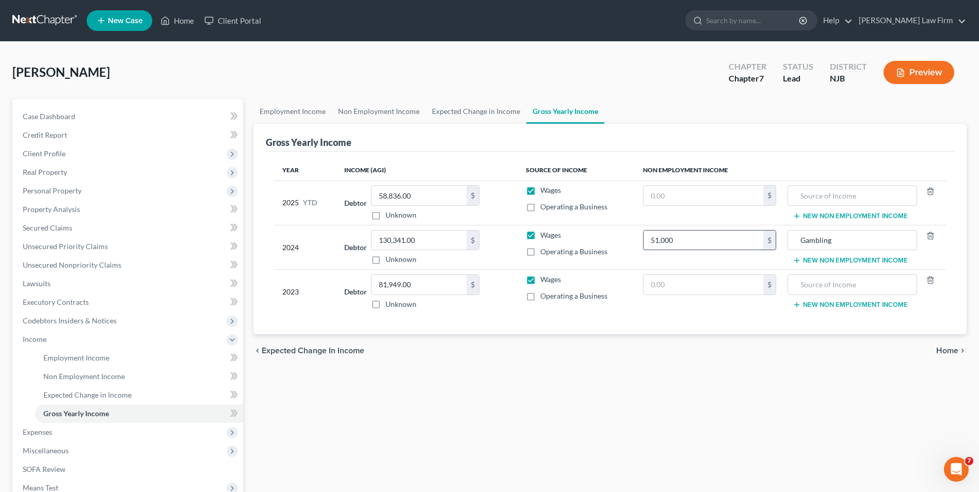
click at [692, 240] on input "51,000" at bounding box center [703, 241] width 120 height 20
click at [737, 330] on div "Year Income (AGI) Source of Income Non Employment Income 2025 YTD Debtor 58,836…" at bounding box center [610, 243] width 688 height 183
click at [677, 240] on input "51,000" at bounding box center [703, 241] width 120 height 20
click at [944, 353] on span "Home" at bounding box center [947, 351] width 22 height 8
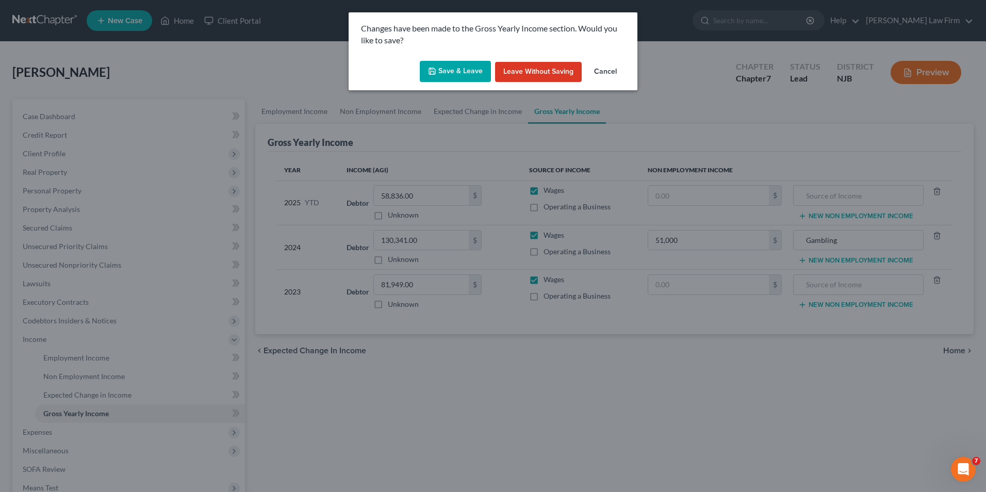
click at [461, 73] on button "Save & Leave" at bounding box center [455, 72] width 71 height 22
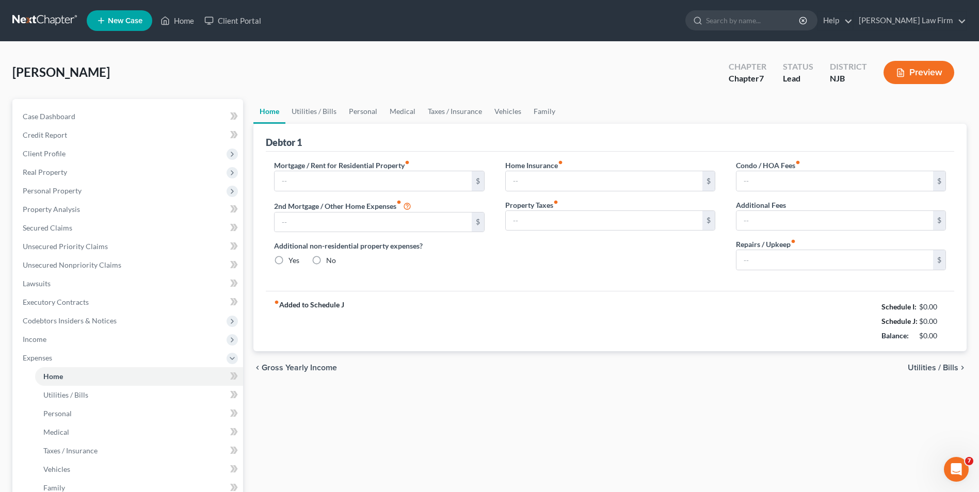
type input "2,000.00"
type input "0.00"
radio input "true"
type input "0.00"
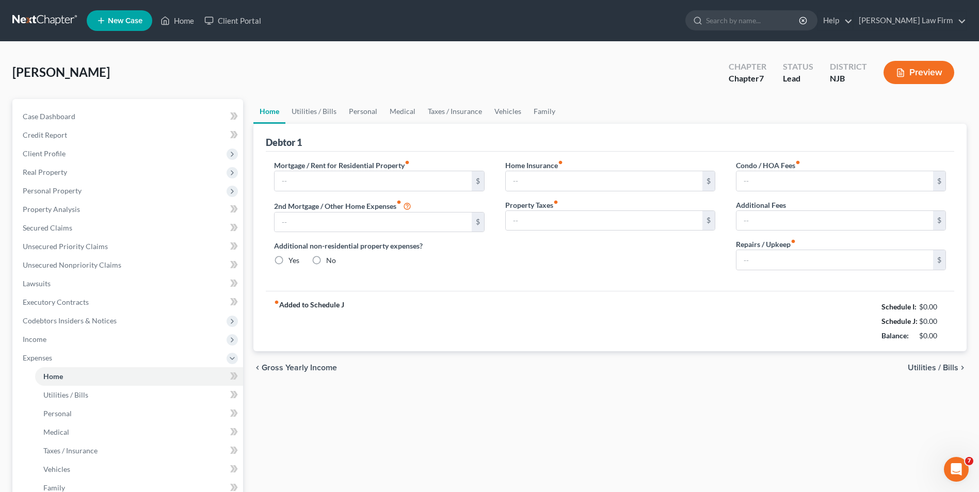
type input "0.00"
click at [929, 367] on span "Utilities / Bills" at bounding box center [932, 368] width 51 height 8
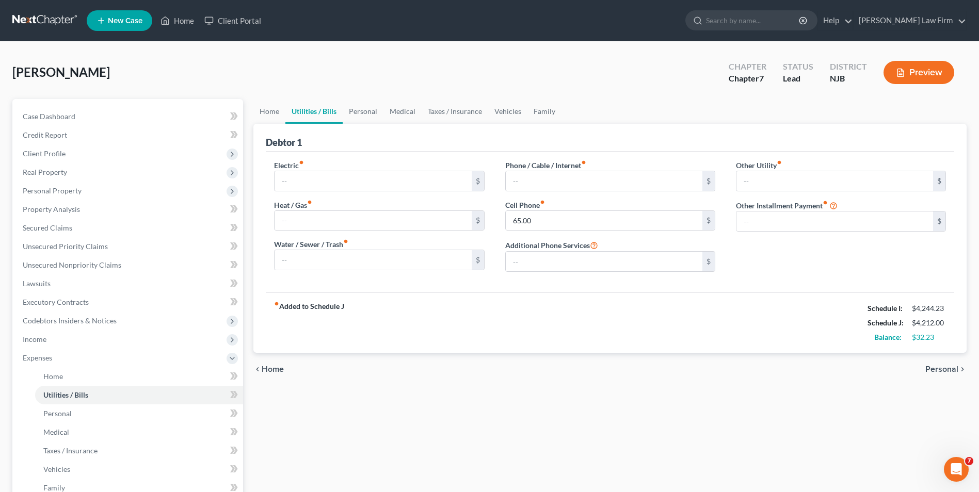
click at [274, 368] on span "Home" at bounding box center [273, 369] width 22 height 8
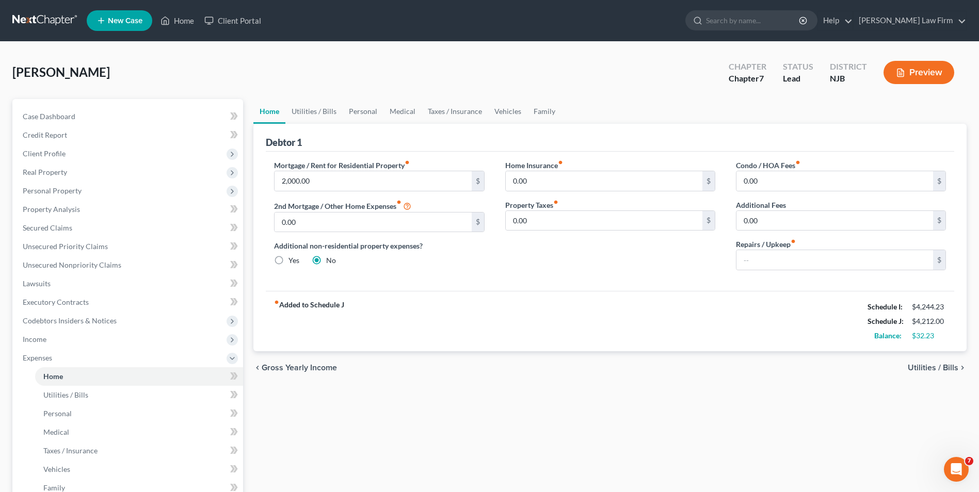
click at [937, 367] on span "Utilities / Bills" at bounding box center [932, 368] width 51 height 8
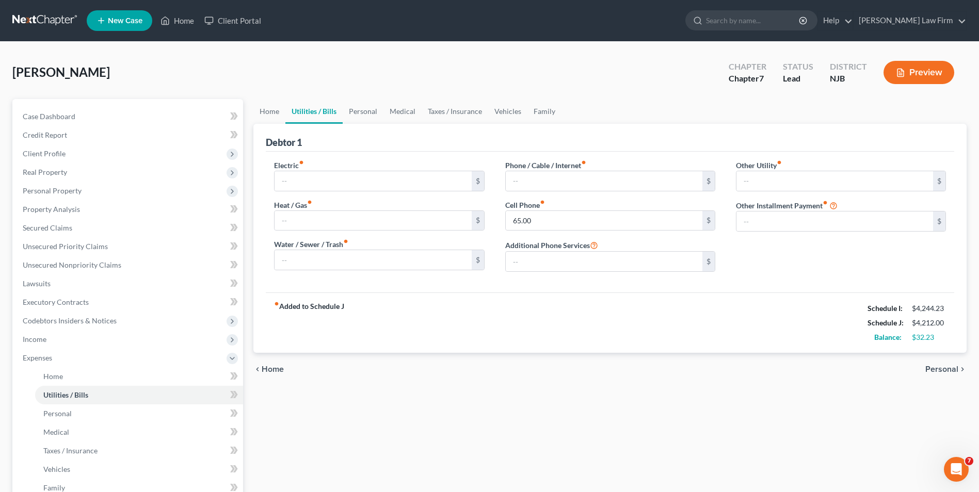
click at [937, 367] on span "Personal" at bounding box center [941, 369] width 33 height 8
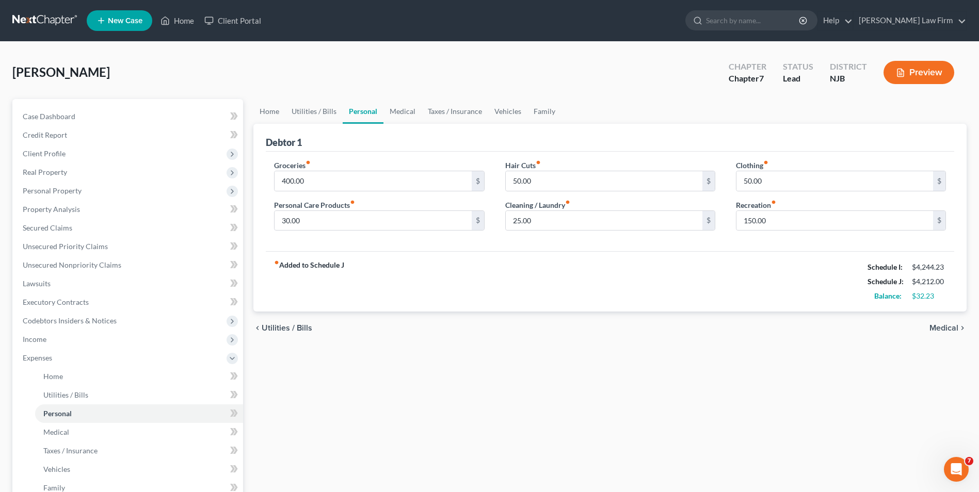
click at [940, 328] on span "Medical" at bounding box center [943, 328] width 29 height 8
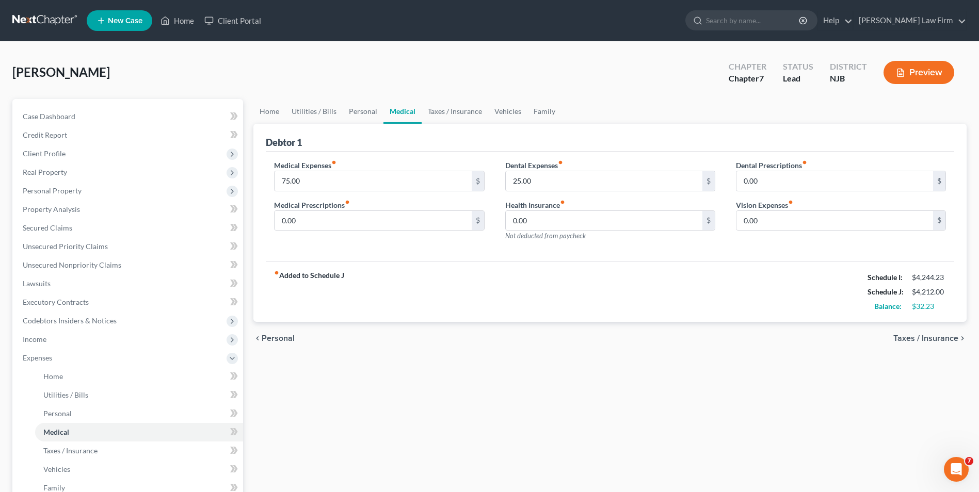
click at [933, 338] on span "Taxes / Insurance" at bounding box center [925, 338] width 65 height 8
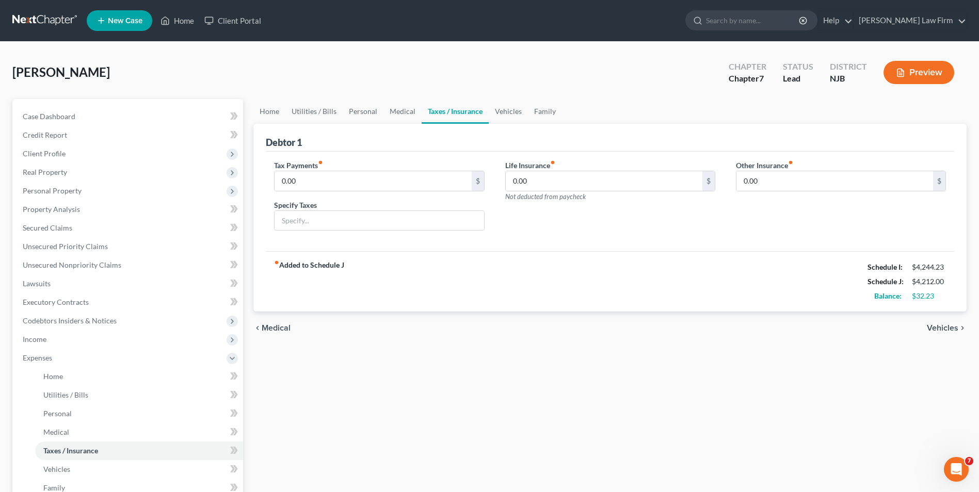
click at [939, 329] on span "Vehicles" at bounding box center [941, 328] width 31 height 8
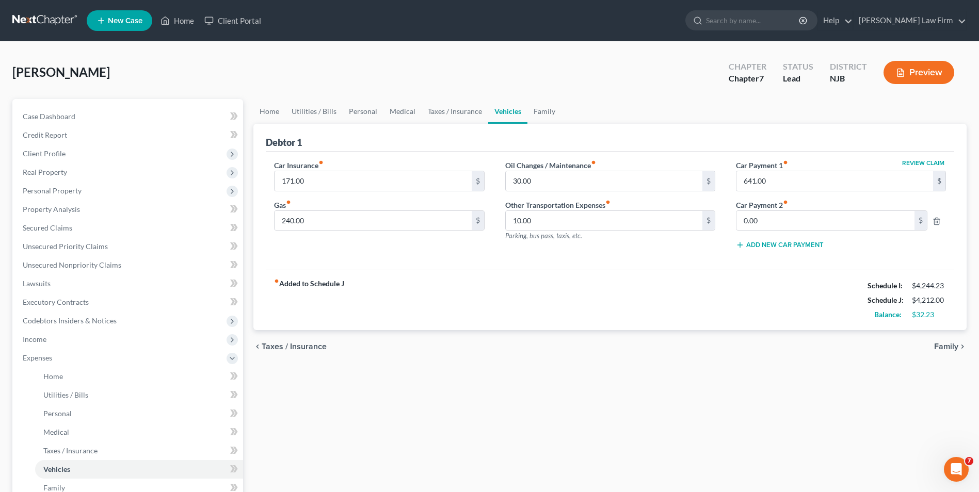
click at [941, 348] on span "Family" at bounding box center [946, 347] width 24 height 8
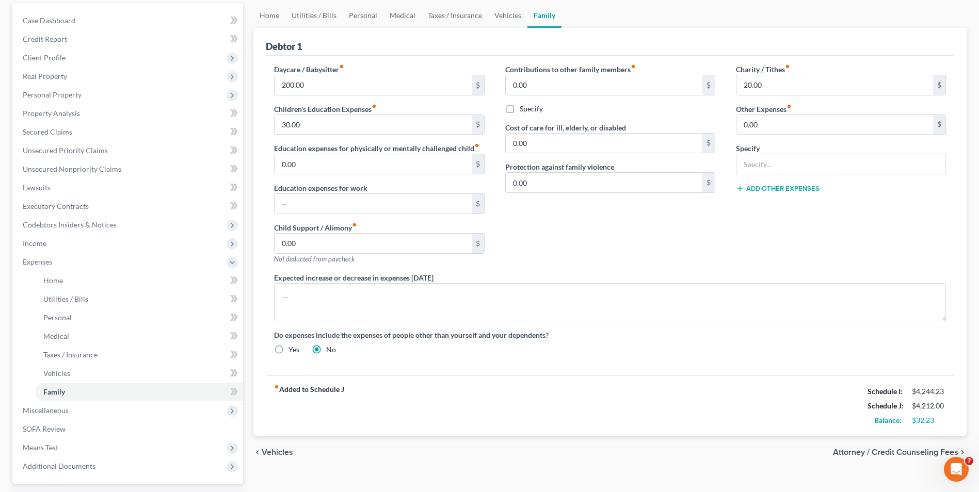
scroll to position [103, 0]
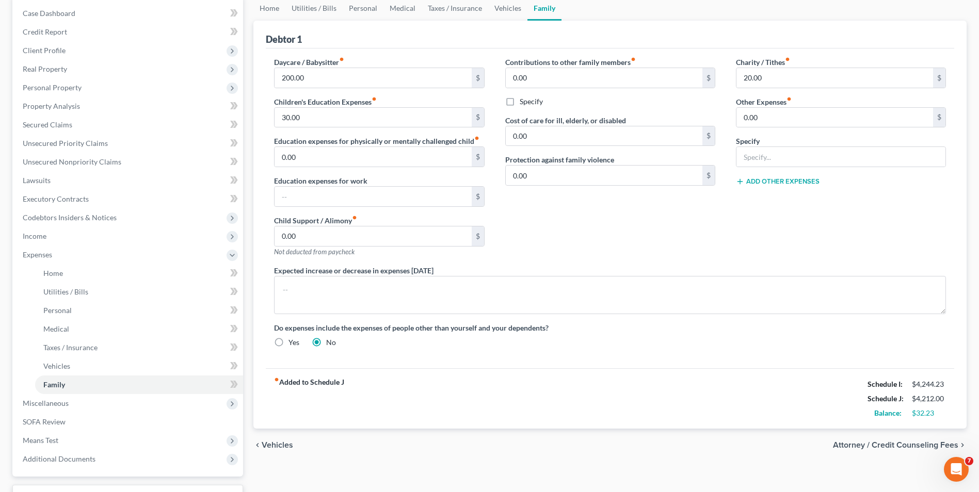
click at [907, 445] on span "Attorney / Credit Counseling Fees" at bounding box center [895, 445] width 125 height 8
select select "0"
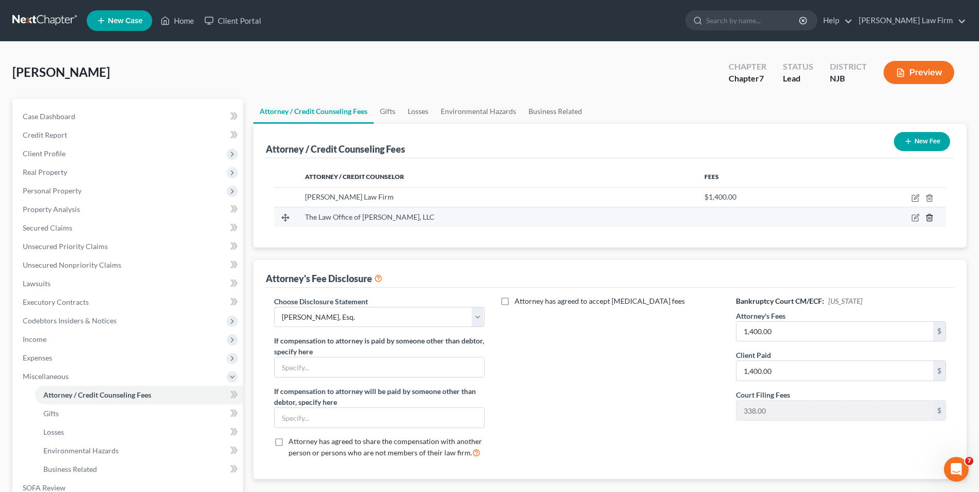
click at [929, 218] on icon "button" at bounding box center [929, 218] width 8 height 8
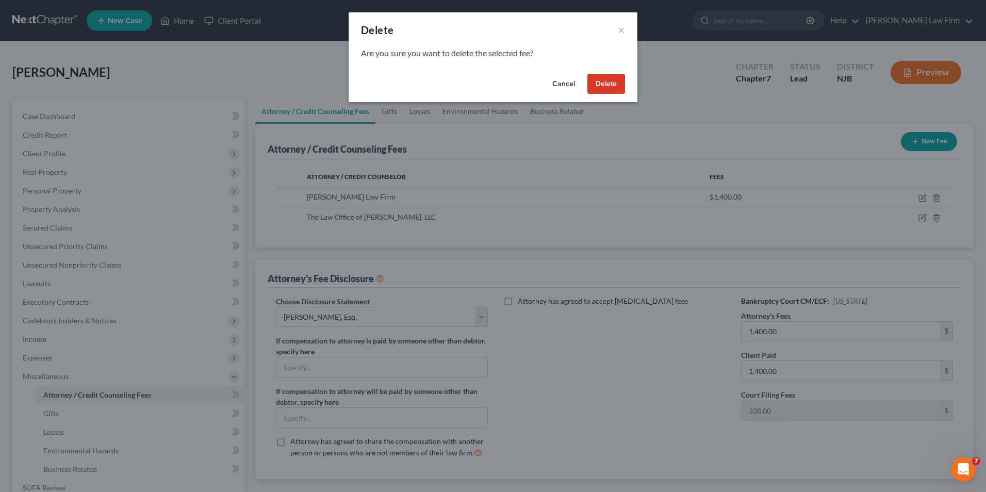
click at [604, 84] on button "Delete" at bounding box center [607, 84] width 38 height 21
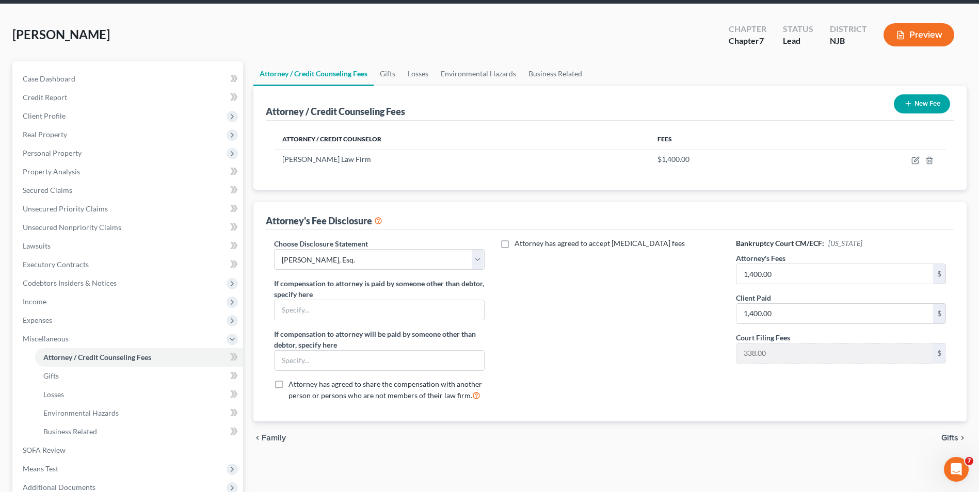
scroll to position [103, 0]
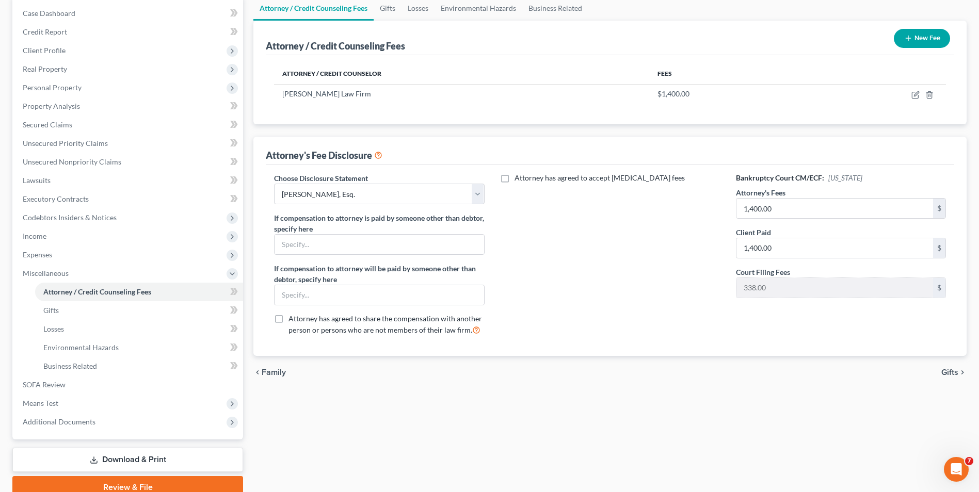
click at [514, 175] on label "Attorney has agreed to accept [MEDICAL_DATA] fees" at bounding box center [599, 178] width 170 height 10
click at [518, 175] on input "Attorney has agreed to accept [MEDICAL_DATA] fees" at bounding box center [521, 176] width 7 height 7
click at [514, 178] on label "Attorney has agreed to accept [MEDICAL_DATA] fees" at bounding box center [599, 178] width 170 height 10
click at [518, 178] on input "Attorney has agreed to accept [MEDICAL_DATA] fees" at bounding box center [521, 176] width 7 height 7
checkbox input "false"
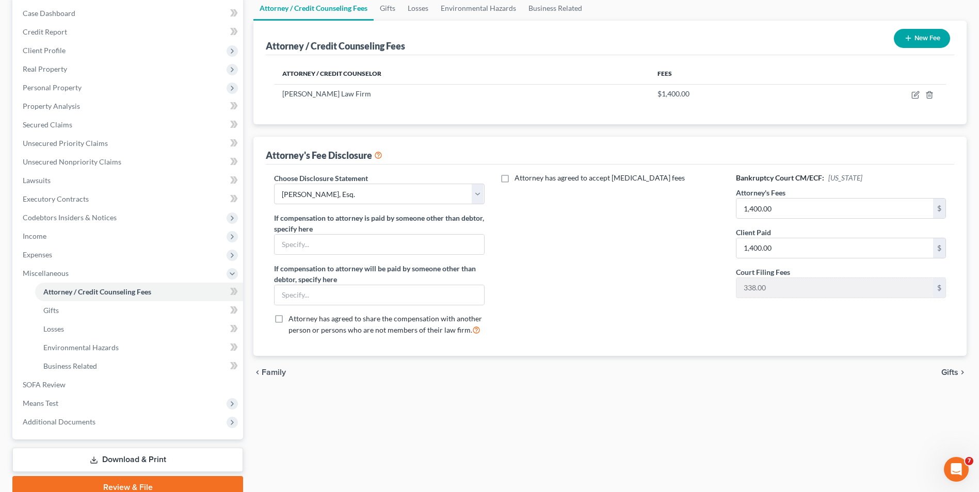
click at [946, 372] on span "Gifts" at bounding box center [949, 372] width 17 height 8
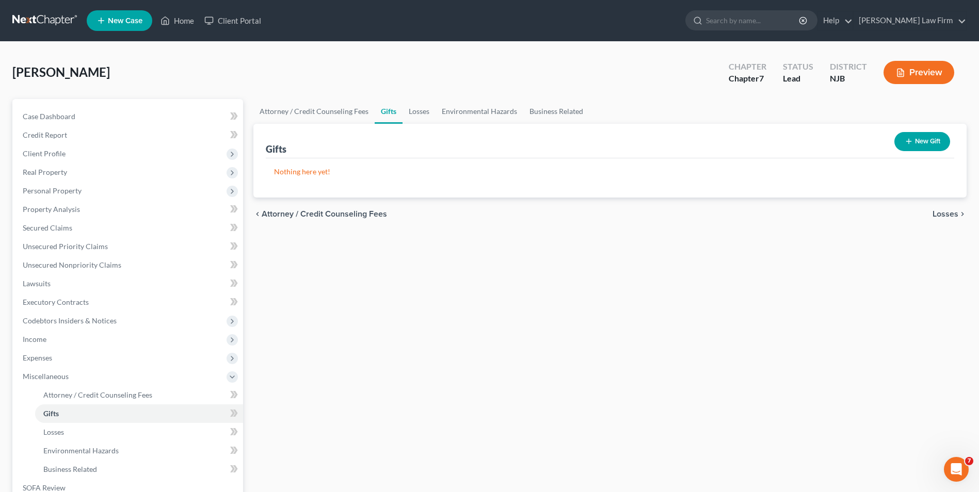
click at [946, 215] on span "Losses" at bounding box center [945, 214] width 26 height 8
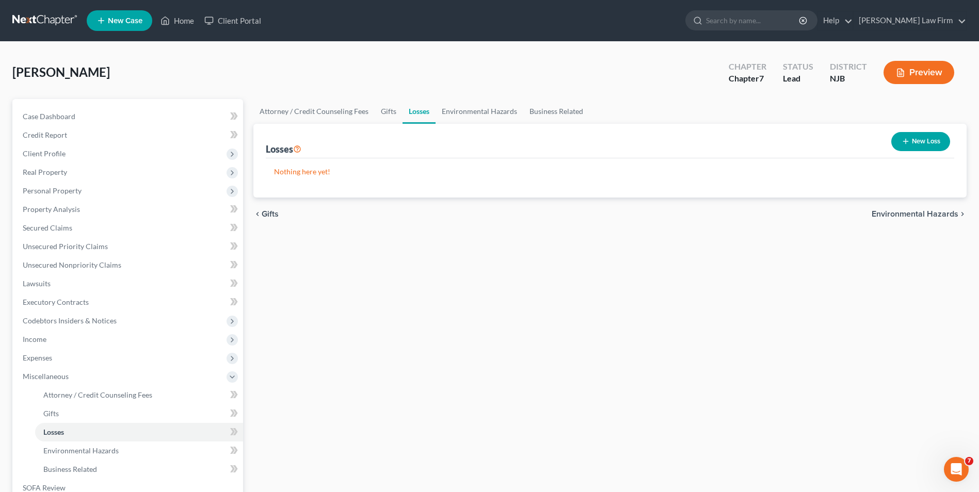
click at [921, 215] on span "Environmental Hazards" at bounding box center [914, 214] width 87 height 8
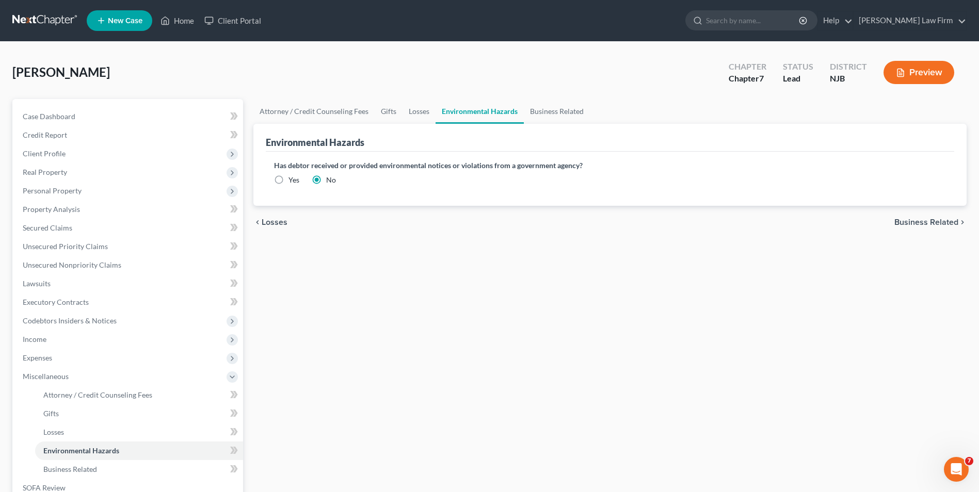
click at [920, 224] on span "Business Related" at bounding box center [926, 222] width 64 height 8
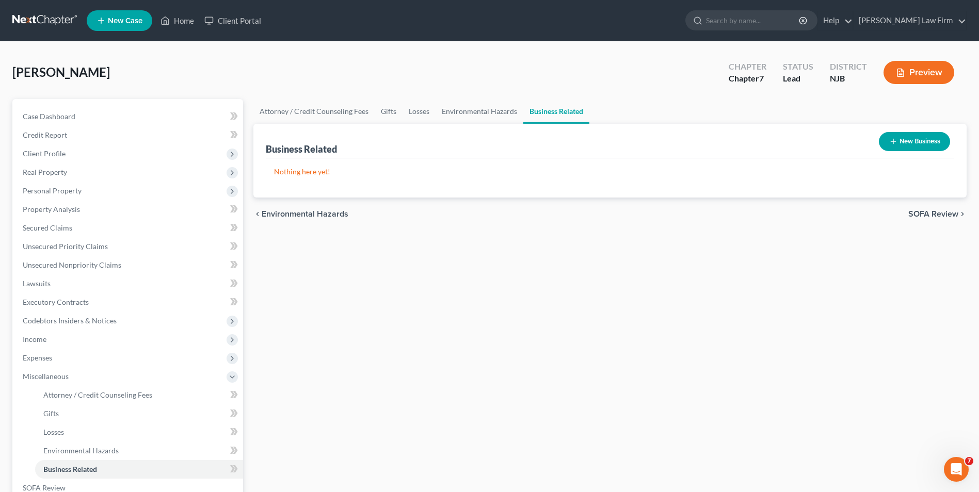
click at [926, 213] on span "SOFA Review" at bounding box center [933, 214] width 50 height 8
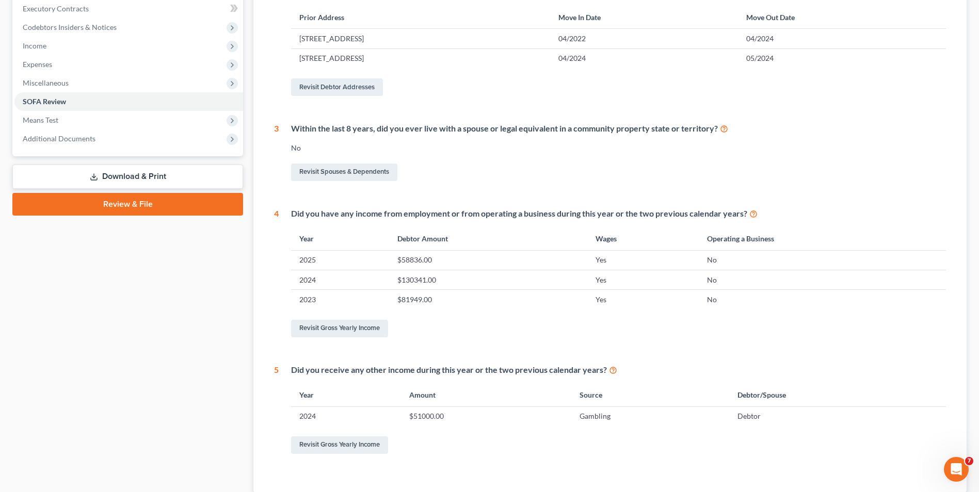
scroll to position [361, 0]
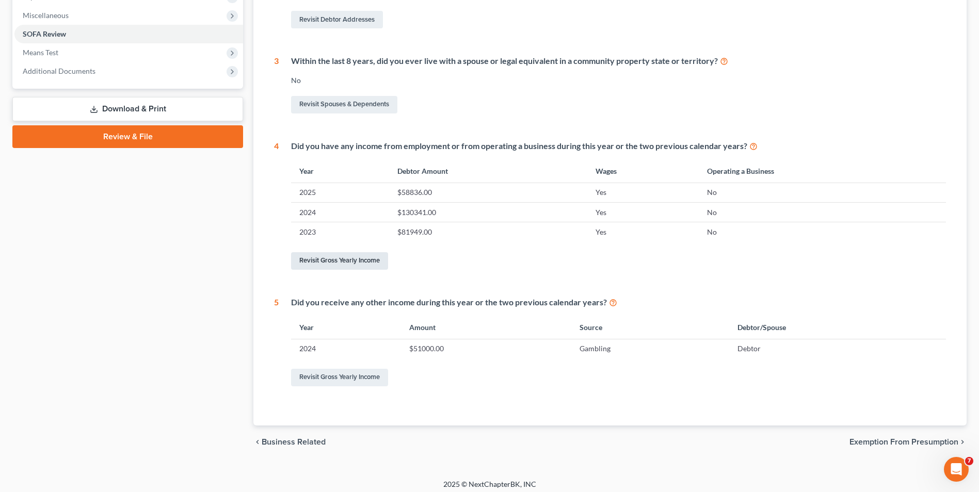
click at [348, 260] on link "Revisit Gross Yearly Income" at bounding box center [339, 261] width 97 height 18
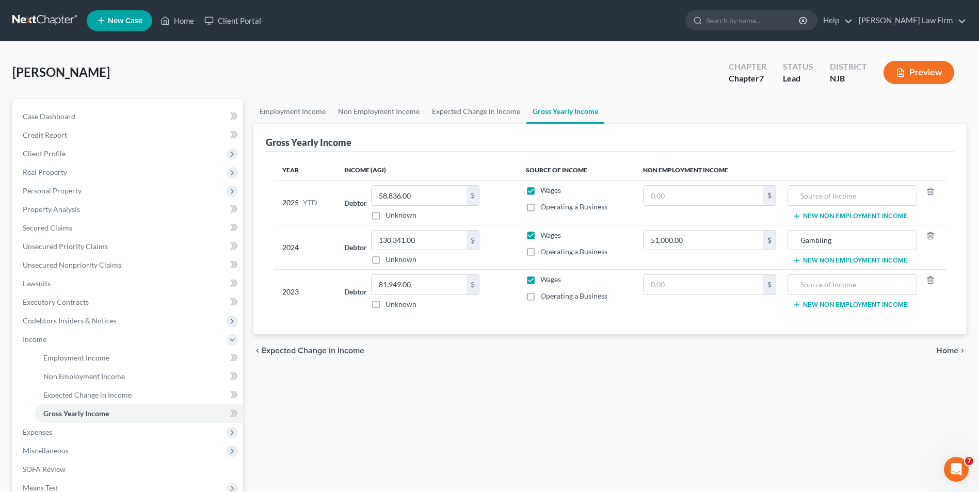
click at [540, 235] on label "Wages" at bounding box center [550, 235] width 21 height 10
click at [544, 235] on input "Wages" at bounding box center [547, 233] width 7 height 7
checkbox input "false"
click at [941, 351] on span "Home" at bounding box center [947, 351] width 22 height 8
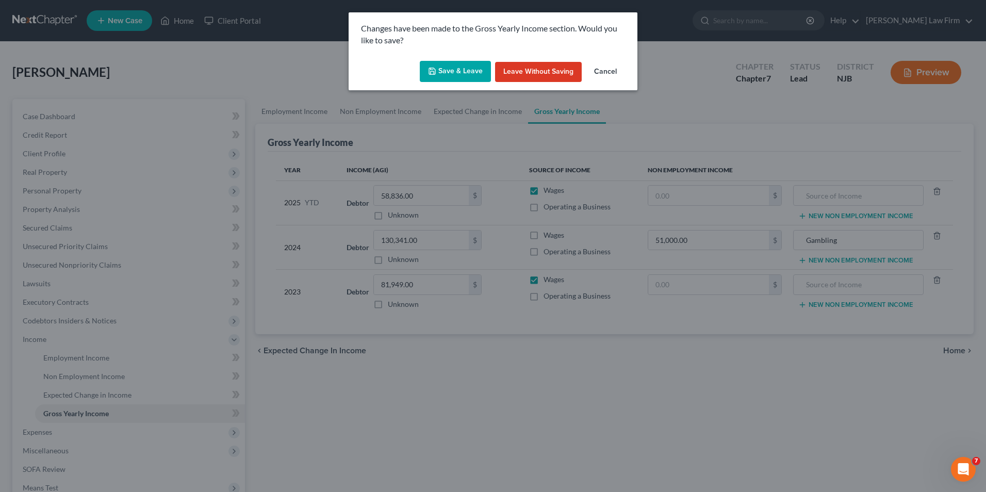
click at [452, 74] on button "Save & Leave" at bounding box center [455, 72] width 71 height 22
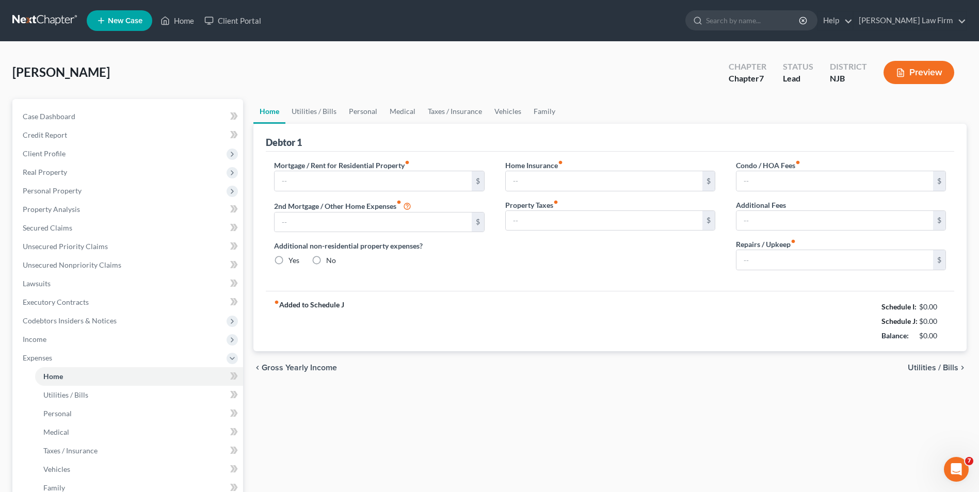
type input "2,000.00"
type input "0.00"
radio input "true"
type input "0.00"
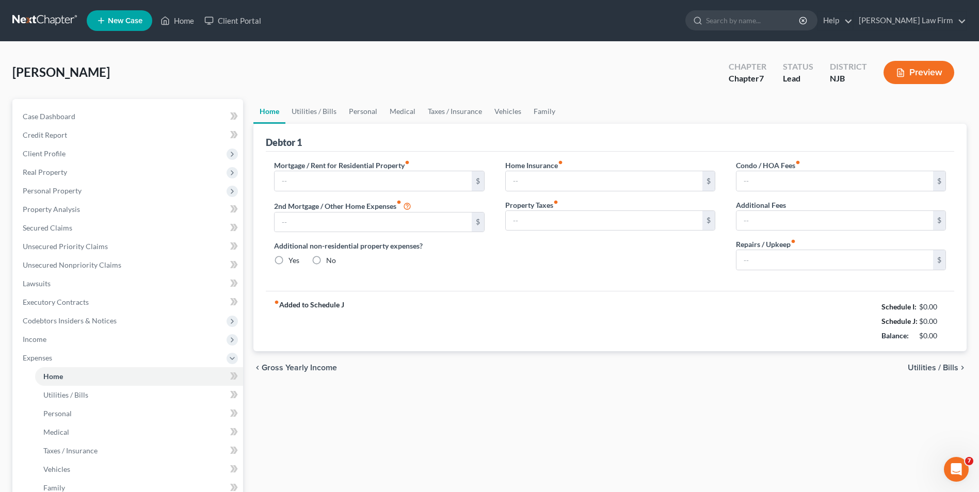
type input "0.00"
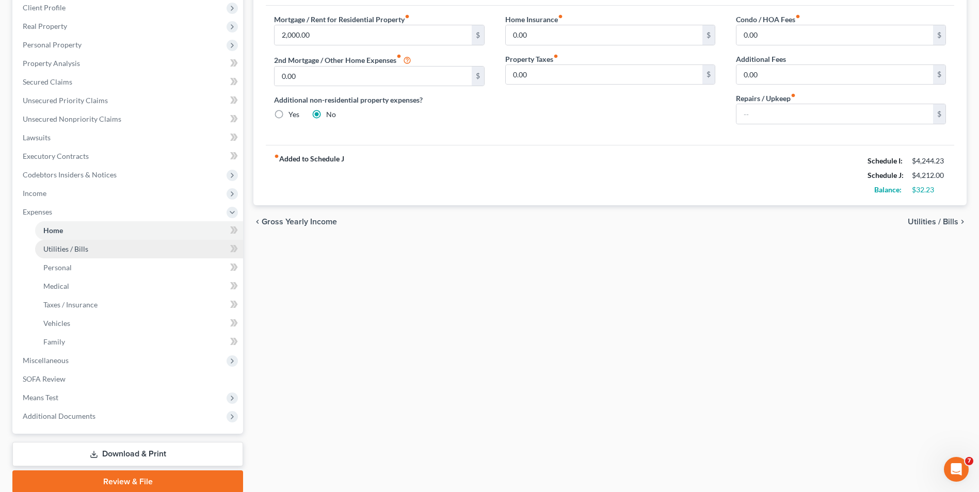
scroll to position [186, 0]
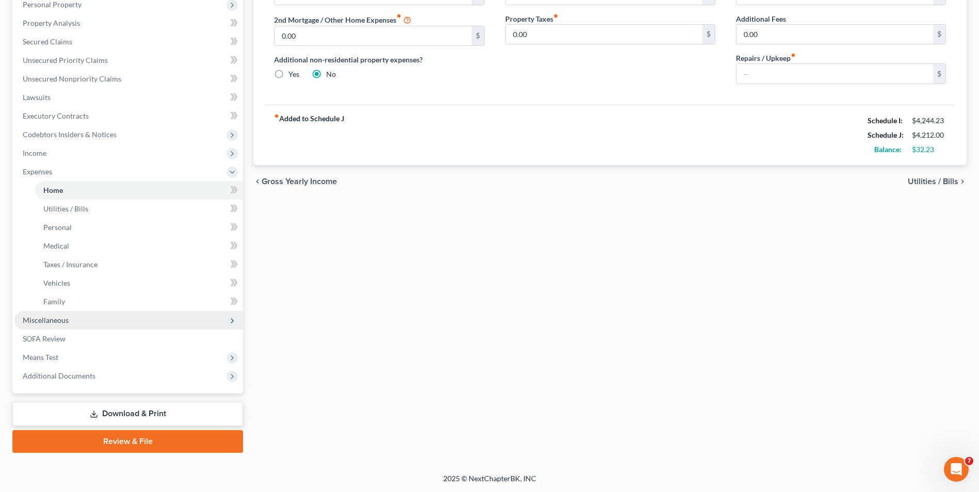
click at [50, 323] on span "Miscellaneous" at bounding box center [46, 320] width 46 height 9
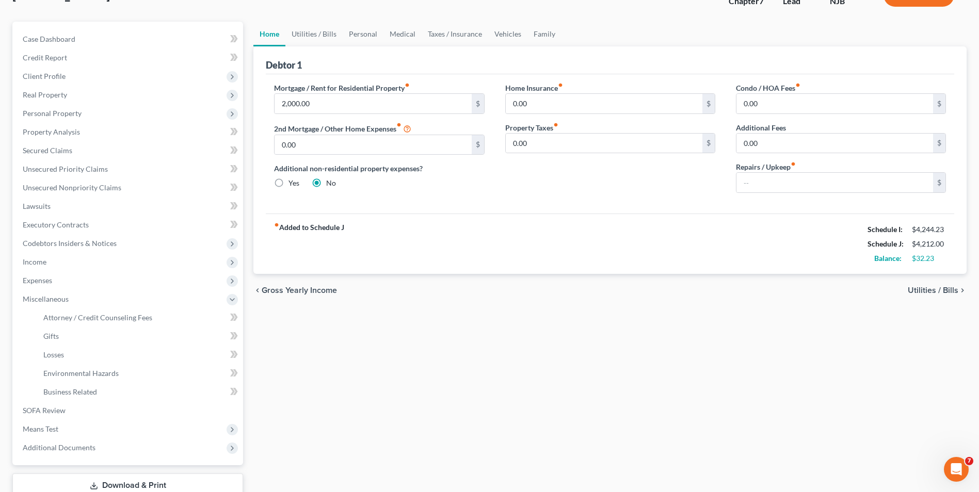
scroll to position [0, 0]
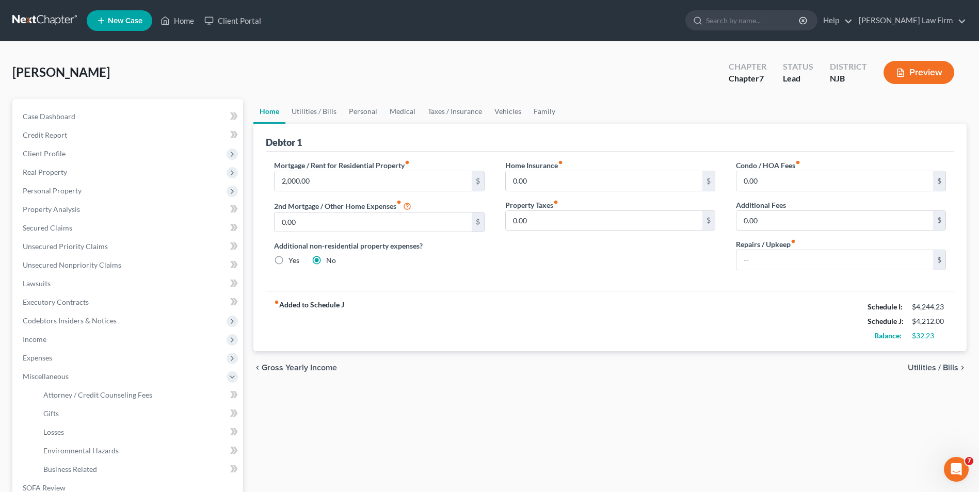
click at [924, 368] on span "Utilities / Bills" at bounding box center [932, 368] width 51 height 8
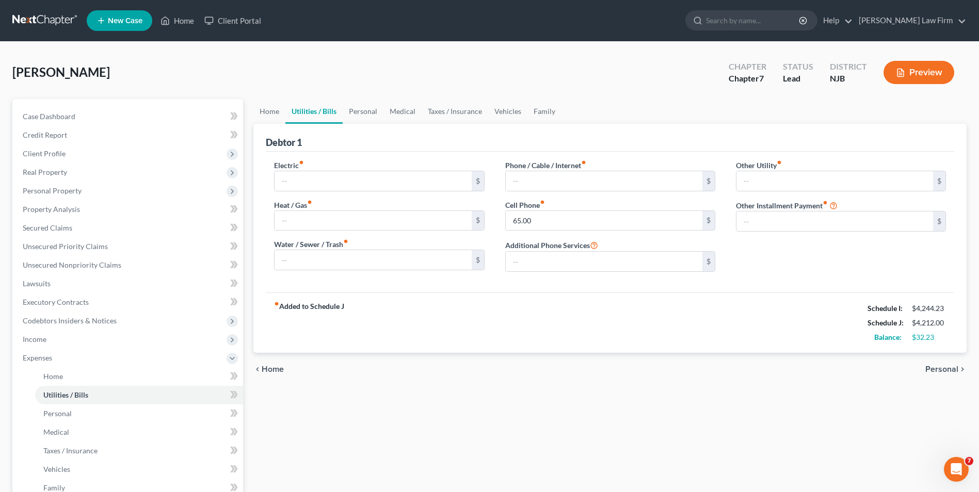
click at [936, 370] on span "Personal" at bounding box center [941, 369] width 33 height 8
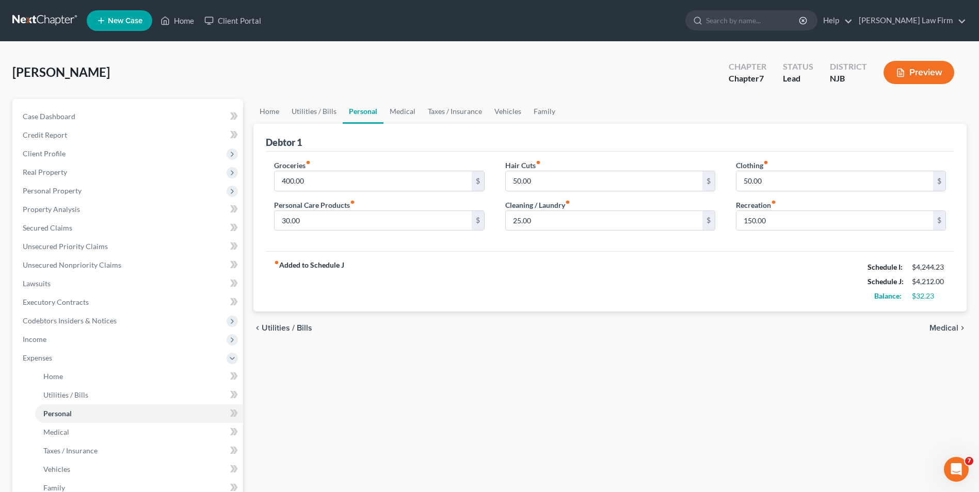
click at [938, 327] on span "Medical" at bounding box center [943, 328] width 29 height 8
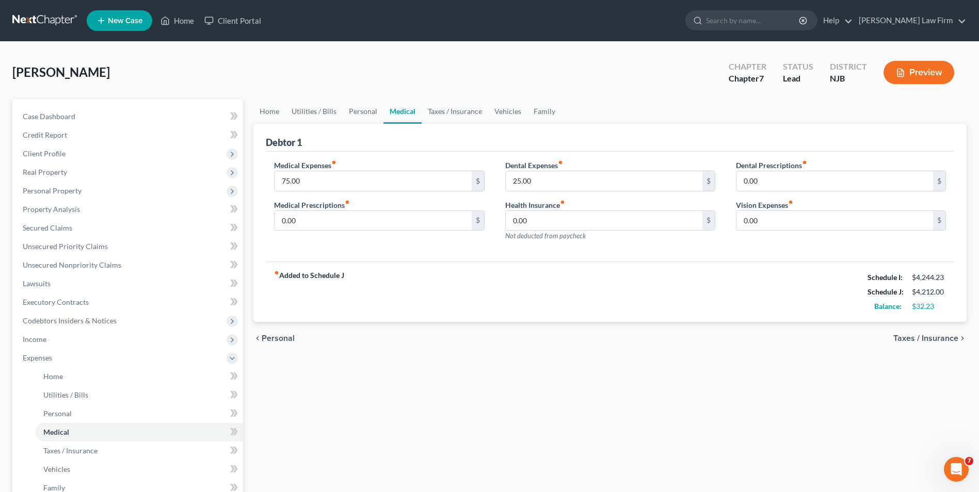
click at [936, 340] on span "Taxes / Insurance" at bounding box center [925, 338] width 65 height 8
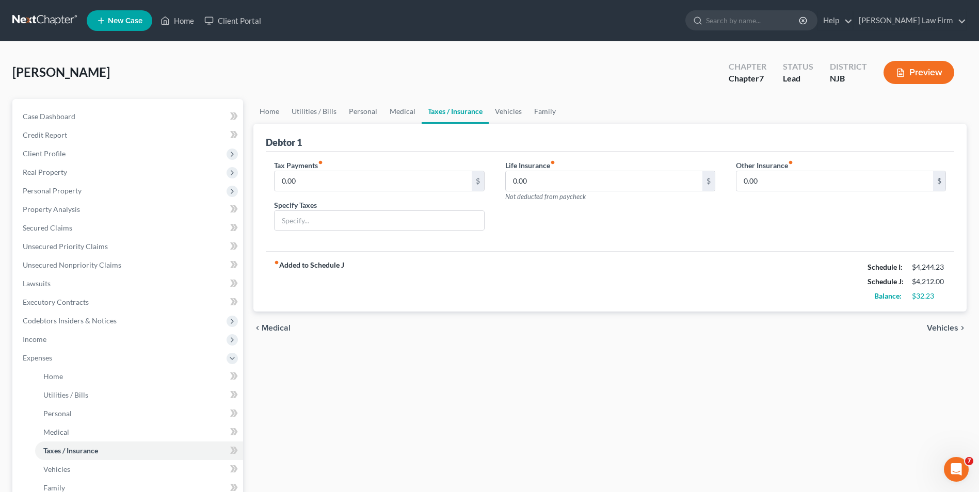
click at [939, 329] on span "Vehicles" at bounding box center [941, 328] width 31 height 8
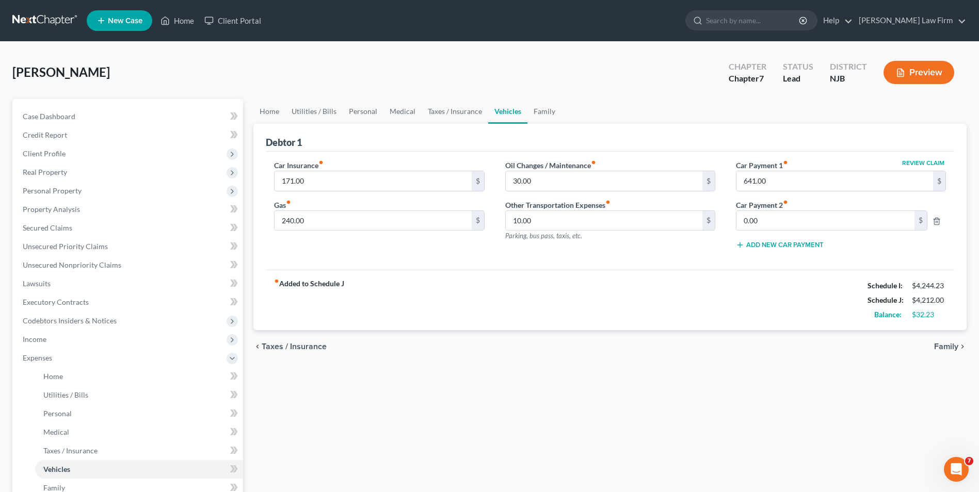
click at [942, 347] on span "Family" at bounding box center [946, 347] width 24 height 8
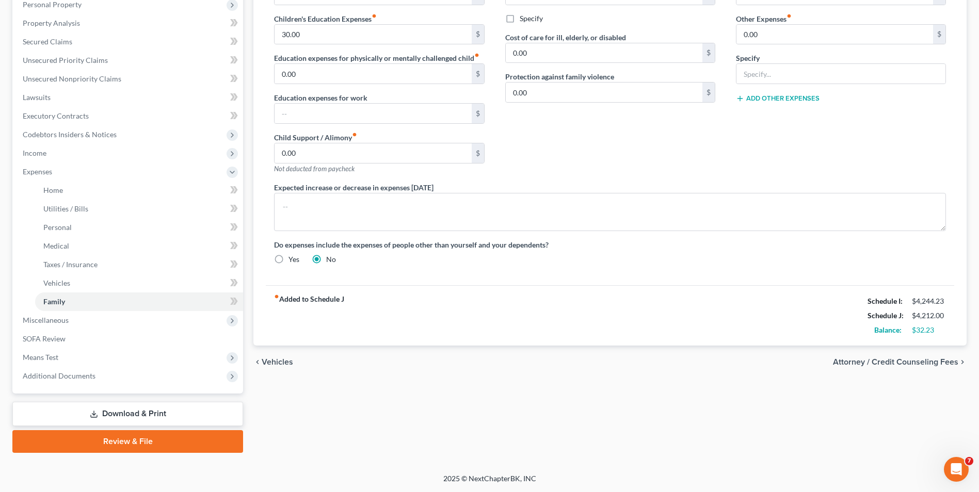
click at [896, 360] on span "Attorney / Credit Counseling Fees" at bounding box center [895, 362] width 125 height 8
select select "0"
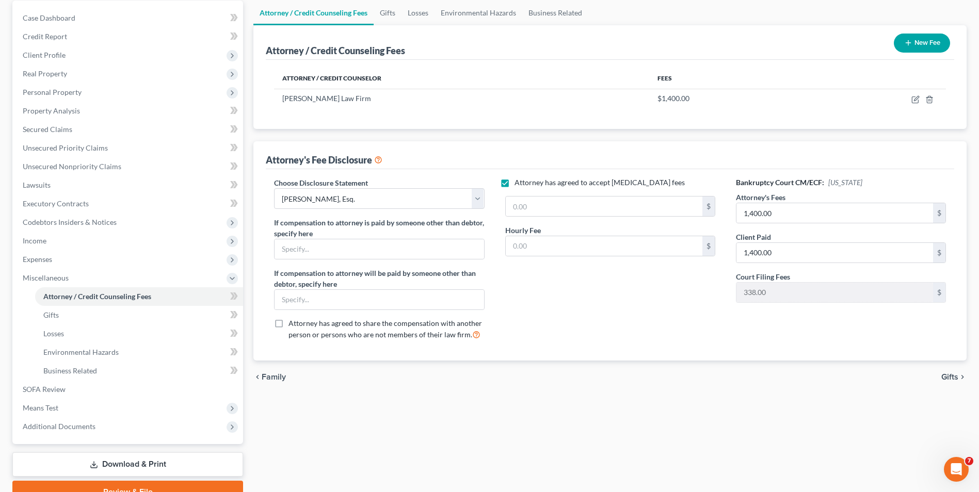
scroll to position [103, 0]
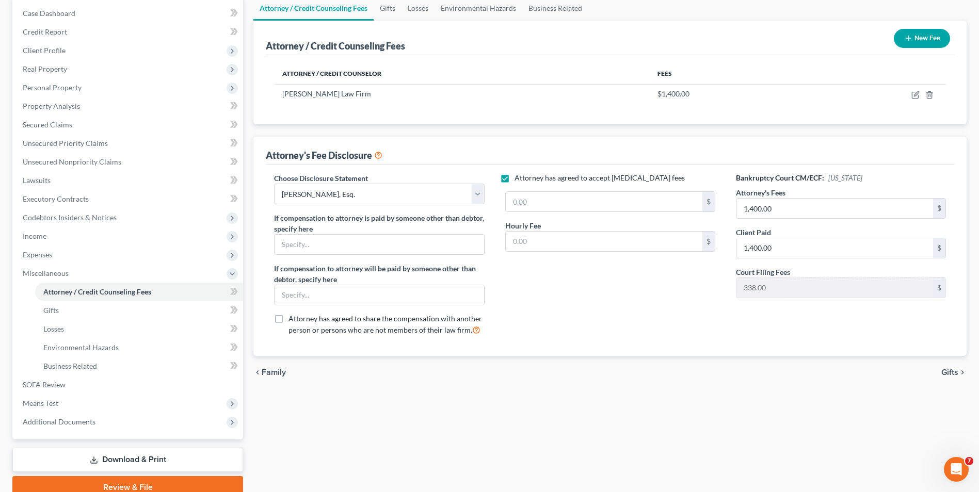
click at [949, 375] on span "Gifts" at bounding box center [949, 372] width 17 height 8
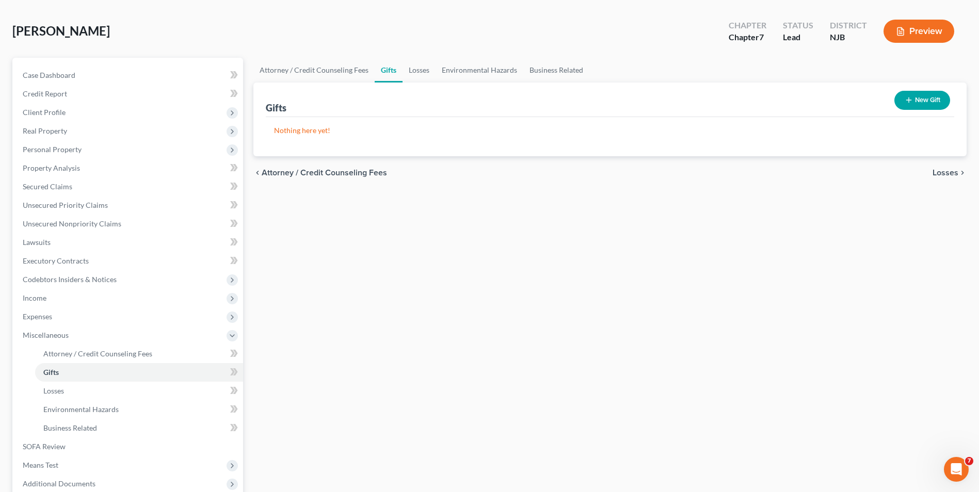
scroll to position [103, 0]
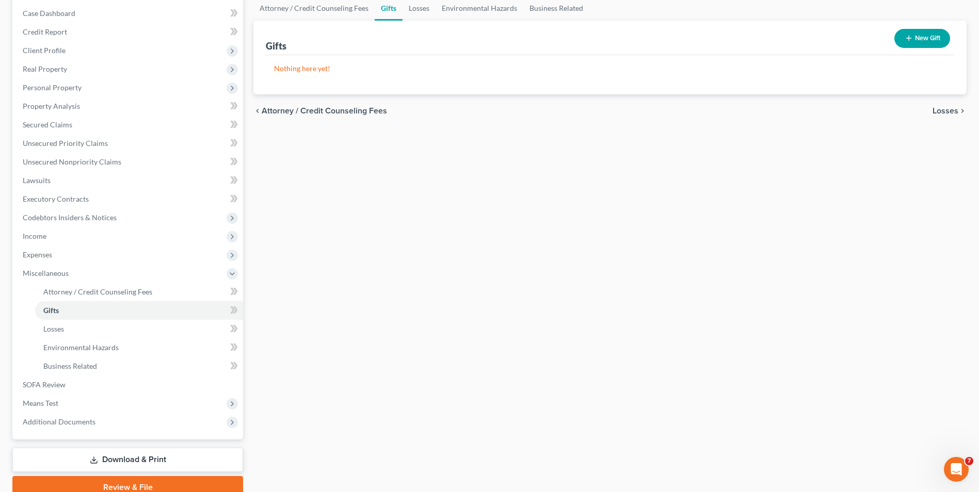
click at [939, 109] on span "Losses" at bounding box center [945, 111] width 26 height 8
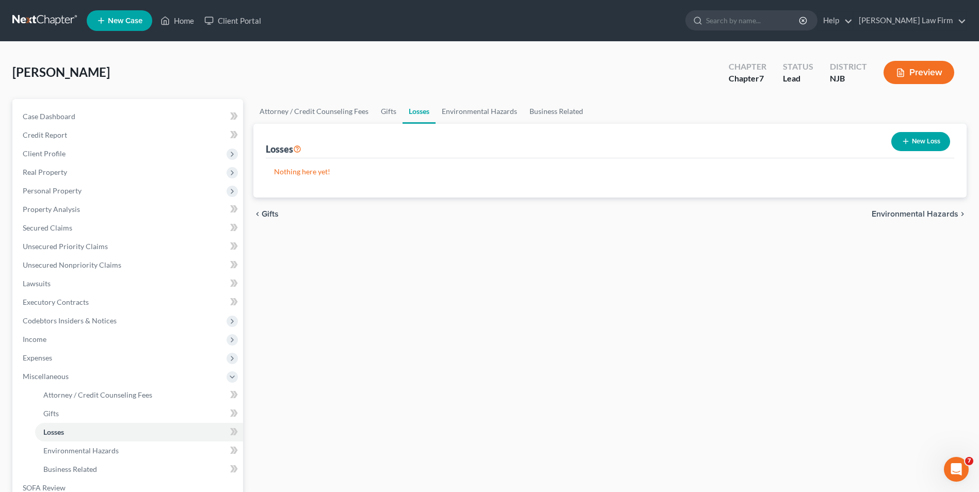
click at [906, 215] on span "Environmental Hazards" at bounding box center [914, 214] width 87 height 8
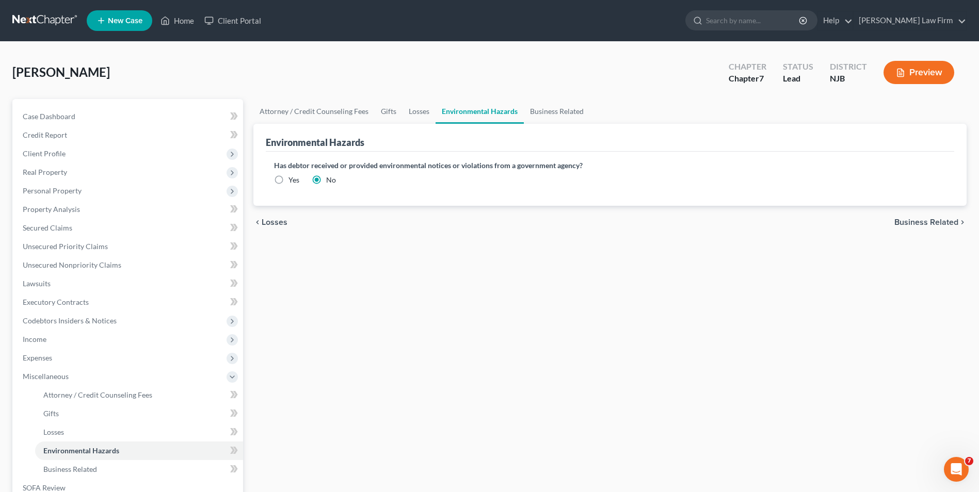
click at [918, 223] on span "Business Related" at bounding box center [926, 222] width 64 height 8
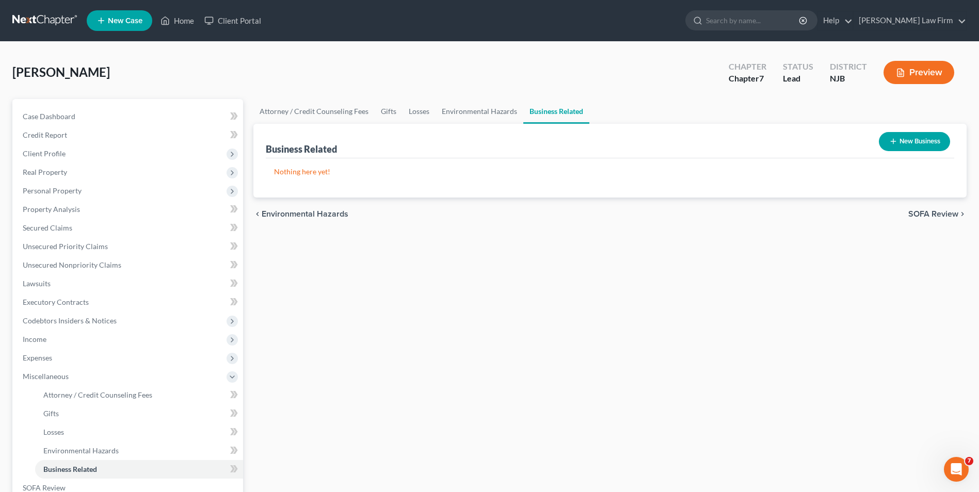
click at [925, 215] on span "SOFA Review" at bounding box center [933, 214] width 50 height 8
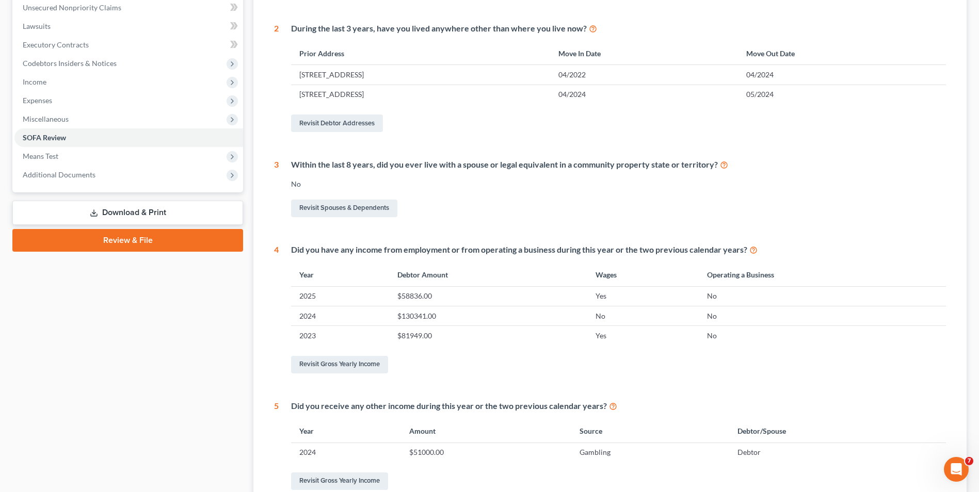
scroll to position [258, 0]
click at [362, 366] on link "Revisit Gross Yearly Income" at bounding box center [339, 364] width 97 height 18
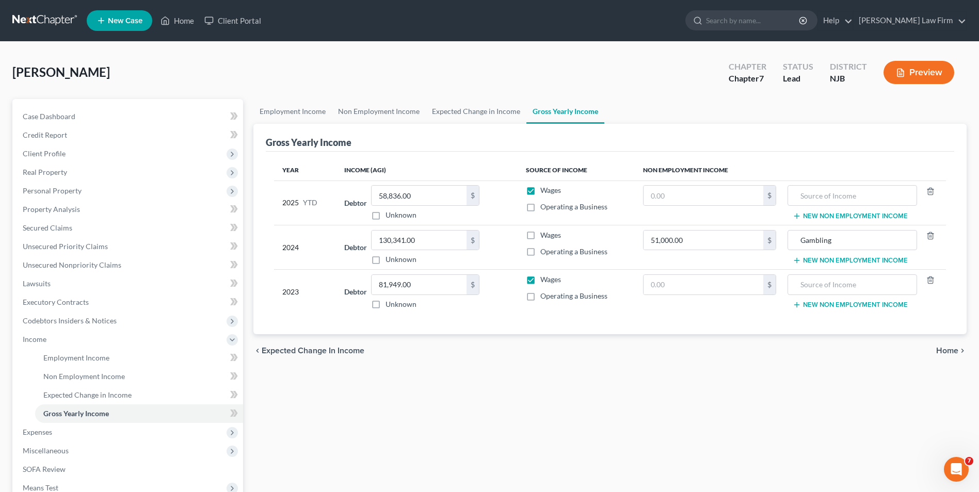
click at [540, 234] on label "Wages" at bounding box center [550, 235] width 21 height 10
click at [544, 234] on input "Wages" at bounding box center [547, 233] width 7 height 7
checkbox input "true"
click at [945, 350] on span "Home" at bounding box center [947, 351] width 22 height 8
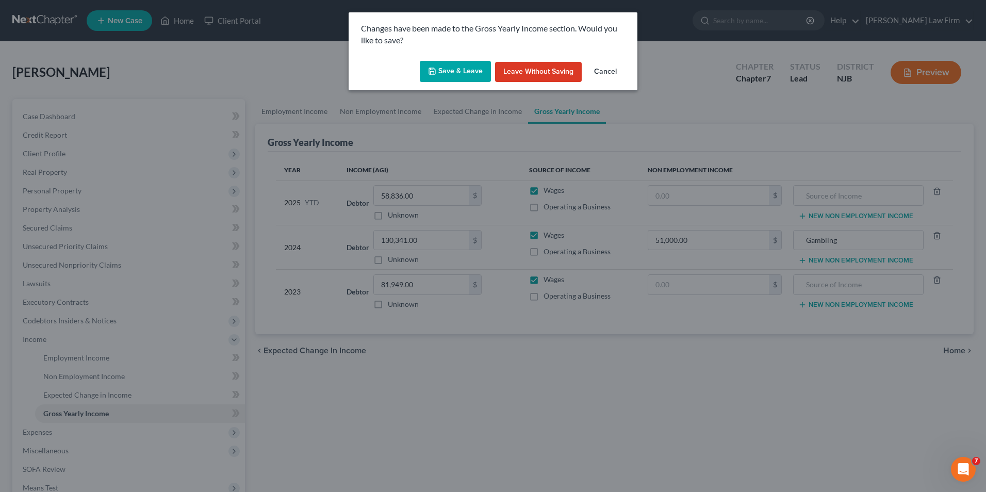
click at [464, 72] on button "Save & Leave" at bounding box center [455, 72] width 71 height 22
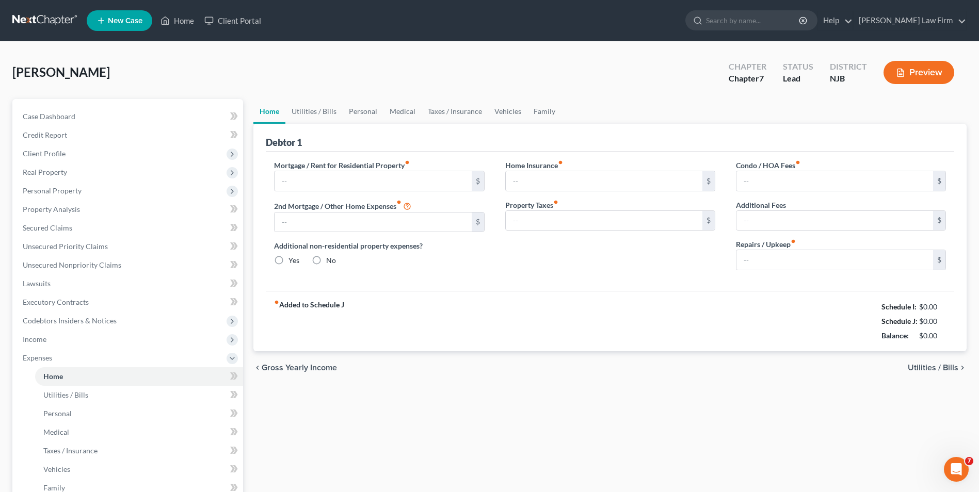
type input "2,000.00"
type input "0.00"
radio input "true"
type input "0.00"
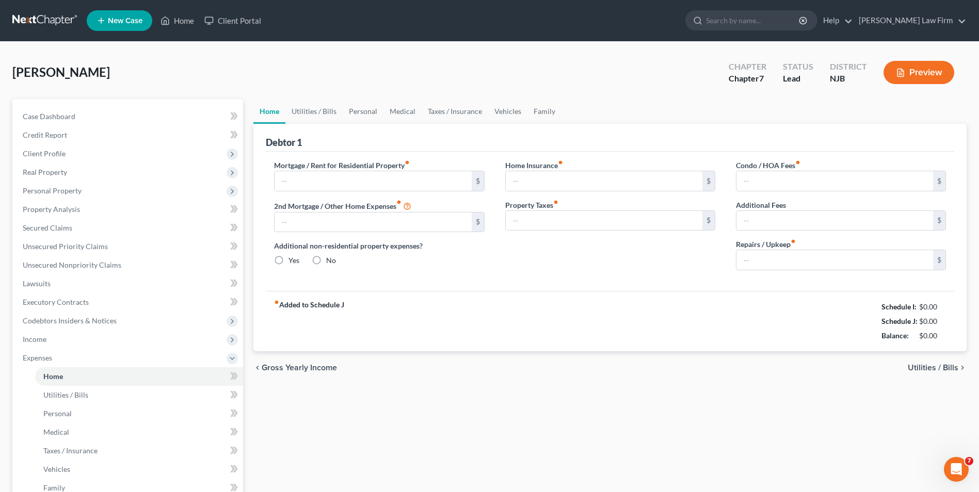
type input "0.00"
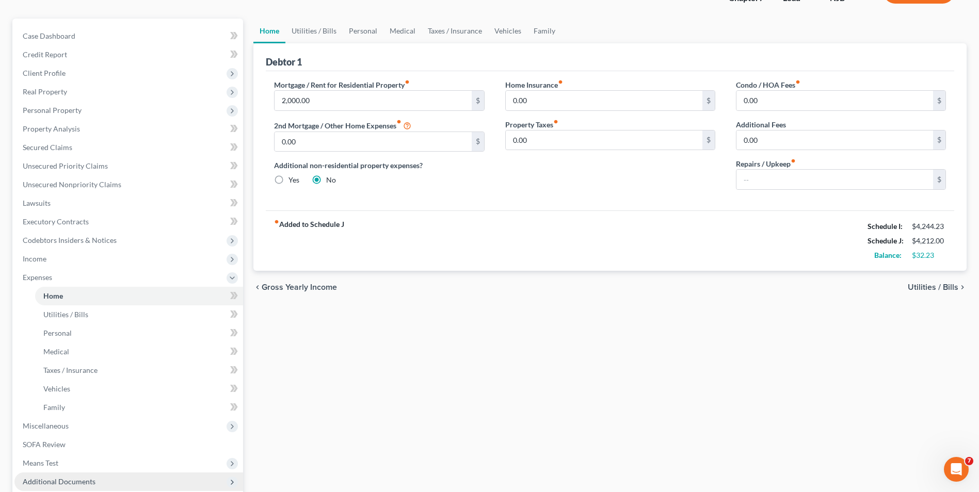
scroll to position [186, 0]
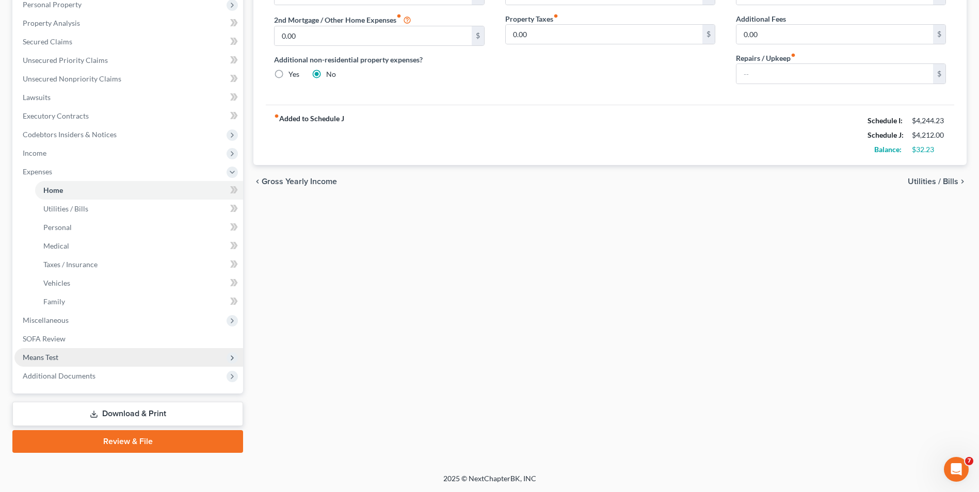
click at [54, 358] on span "Means Test" at bounding box center [41, 357] width 36 height 9
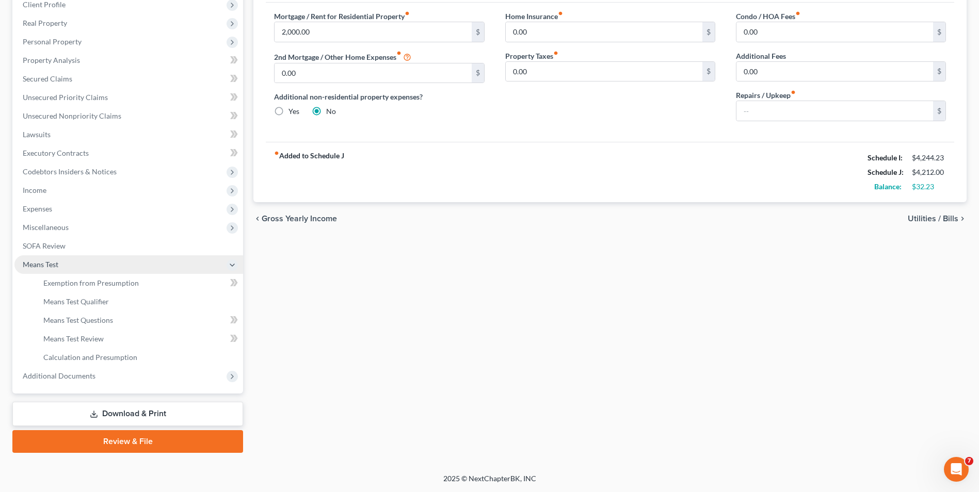
scroll to position [149, 0]
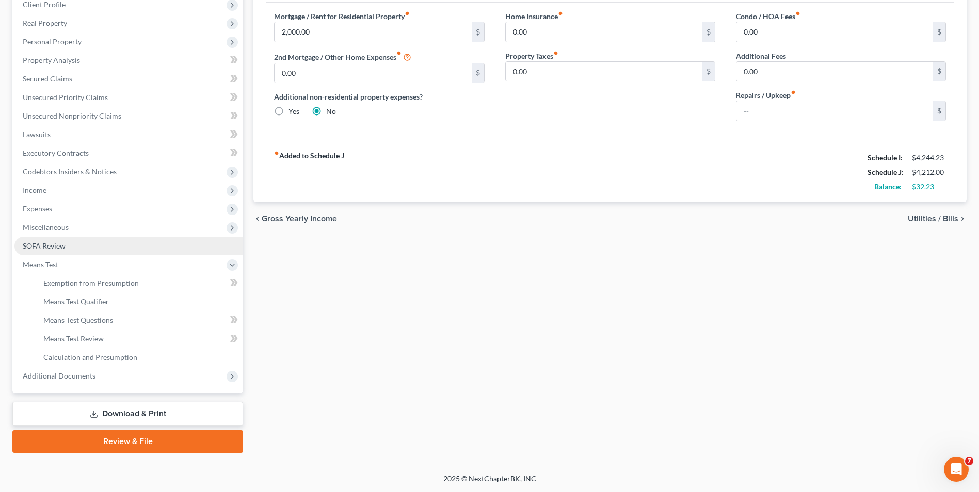
click at [52, 250] on link "SOFA Review" at bounding box center [128, 246] width 229 height 19
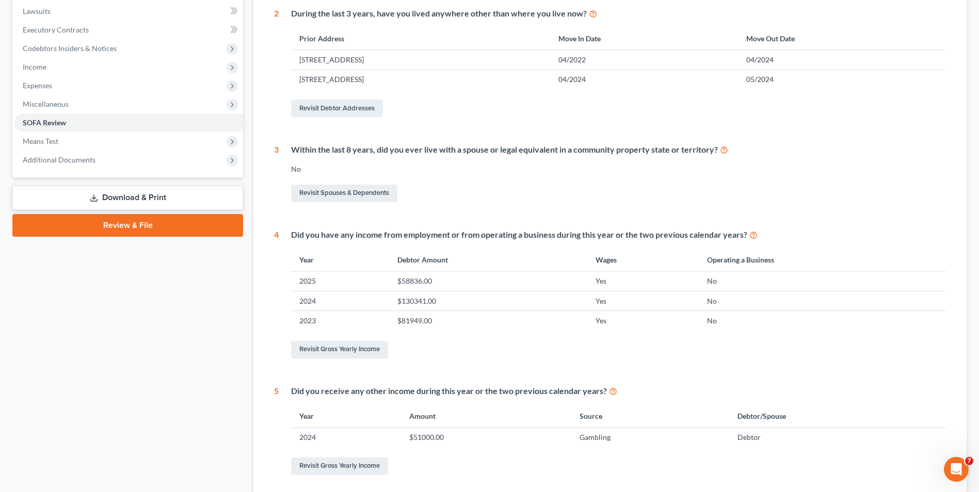
scroll to position [367, 0]
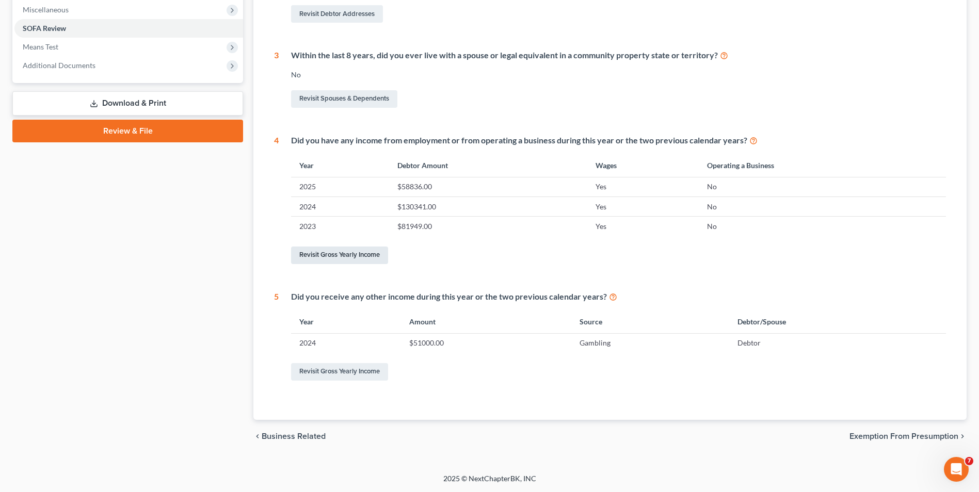
click at [352, 252] on link "Revisit Gross Yearly Income" at bounding box center [339, 256] width 97 height 18
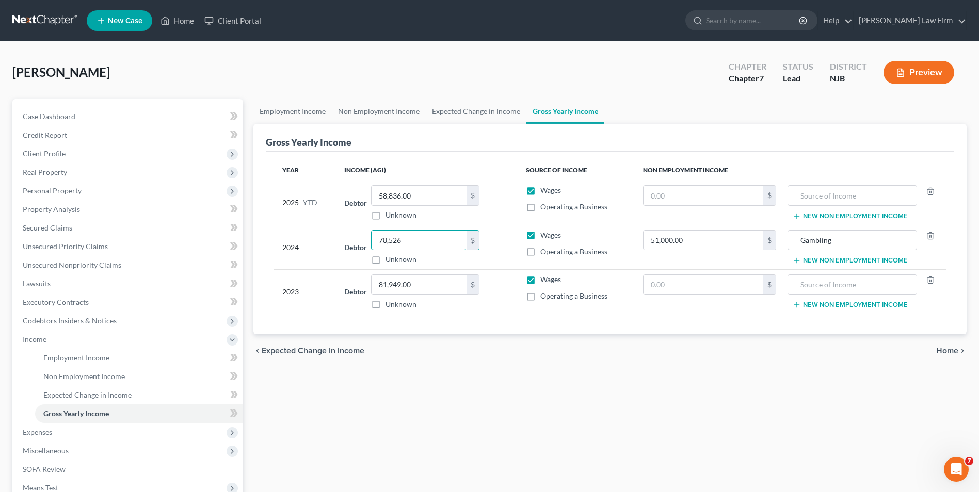
type input "78,526"
click at [937, 353] on span "Home" at bounding box center [947, 351] width 22 height 8
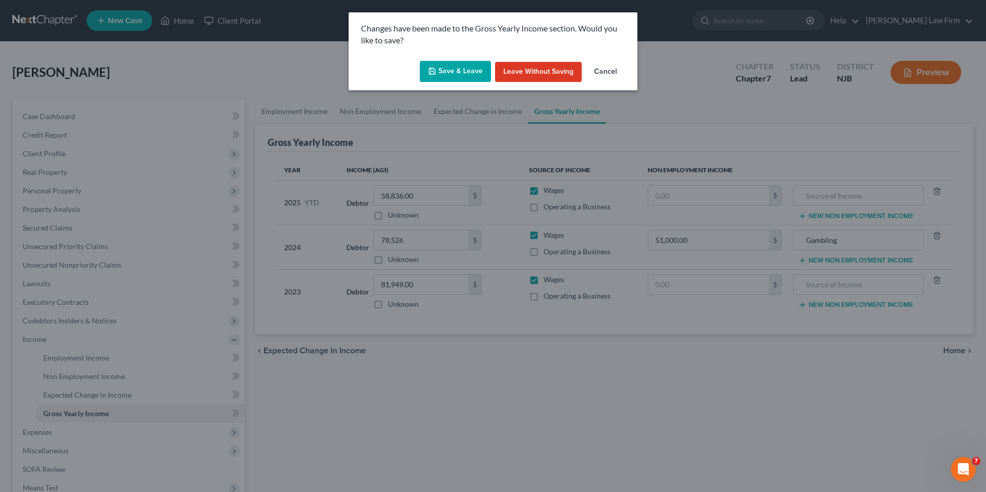
click at [448, 72] on button "Save & Leave" at bounding box center [455, 72] width 71 height 22
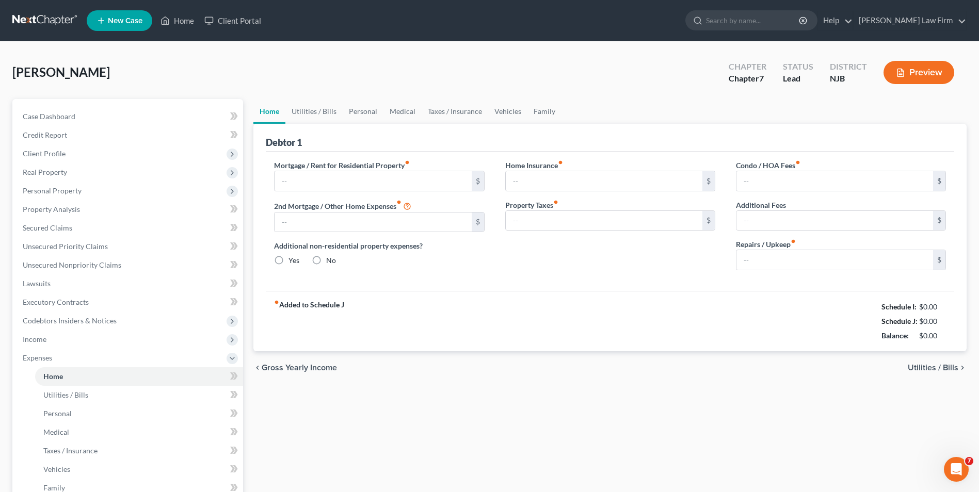
type input "2,000.00"
type input "0.00"
radio input "true"
type input "0.00"
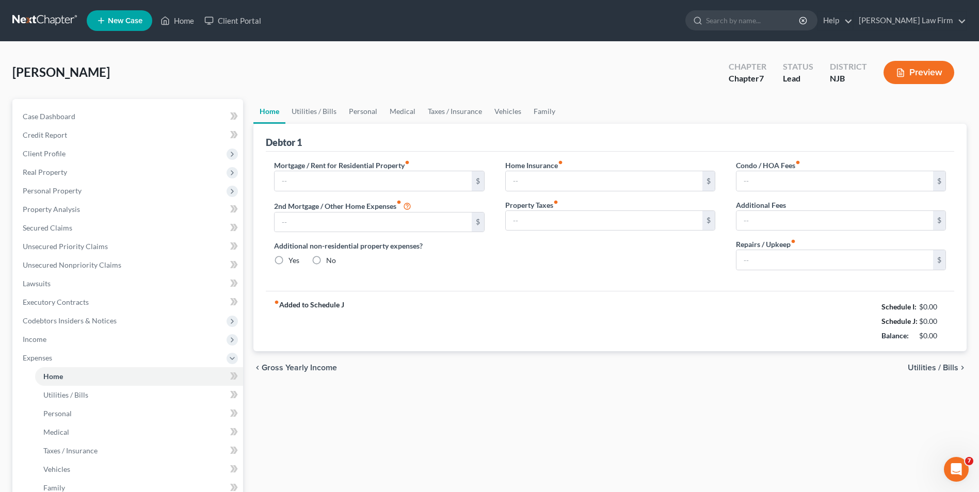
type input "0.00"
click at [314, 367] on span "Gross Yearly Income" at bounding box center [299, 368] width 75 height 8
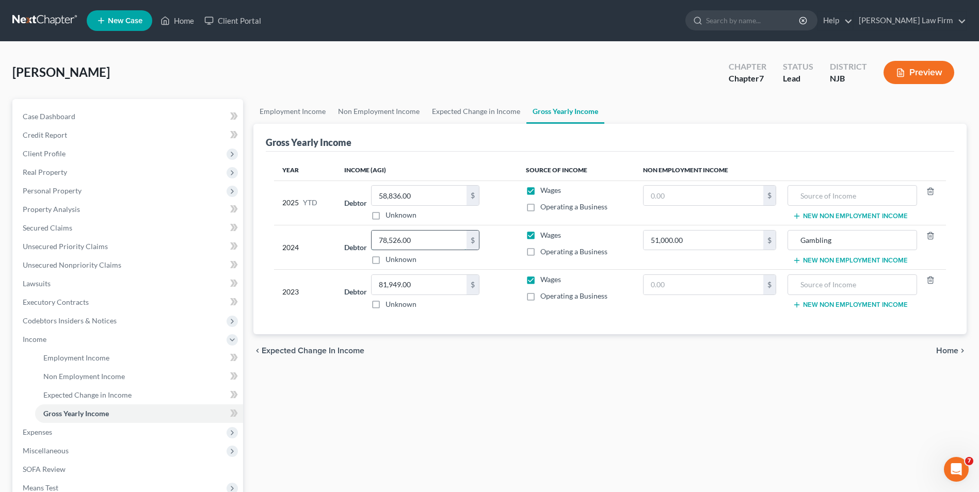
click at [424, 241] on input "78,526.00" at bounding box center [418, 241] width 95 height 20
click at [945, 352] on span "Home" at bounding box center [947, 351] width 22 height 8
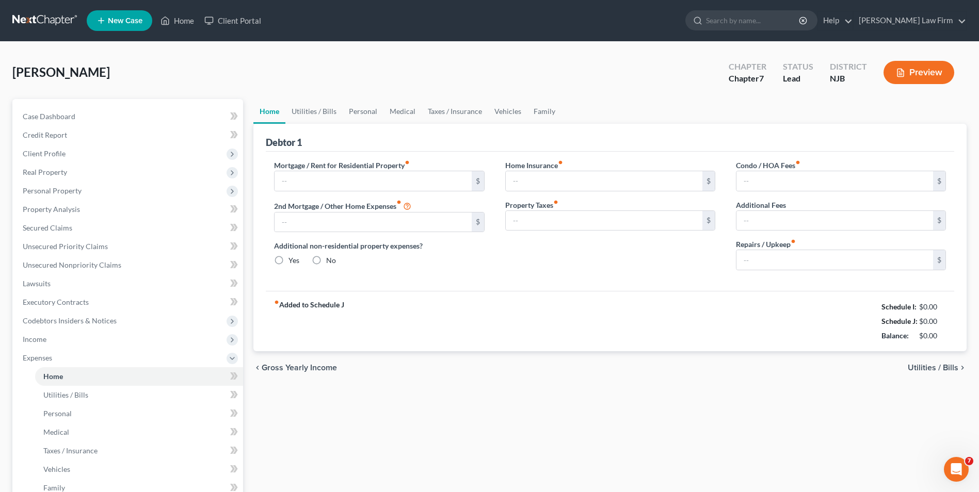
type input "2,000.00"
type input "0.00"
radio input "true"
type input "0.00"
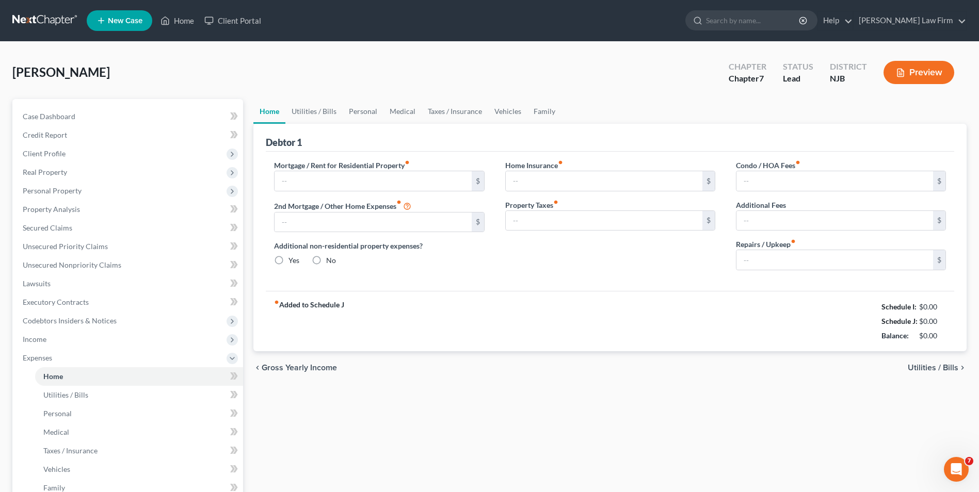
type input "0.00"
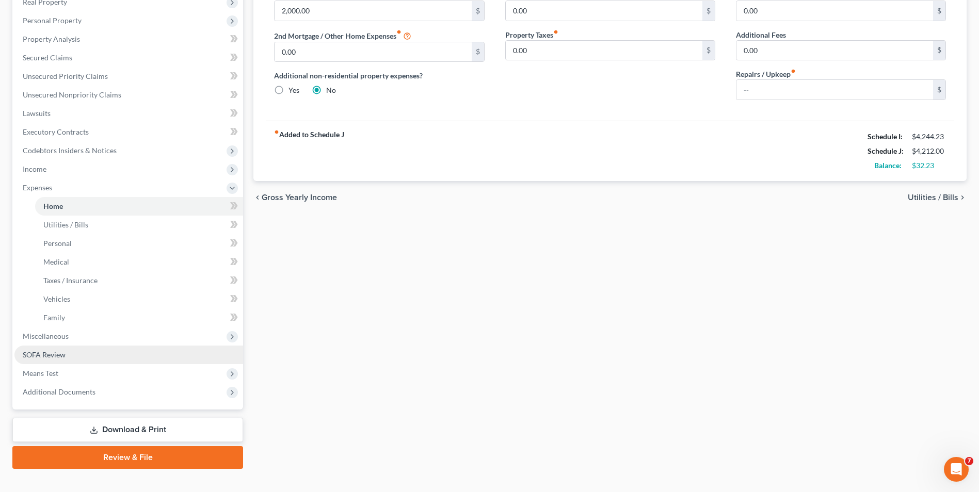
scroll to position [186, 0]
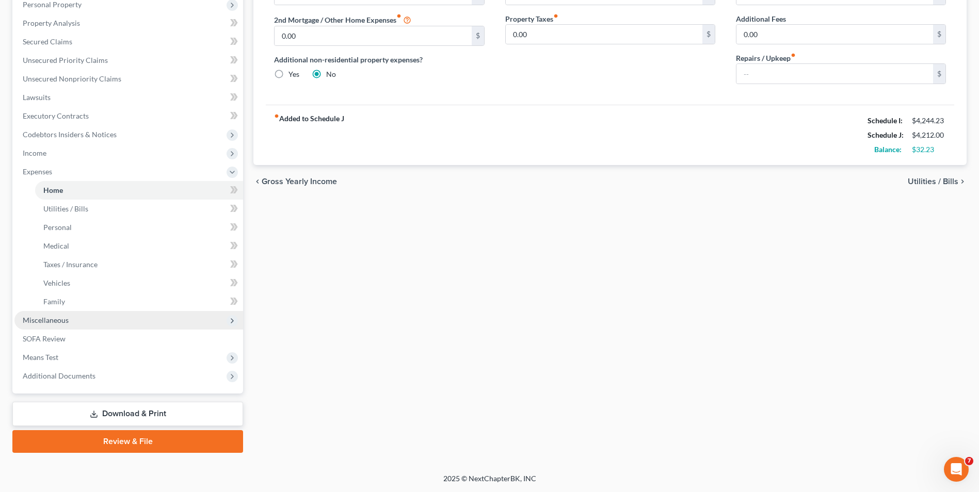
click at [53, 322] on span "Miscellaneous" at bounding box center [46, 320] width 46 height 9
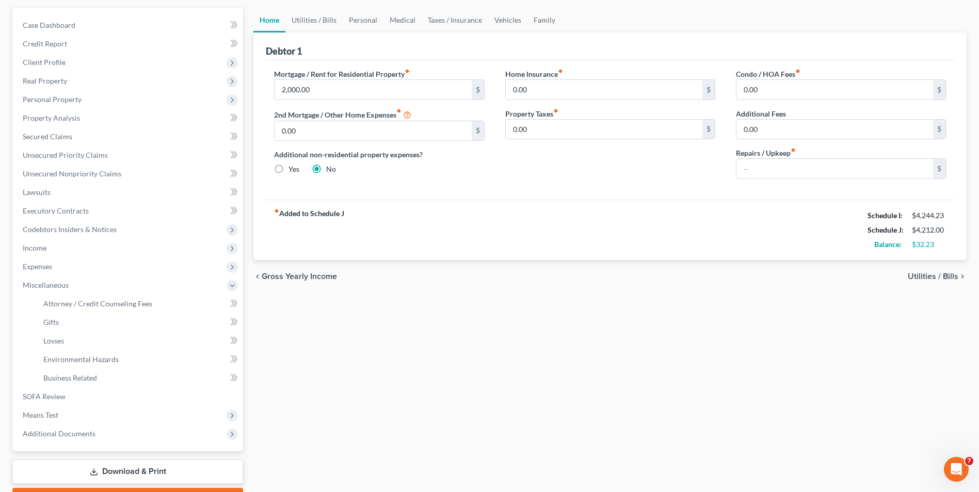
scroll to position [0, 0]
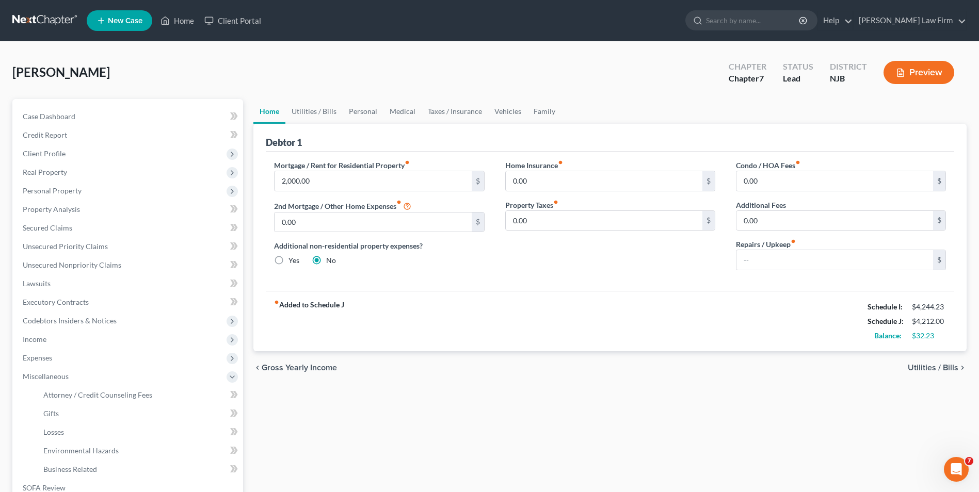
click at [931, 371] on span "Utilities / Bills" at bounding box center [932, 368] width 51 height 8
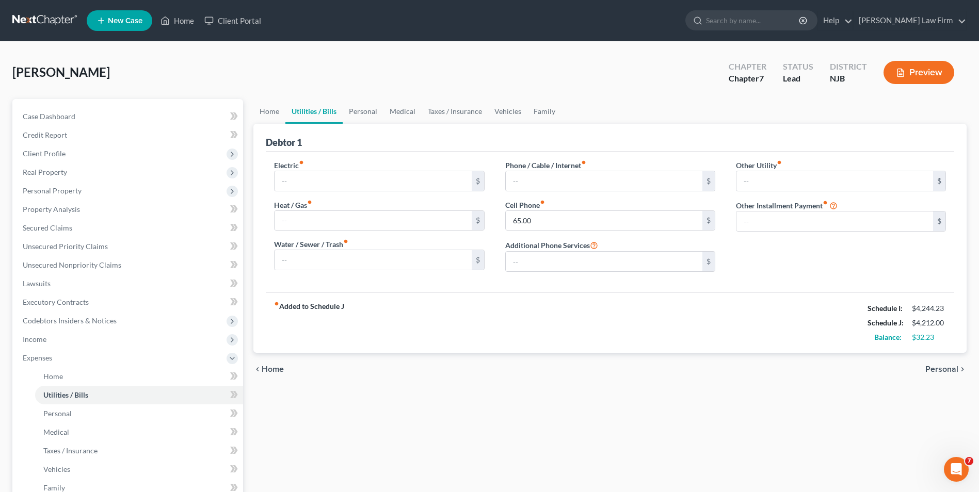
click at [932, 371] on span "Personal" at bounding box center [941, 369] width 33 height 8
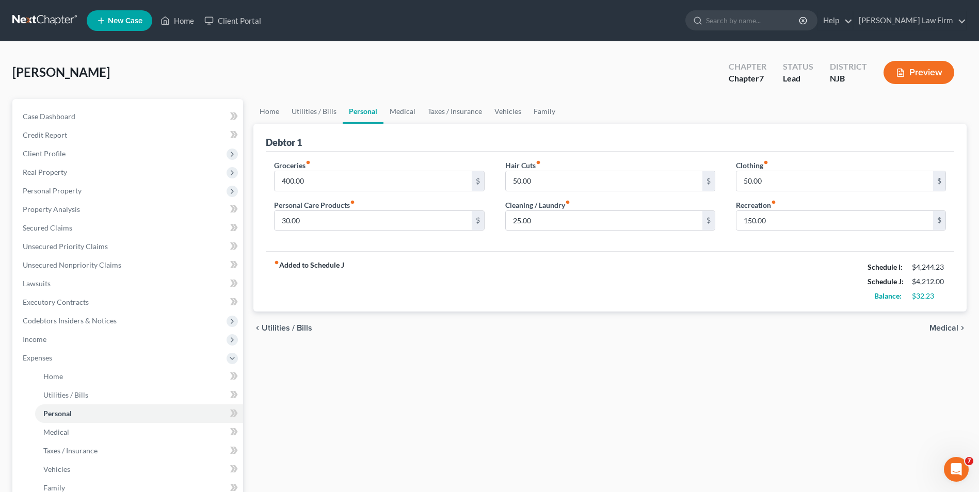
click at [942, 328] on span "Medical" at bounding box center [943, 328] width 29 height 8
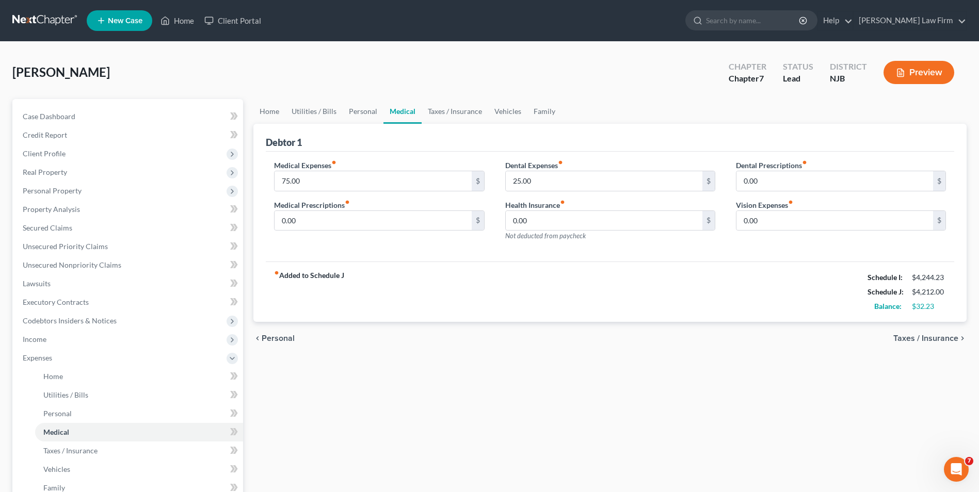
click at [939, 337] on span "Taxes / Insurance" at bounding box center [925, 338] width 65 height 8
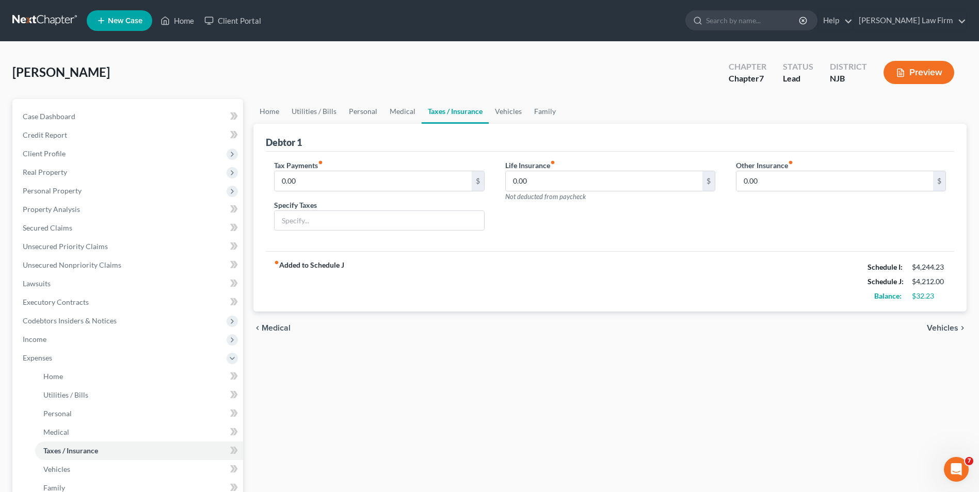
click at [940, 324] on span "Vehicles" at bounding box center [941, 328] width 31 height 8
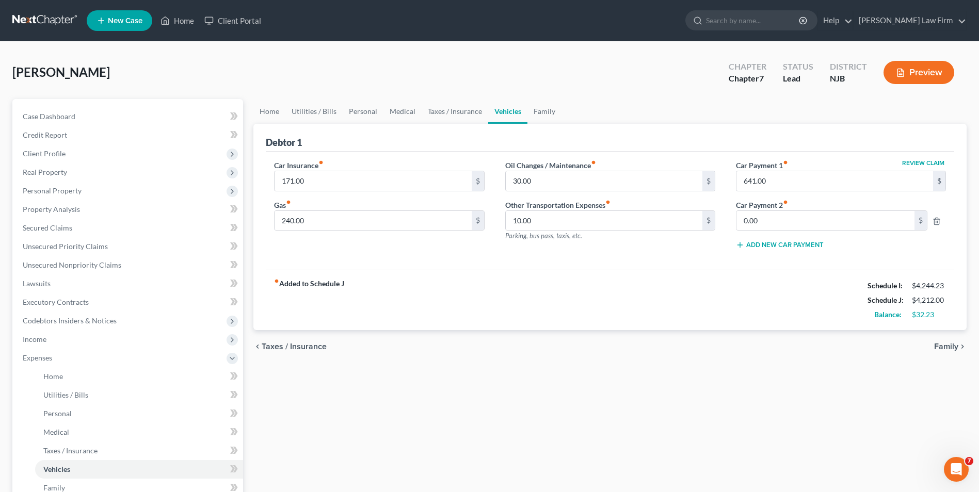
click at [944, 348] on span "Family" at bounding box center [946, 347] width 24 height 8
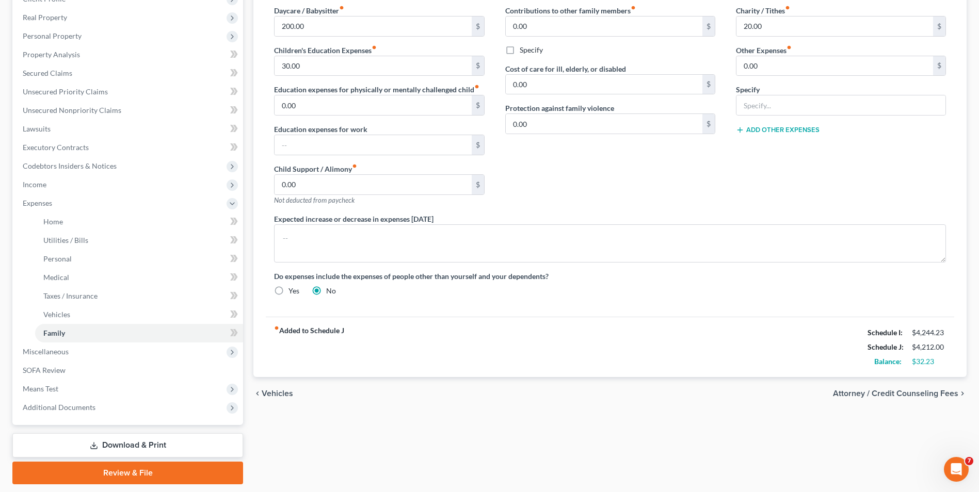
click at [917, 393] on span "Attorney / Credit Counseling Fees" at bounding box center [895, 393] width 125 height 8
select select "0"
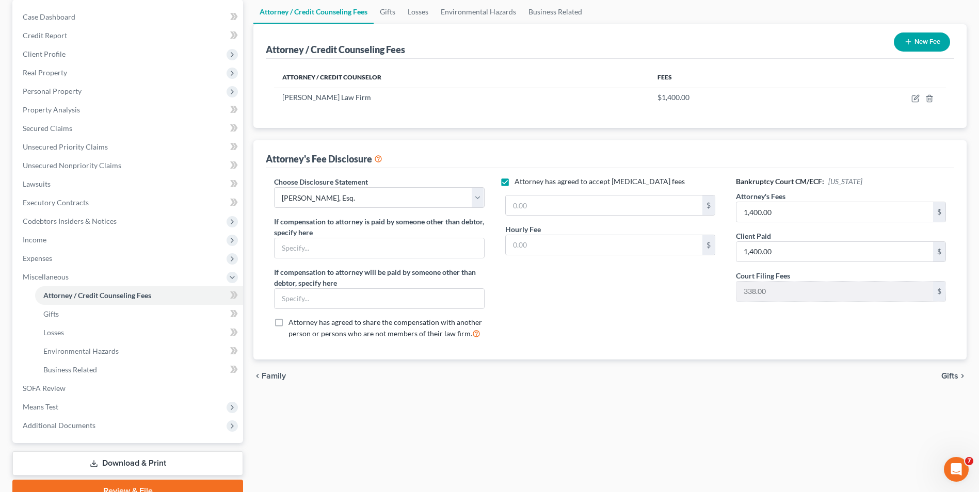
scroll to position [103, 0]
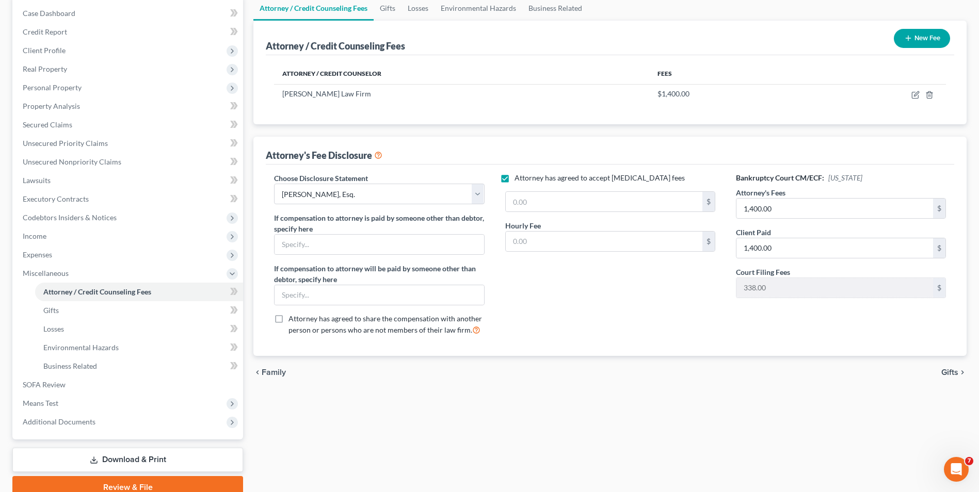
click at [945, 370] on span "Gifts" at bounding box center [949, 372] width 17 height 8
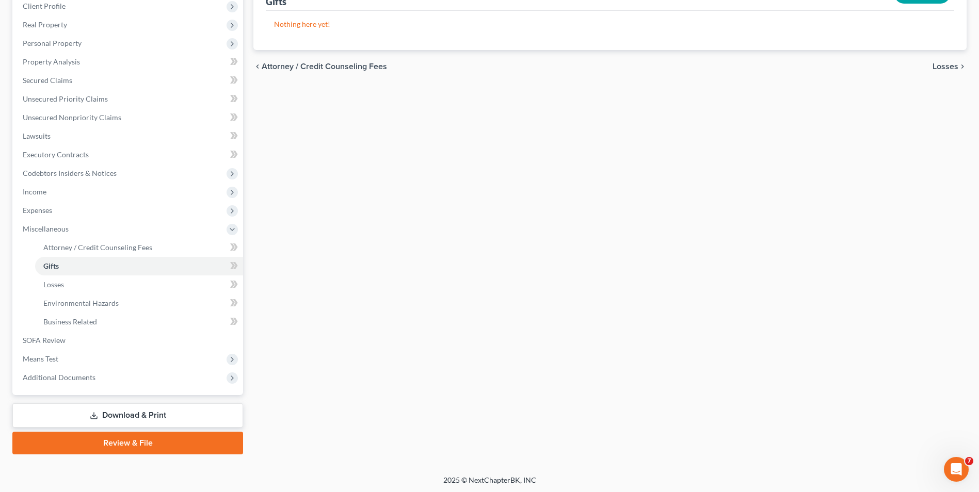
scroll to position [149, 0]
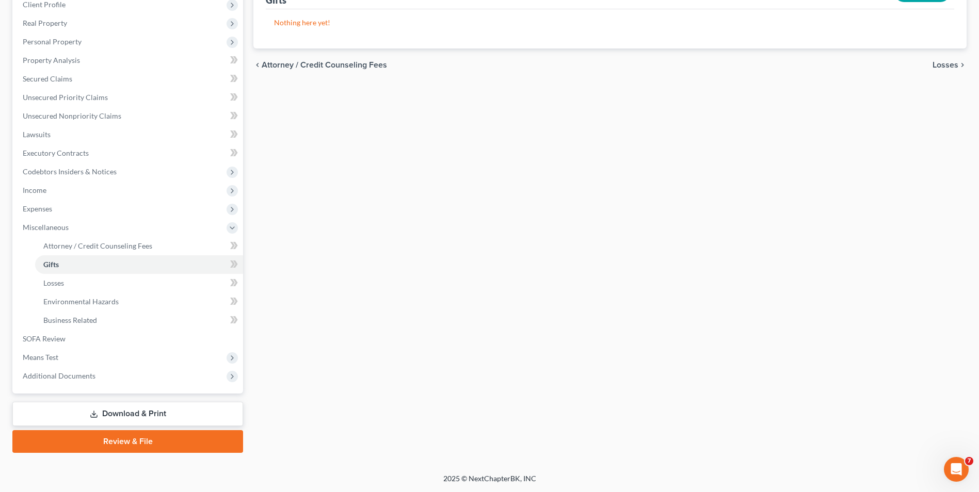
click at [943, 68] on span "Losses" at bounding box center [945, 65] width 26 height 8
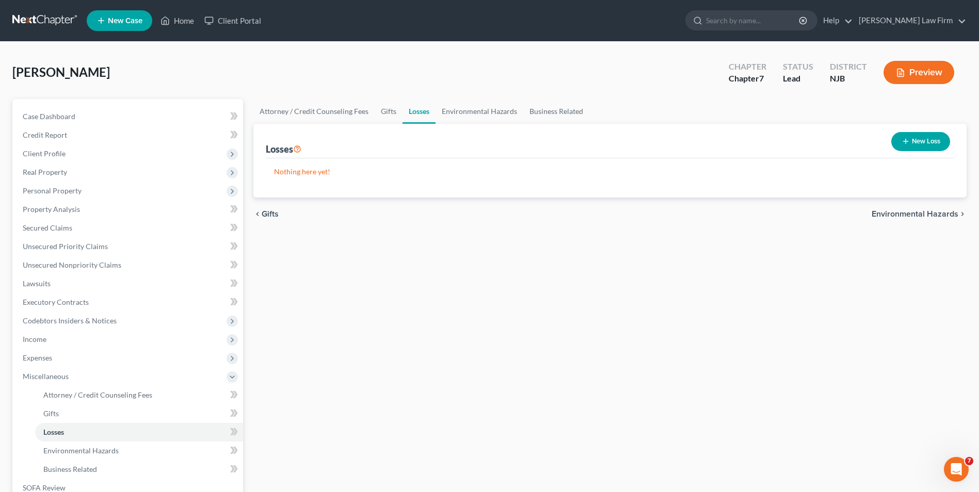
click at [905, 217] on span "Environmental Hazards" at bounding box center [914, 214] width 87 height 8
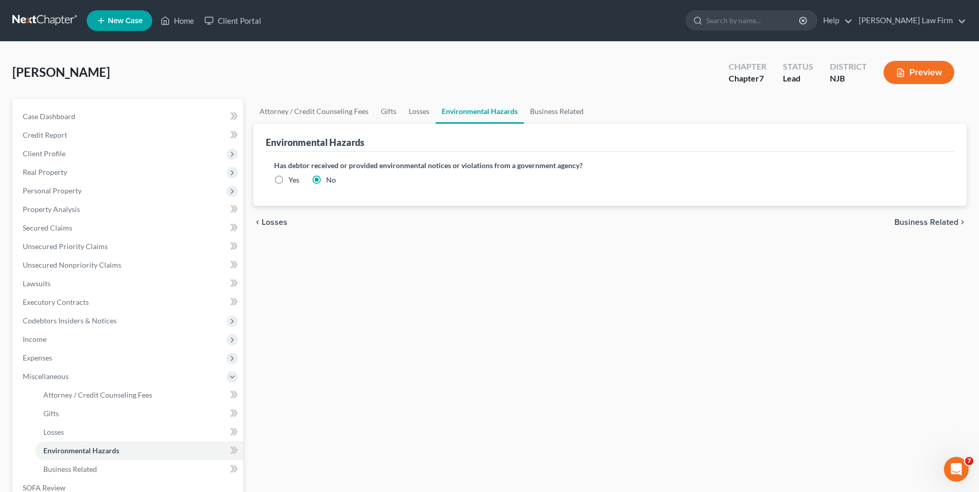
click at [910, 219] on span "Business Related" at bounding box center [926, 222] width 64 height 8
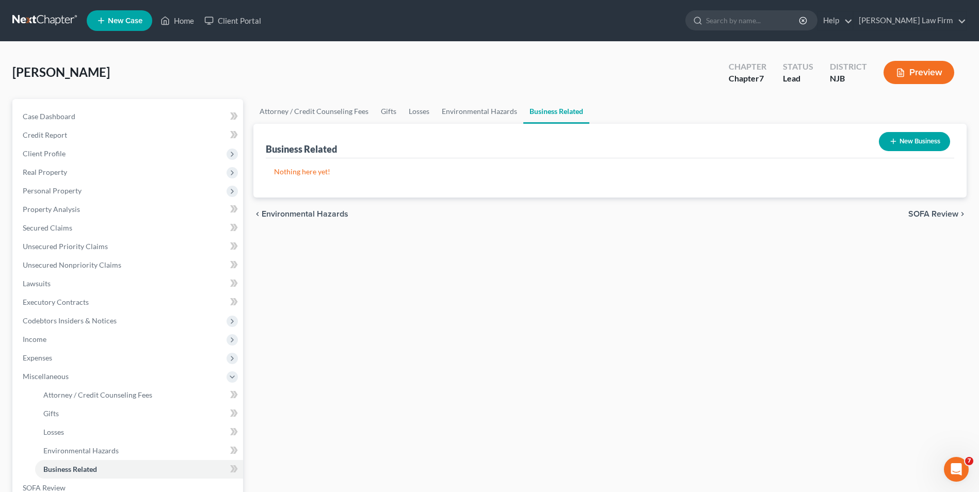
click at [921, 212] on span "SOFA Review" at bounding box center [933, 214] width 50 height 8
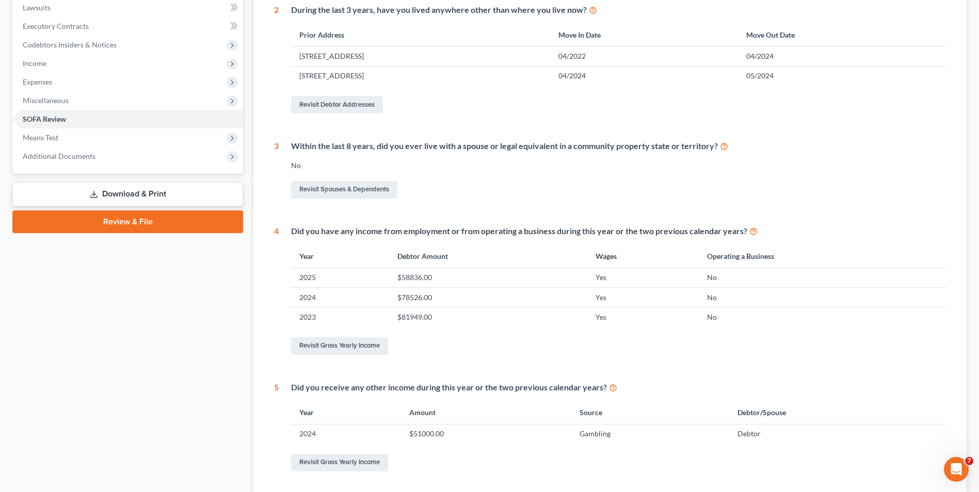
scroll to position [367, 0]
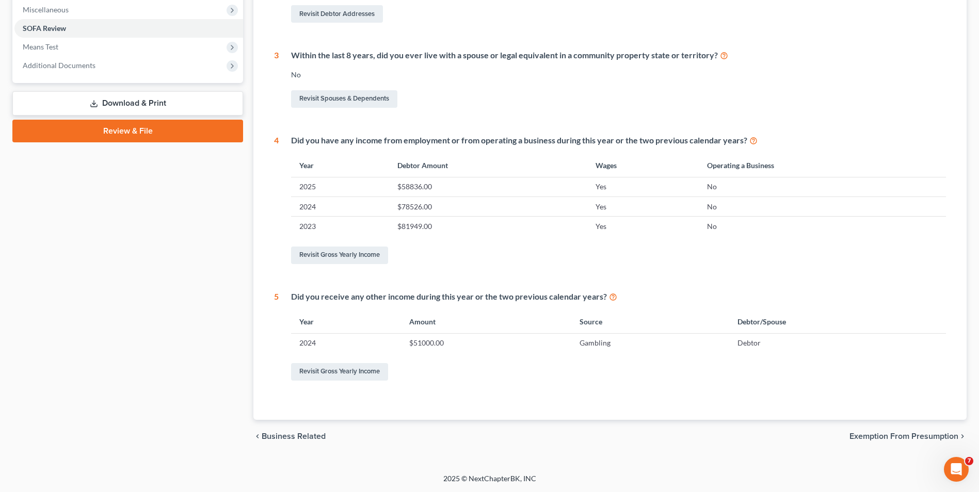
click at [901, 437] on span "Exemption from Presumption" at bounding box center [903, 436] width 109 height 8
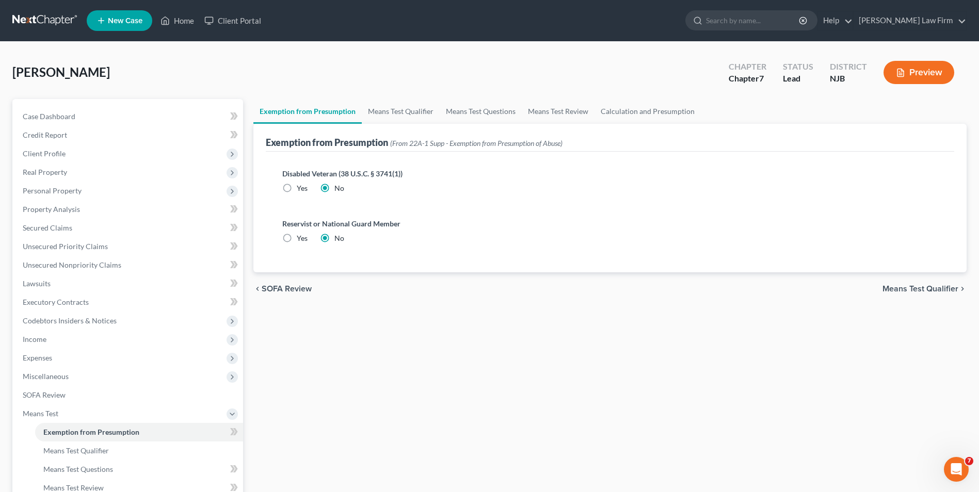
click at [912, 290] on span "Means Test Qualifier" at bounding box center [920, 289] width 76 height 8
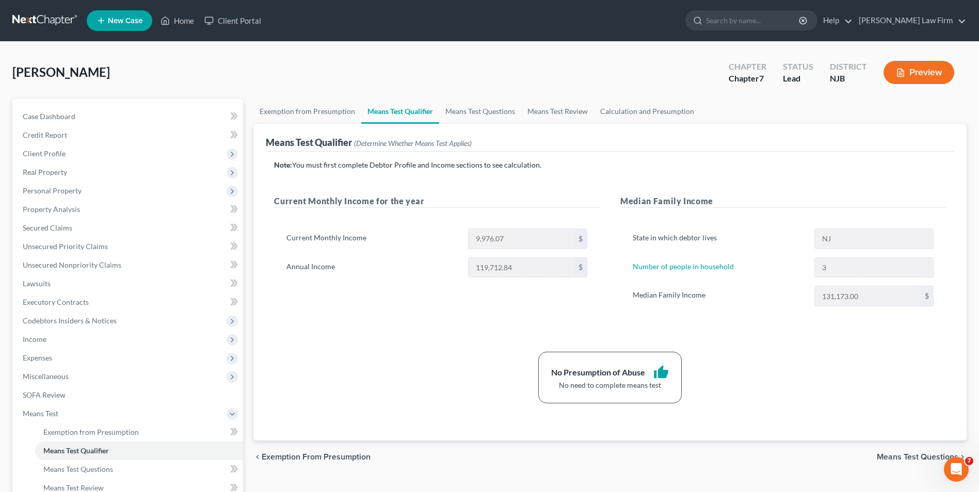
click at [529, 300] on div "Current Monthly Income for the year Current Monthly Income 9,976.07 $ Annual In…" at bounding box center [437, 261] width 346 height 132
click at [39, 340] on span "Income" at bounding box center [35, 339] width 24 height 9
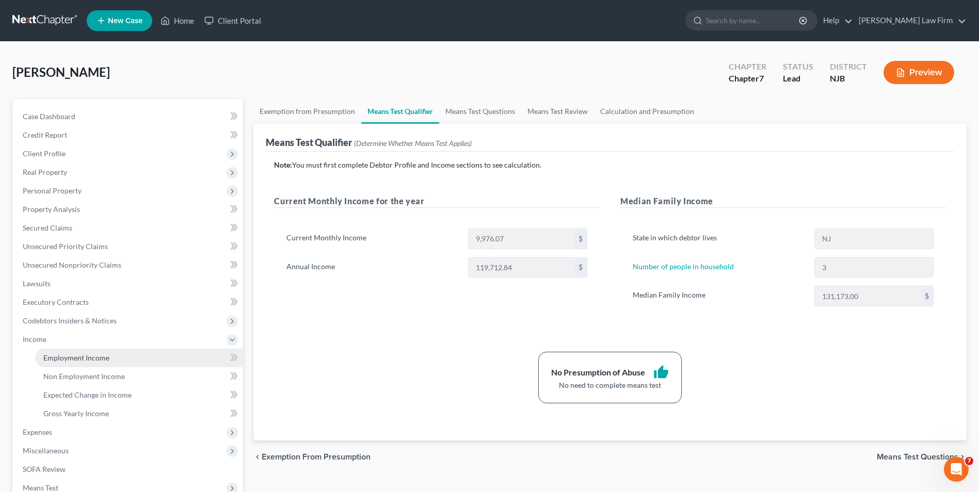
click at [79, 359] on span "Employment Income" at bounding box center [76, 357] width 66 height 9
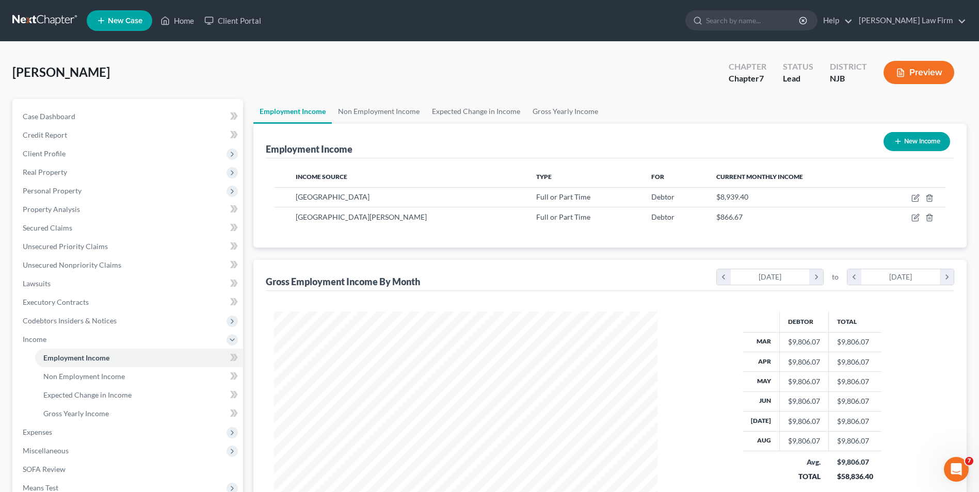
scroll to position [191, 403]
click at [649, 281] on div "Gross Employment Income By Month chevron_left [DATE] chevron_right to chevron_l…" at bounding box center [610, 275] width 688 height 31
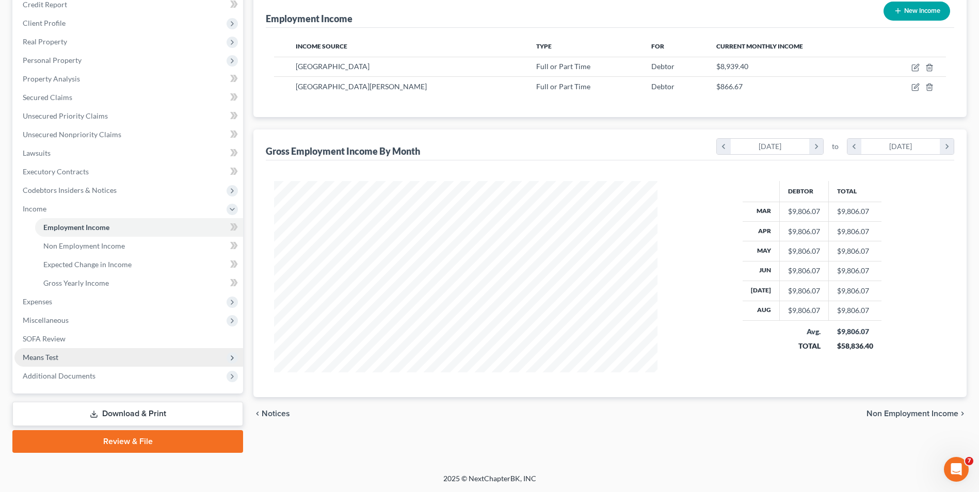
click at [59, 362] on span "Means Test" at bounding box center [128, 357] width 229 height 19
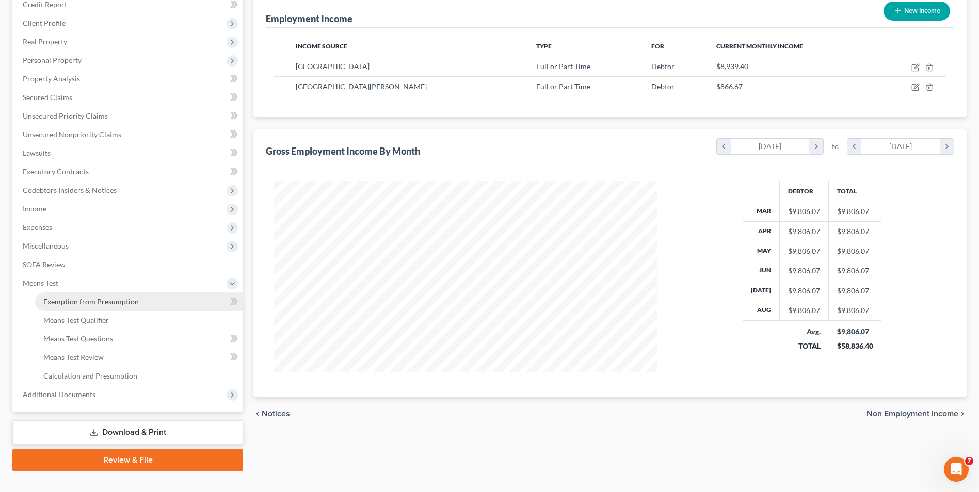
click at [129, 303] on span "Exemption from Presumption" at bounding box center [90, 301] width 95 height 9
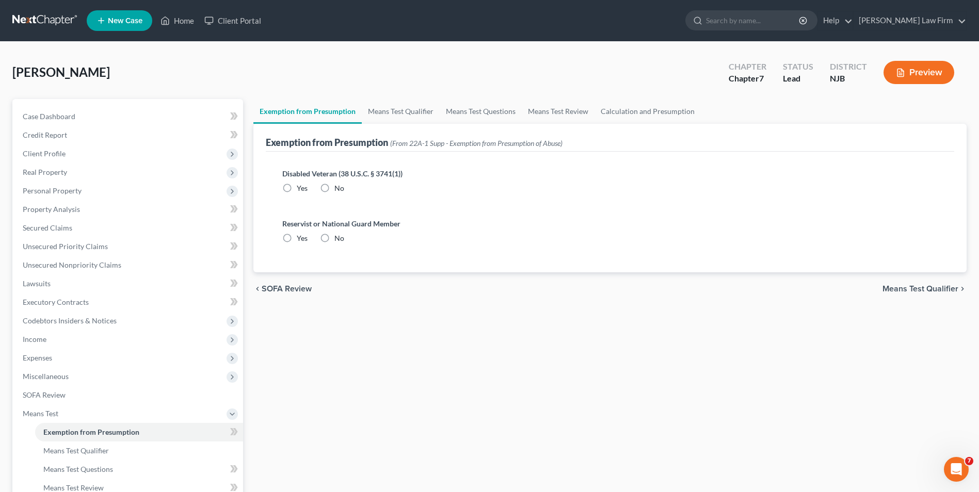
radio input "true"
click at [899, 290] on span "Means Test Qualifier" at bounding box center [920, 289] width 76 height 8
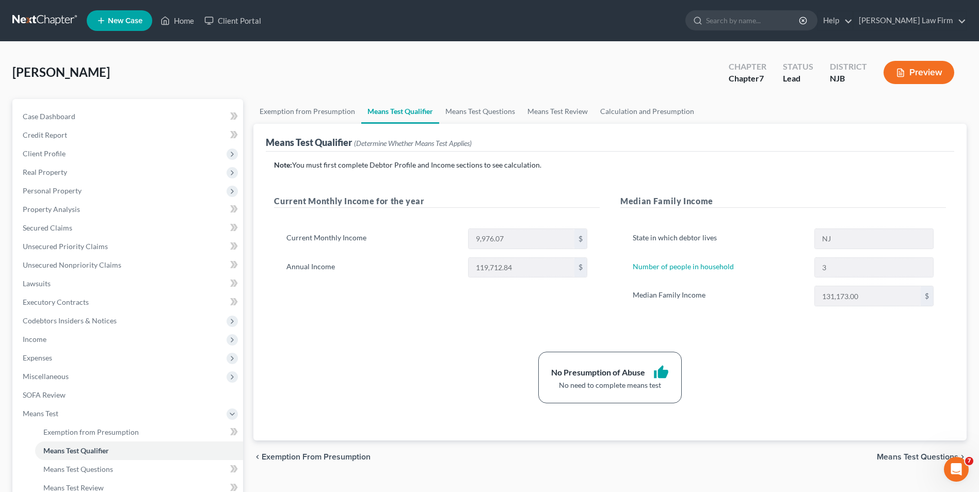
click at [899, 459] on span "Means Test Questions" at bounding box center [917, 457] width 82 height 8
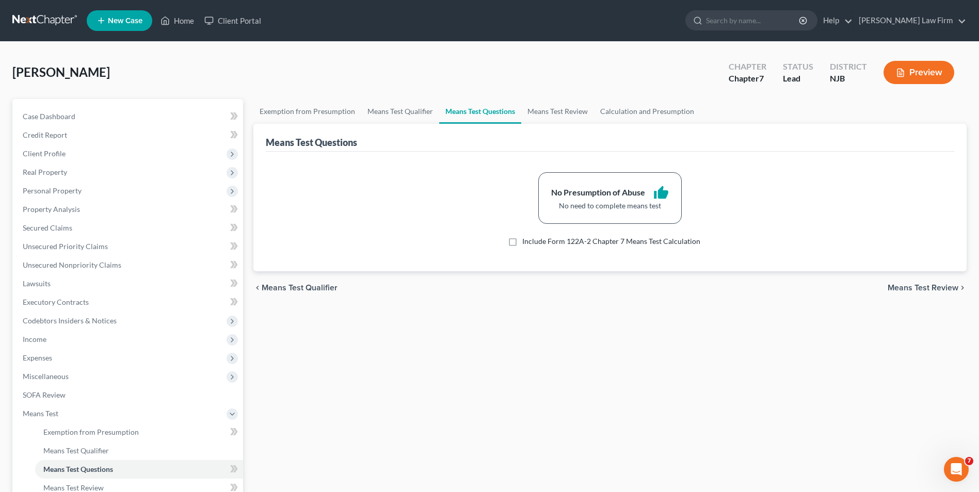
click at [902, 289] on span "Means Test Review" at bounding box center [922, 288] width 71 height 8
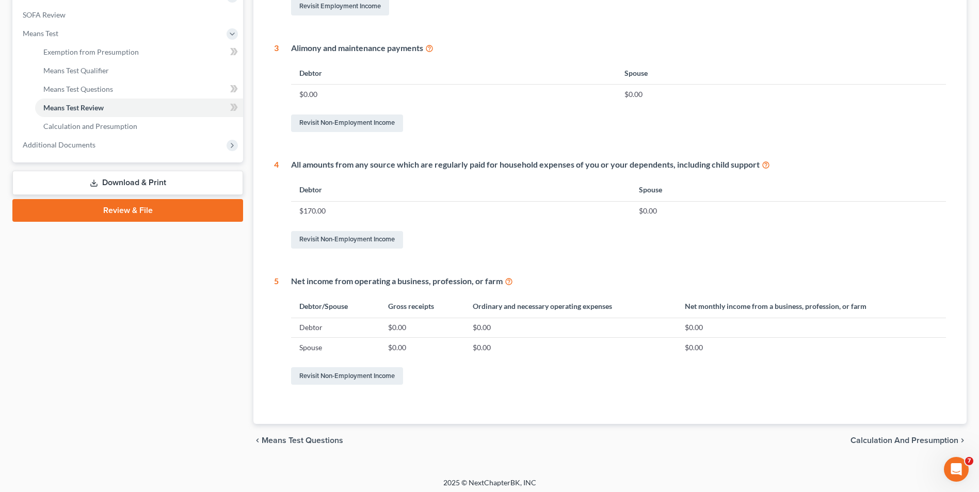
scroll to position [384, 0]
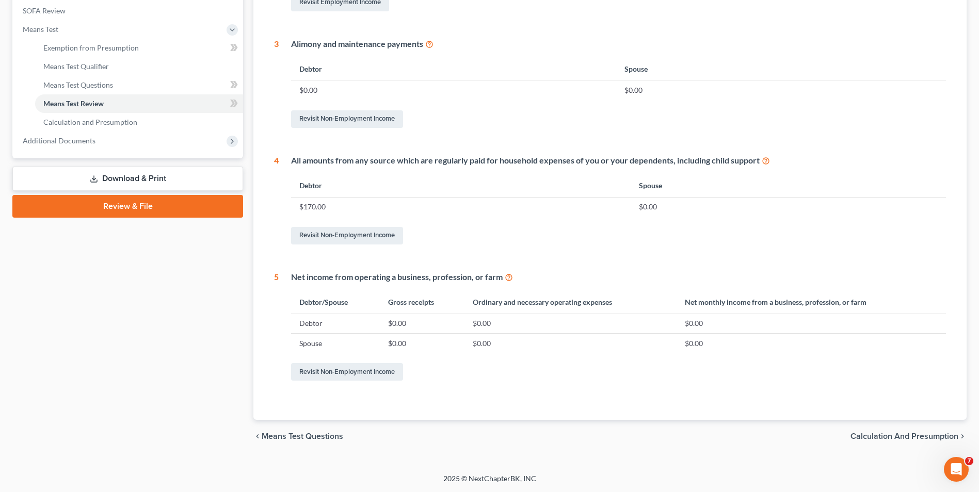
click at [890, 433] on span "Calculation and Presumption" at bounding box center [904, 436] width 108 height 8
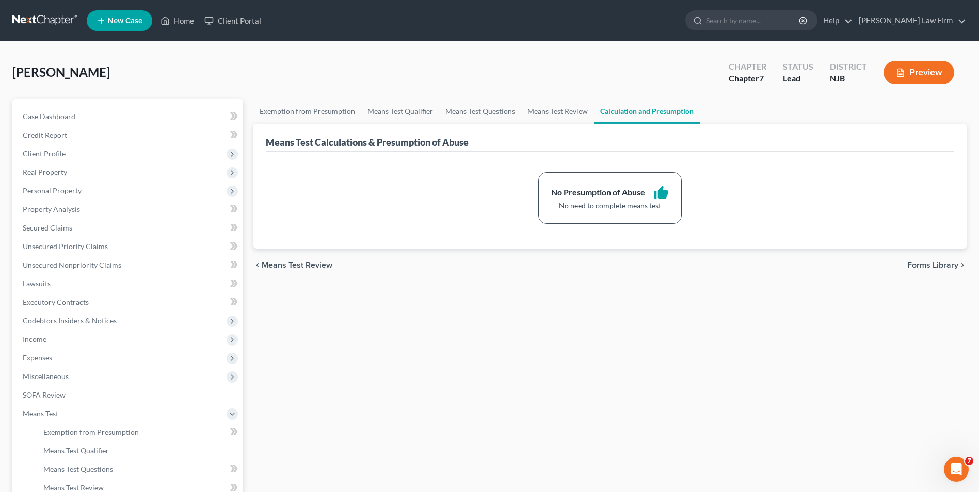
click at [916, 265] on span "Forms Library" at bounding box center [932, 265] width 51 height 8
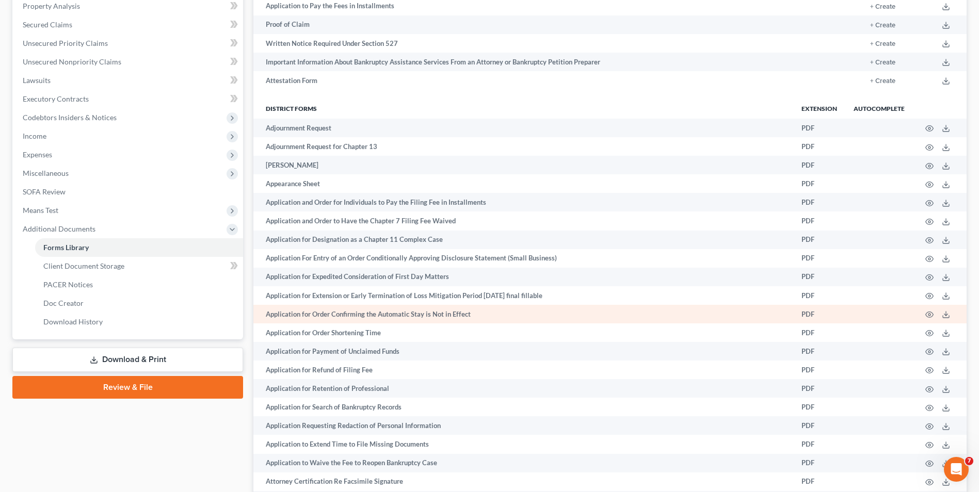
scroll to position [258, 0]
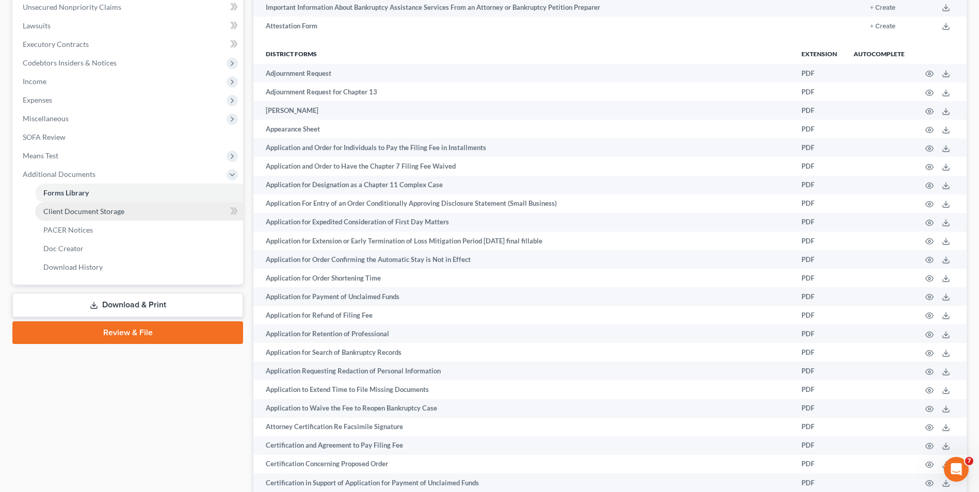
click at [84, 214] on span "Client Document Storage" at bounding box center [83, 211] width 81 height 9
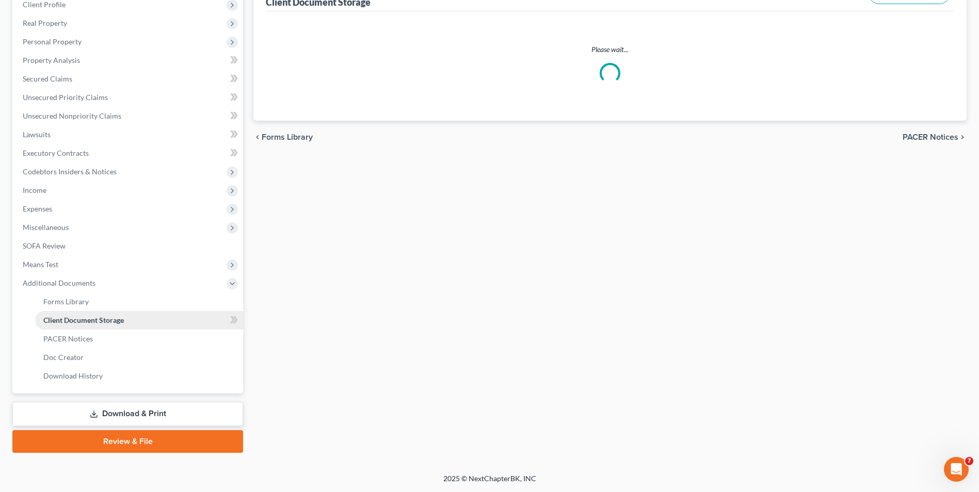
scroll to position [122, 0]
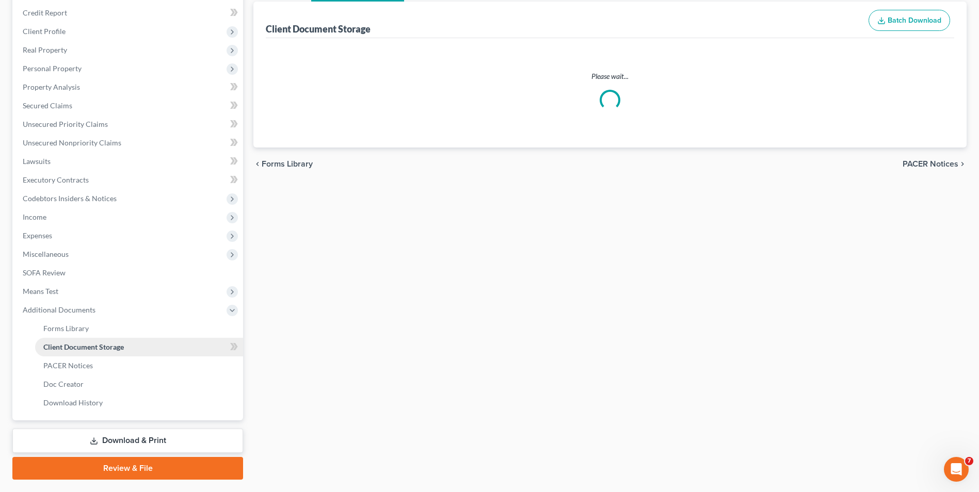
select select "9"
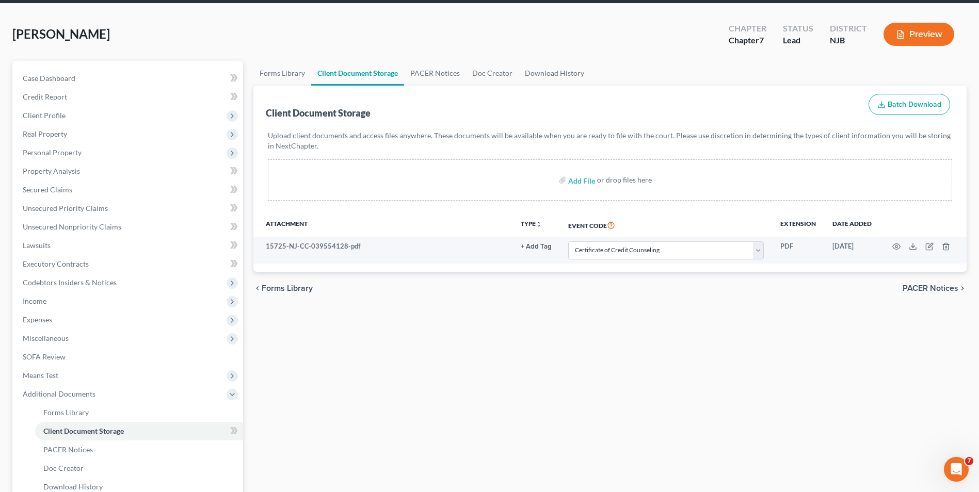
scroll to position [149, 0]
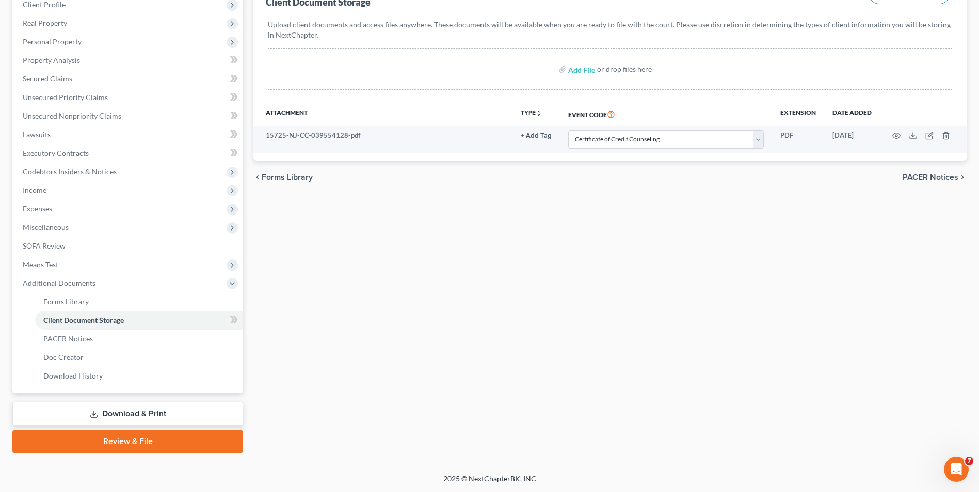
click at [125, 414] on link "Download & Print" at bounding box center [127, 414] width 231 height 24
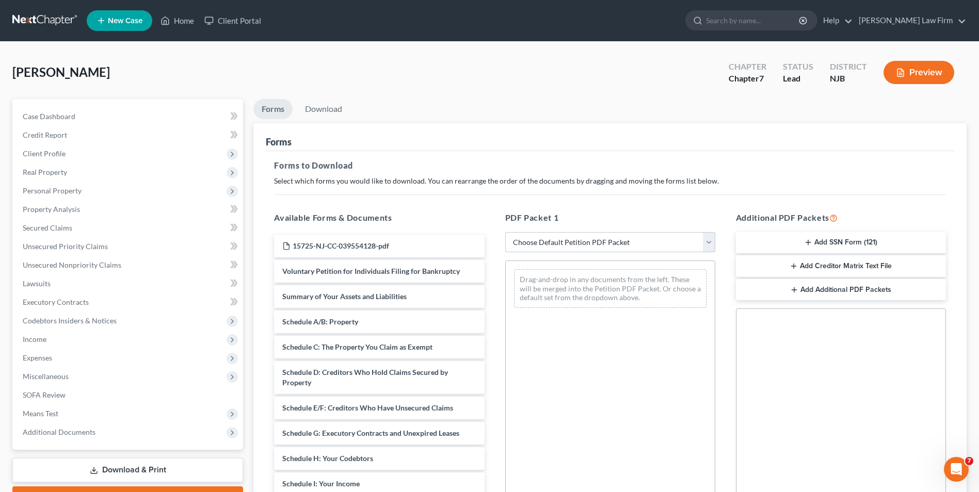
click at [573, 243] on select "Choose Default Petition PDF Packet Complete Bankruptcy Petition (all forms and …" at bounding box center [610, 242] width 210 height 21
select select "0"
click at [505, 232] on select "Choose Default Petition PDF Packet Complete Bankruptcy Petition (all forms and …" at bounding box center [610, 242] width 210 height 21
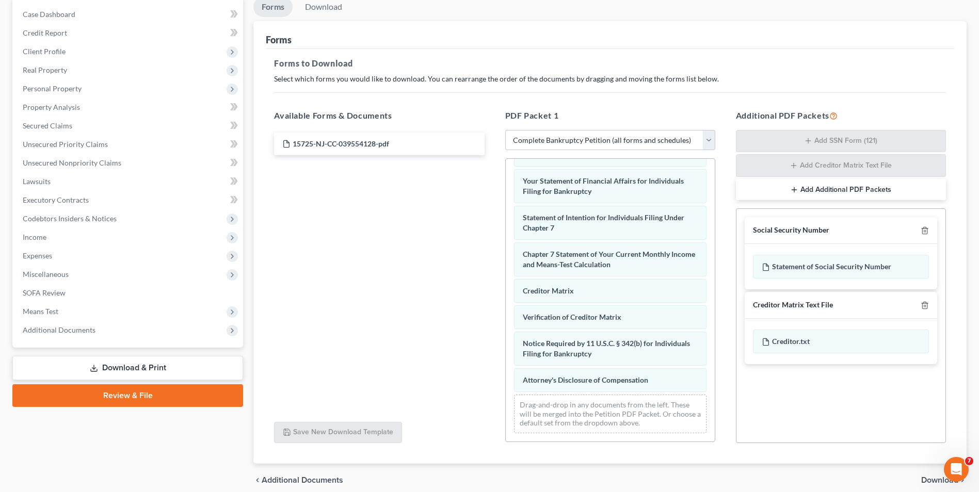
scroll to position [103, 0]
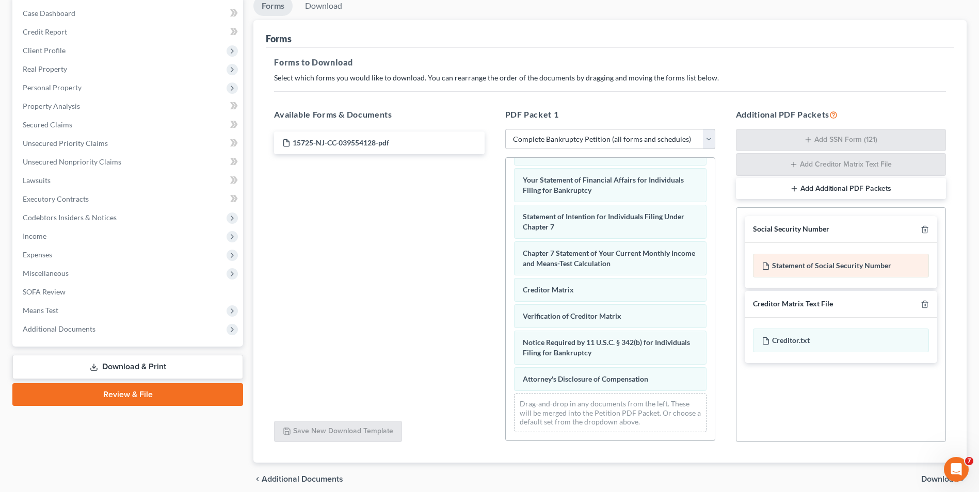
click at [787, 268] on div "Statement of Social Security Number" at bounding box center [841, 266] width 176 height 24
click at [789, 266] on div "Statement of Social Security Number" at bounding box center [841, 266] width 176 height 24
click at [848, 265] on div "Statement of Social Security Number" at bounding box center [841, 266] width 176 height 24
click at [791, 341] on div "Creditor.txt" at bounding box center [841, 341] width 176 height 24
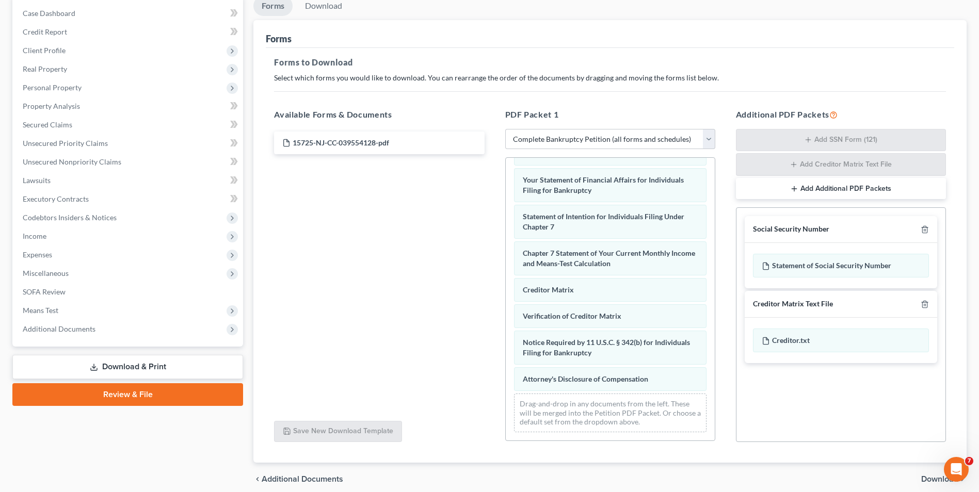
drag, startPoint x: 811, startPoint y: 266, endPoint x: 749, endPoint y: 267, distance: 62.4
click at [811, 267] on div "Statement of Social Security Number" at bounding box center [841, 266] width 176 height 24
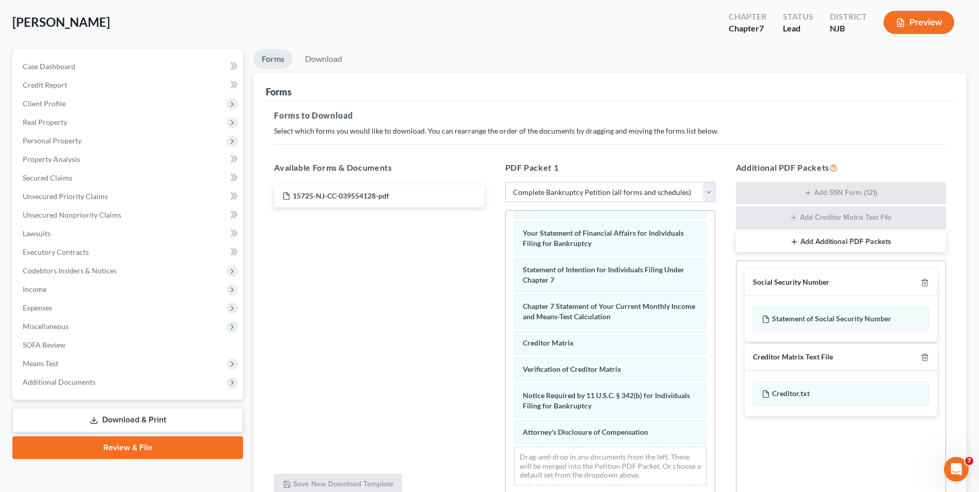
scroll to position [0, 0]
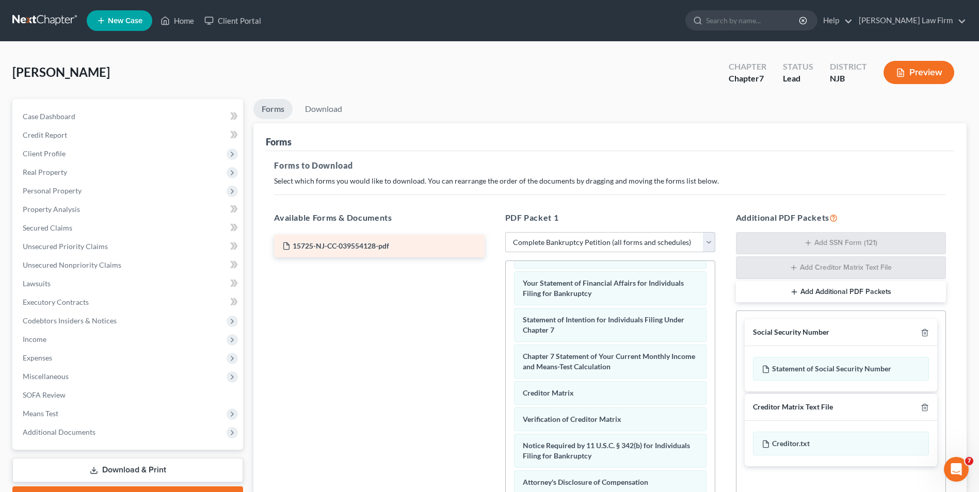
click at [377, 250] on div "15725-NJ-CC-039554128-pdf" at bounding box center [379, 246] width 226 height 23
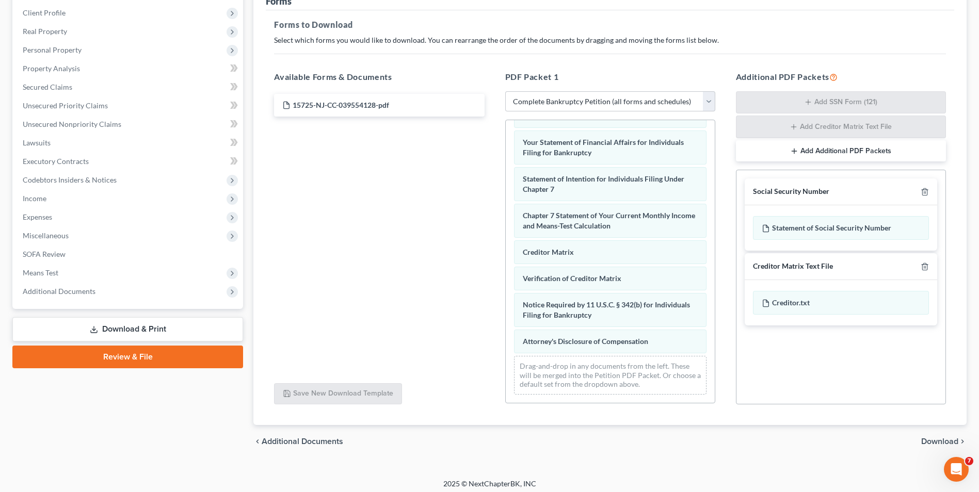
scroll to position [146, 0]
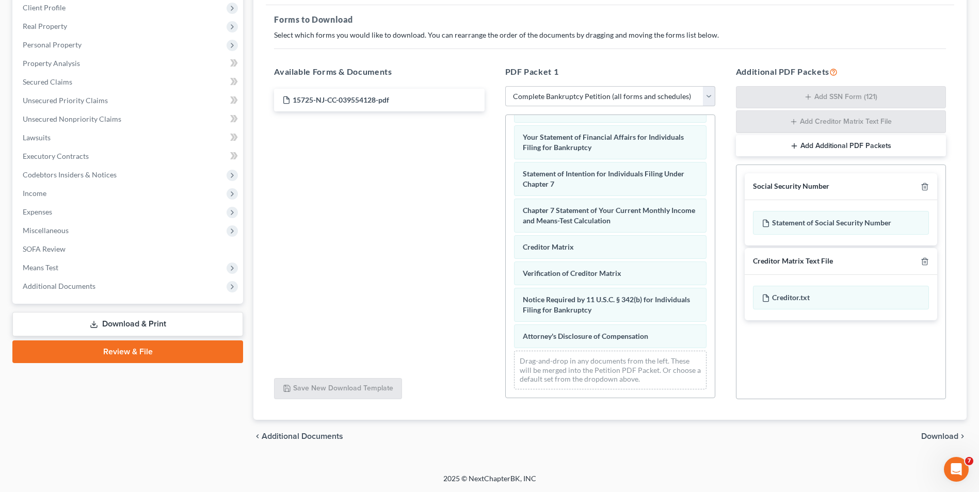
click at [929, 436] on span "Download" at bounding box center [939, 436] width 37 height 8
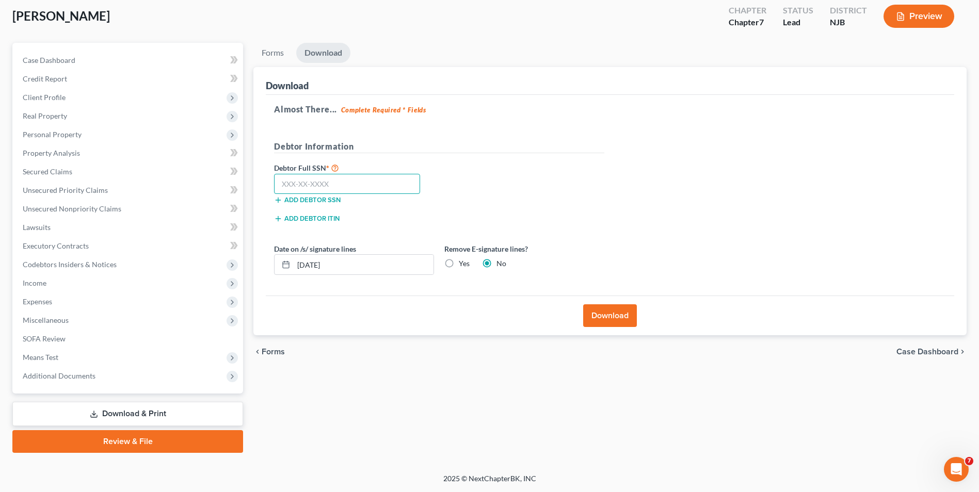
click at [310, 186] on input "text" at bounding box center [347, 184] width 146 height 21
type input "148-82-3944"
click at [459, 265] on label "Yes" at bounding box center [464, 263] width 11 height 10
click at [463, 265] on input "Yes" at bounding box center [466, 261] width 7 height 7
radio input "true"
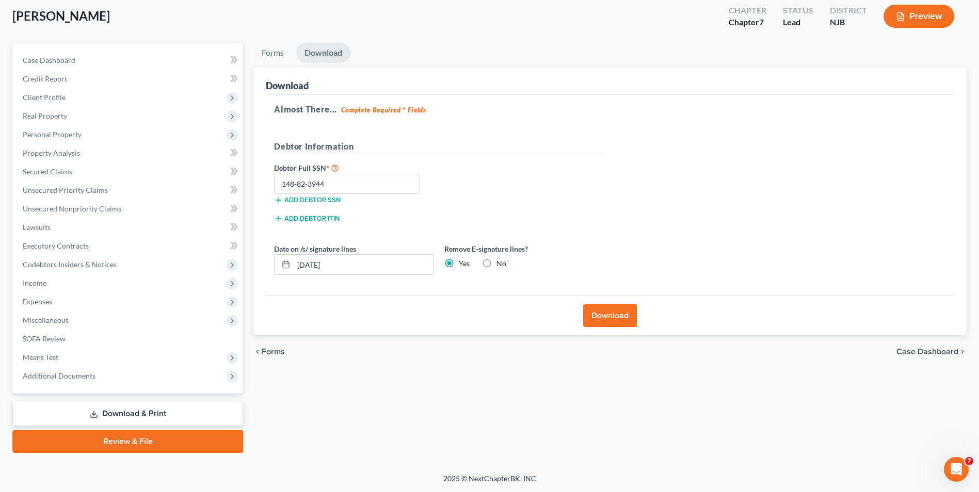
click at [496, 264] on label "No" at bounding box center [501, 263] width 10 height 10
click at [500, 264] on input "No" at bounding box center [503, 261] width 7 height 7
radio input "true"
radio input "false"
click at [602, 317] on button "Download" at bounding box center [610, 315] width 54 height 23
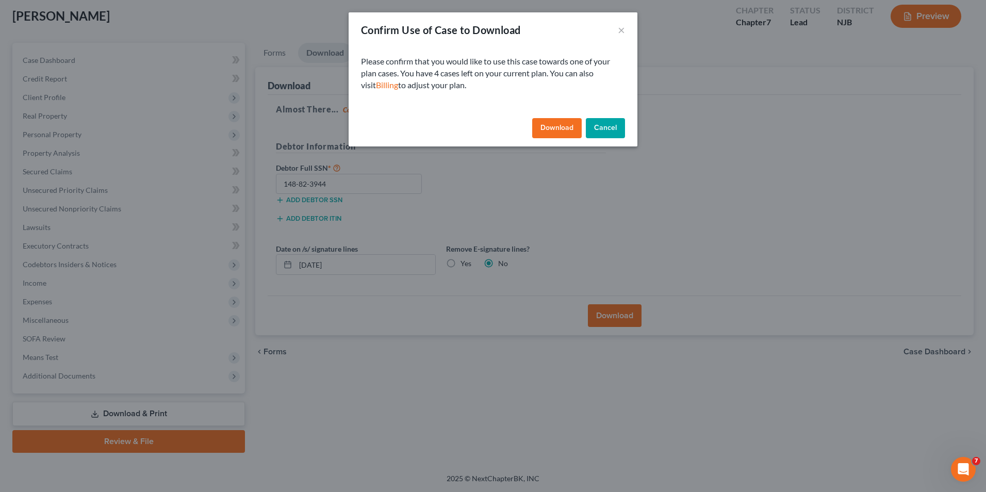
click at [558, 128] on button "Download" at bounding box center [557, 128] width 50 height 21
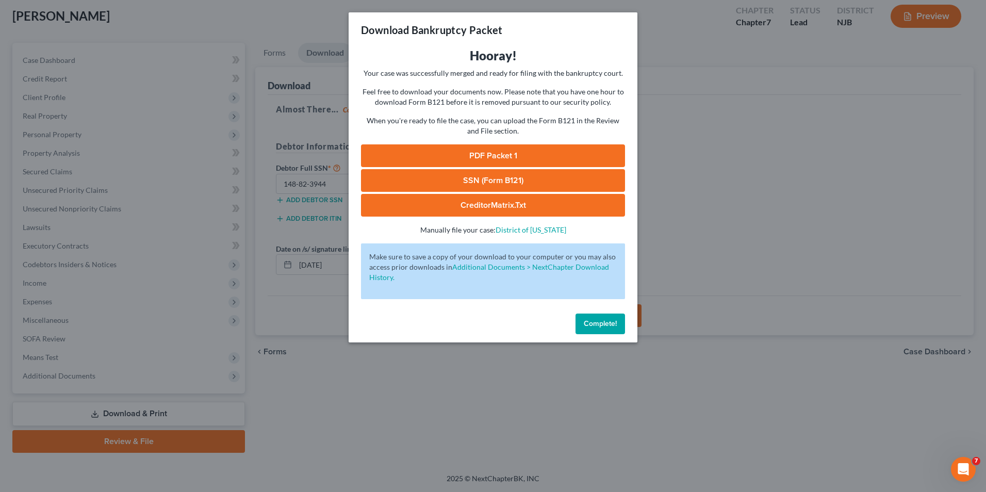
click at [493, 156] on link "PDF Packet 1" at bounding box center [493, 155] width 264 height 23
click at [482, 183] on link "SSN (Form B121)" at bounding box center [493, 180] width 264 height 23
click at [490, 207] on link "CreditorMatrix.txt" at bounding box center [493, 205] width 264 height 23
drag, startPoint x: 594, startPoint y: 320, endPoint x: 642, endPoint y: 190, distance: 138.7
click at [594, 320] on span "Complete!" at bounding box center [600, 323] width 33 height 9
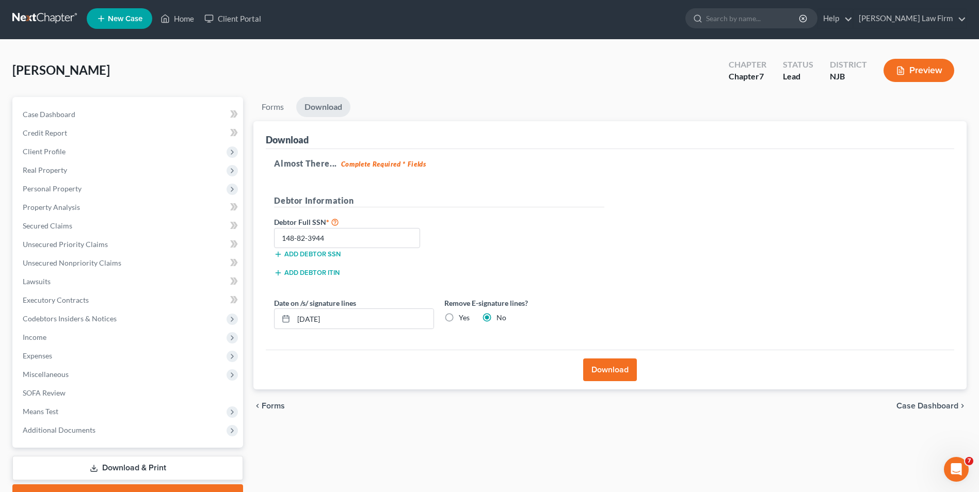
scroll to position [0, 0]
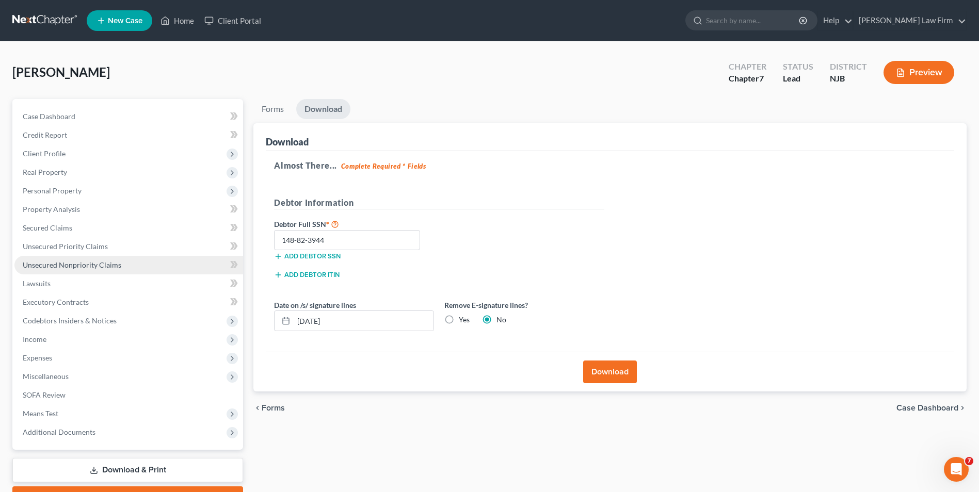
click at [55, 267] on span "Unsecured Nonpriority Claims" at bounding box center [72, 265] width 99 height 9
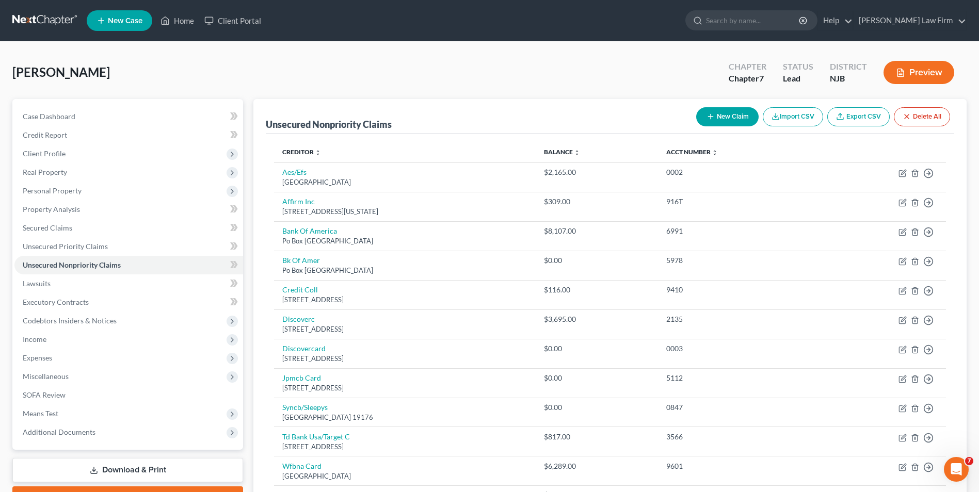
click at [721, 116] on button "New Claim" at bounding box center [727, 116] width 62 height 19
select select "0"
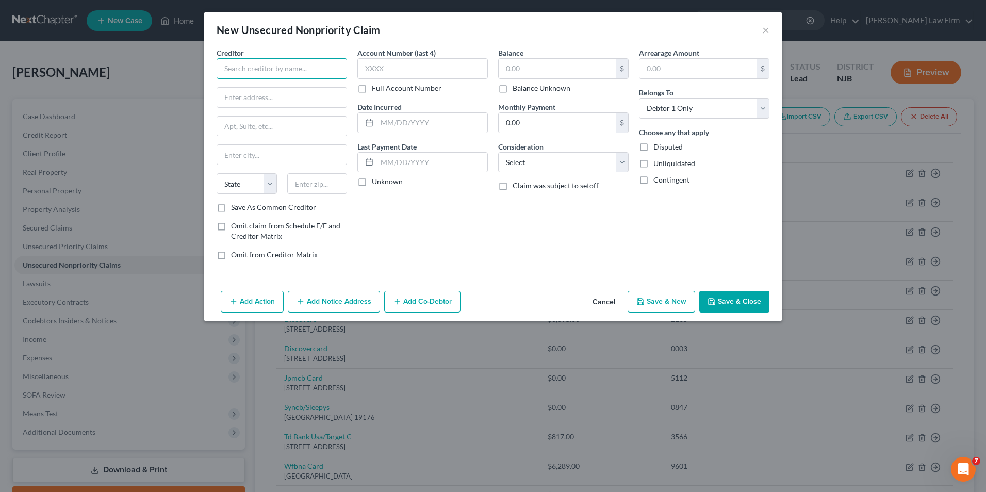
click at [256, 69] on input "text" at bounding box center [282, 68] width 131 height 21
type input "L"
type input "[PERSON_NAME], [PERSON_NAME] & [PERSON_NAME], P.C."
click at [236, 100] on input "text" at bounding box center [281, 98] width 129 height 20
type input "[GEOGRAPHIC_DATA]"
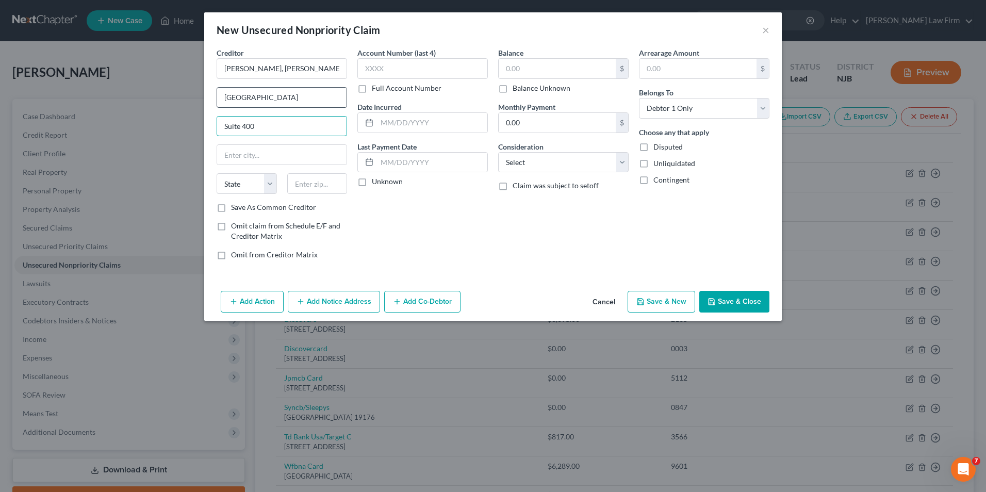
type input "Suite 400"
drag, startPoint x: 300, startPoint y: 95, endPoint x: 211, endPoint y: 91, distance: 88.8
click at [211, 91] on div "Creditor * [PERSON_NAME], Dought & Veldhuis, P.C. [GEOGRAPHIC_DATA] Suite [GEOG…" at bounding box center [493, 166] width 578 height 239
type input "P.O. Box 987"
type input "[PERSON_NAME]"
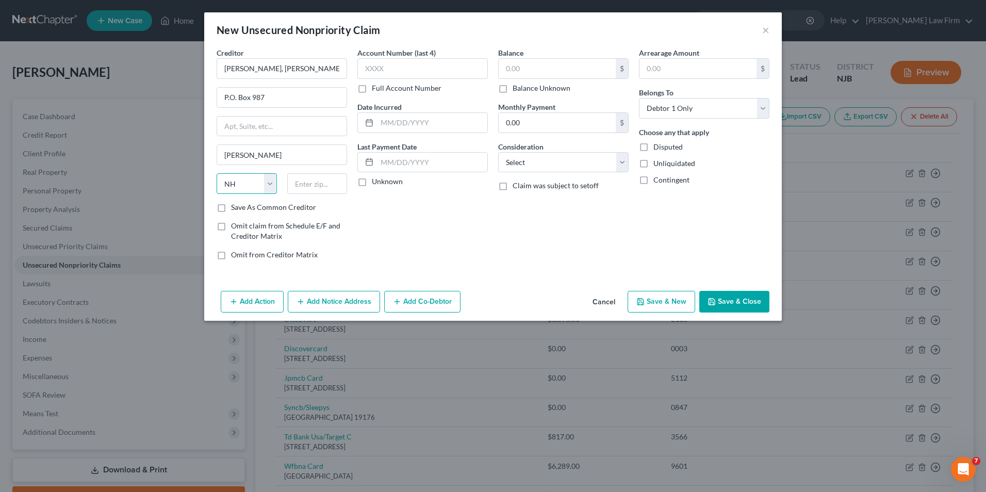
select select "33"
type input "08053"
drag, startPoint x: 223, startPoint y: 205, endPoint x: 373, endPoint y: 225, distance: 152.0
click at [231, 205] on label "Save As Common Creditor" at bounding box center [273, 207] width 85 height 10
click at [235, 205] on input "Save As Common Creditor" at bounding box center [238, 205] width 7 height 7
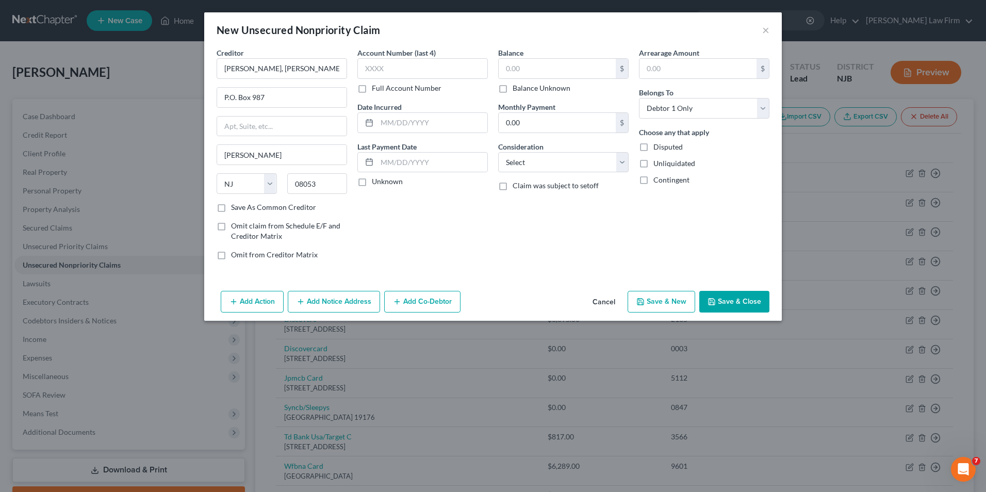
checkbox input "true"
click at [396, 66] on input "text" at bounding box center [422, 68] width 131 height 21
type input "3566"
click at [372, 182] on label "Unknown" at bounding box center [387, 181] width 31 height 10
click at [376, 182] on input "Unknown" at bounding box center [379, 179] width 7 height 7
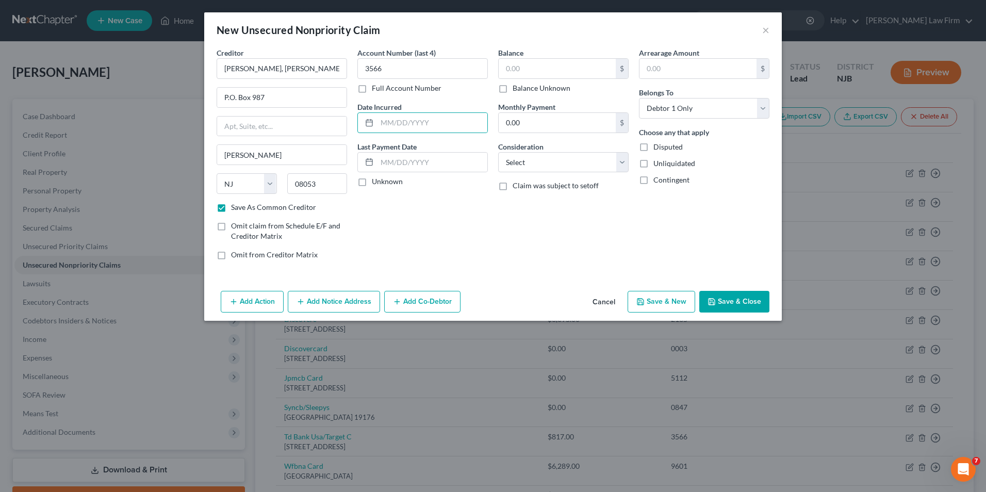
checkbox input "true"
click at [517, 68] on input "text" at bounding box center [557, 69] width 117 height 20
type input "874.12"
click at [270, 68] on input "[PERSON_NAME], [PERSON_NAME] & [PERSON_NAME], P.C." at bounding box center [282, 68] width 131 height 21
type input "[PERSON_NAME], [PERSON_NAME] & [PERSON_NAME], P.C."
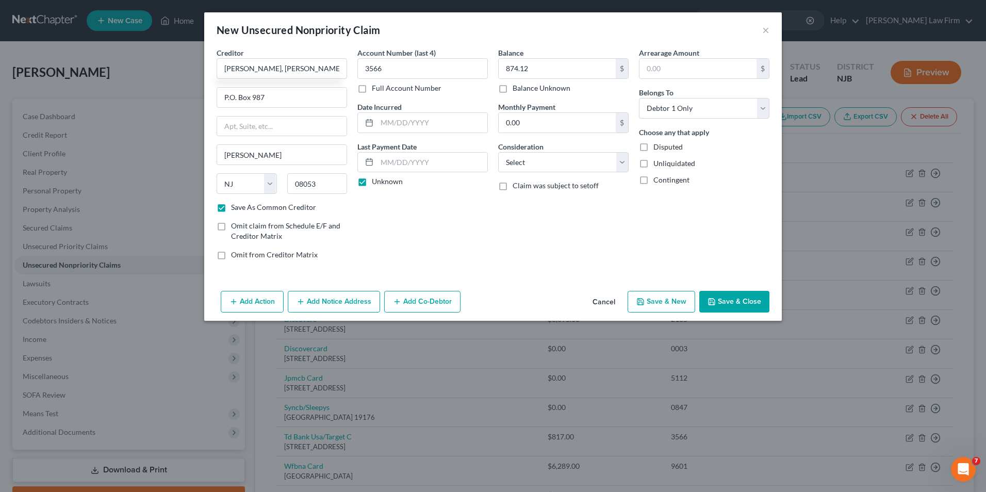
click at [722, 302] on button "Save & Close" at bounding box center [734, 302] width 70 height 22
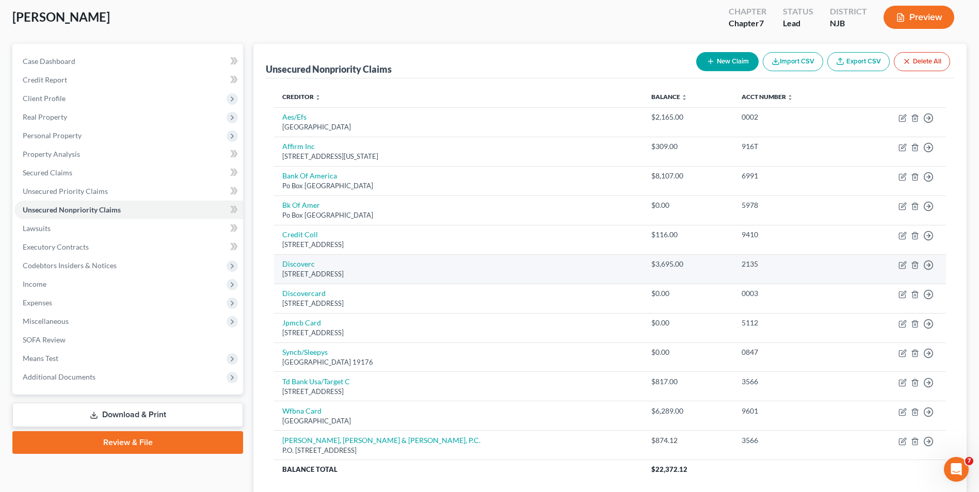
scroll to position [135, 0]
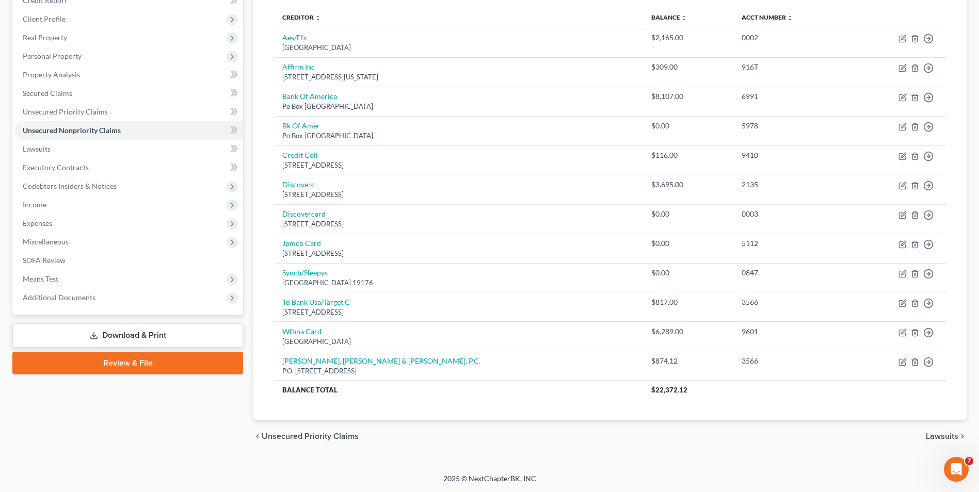
click at [137, 337] on link "Download & Print" at bounding box center [127, 335] width 231 height 24
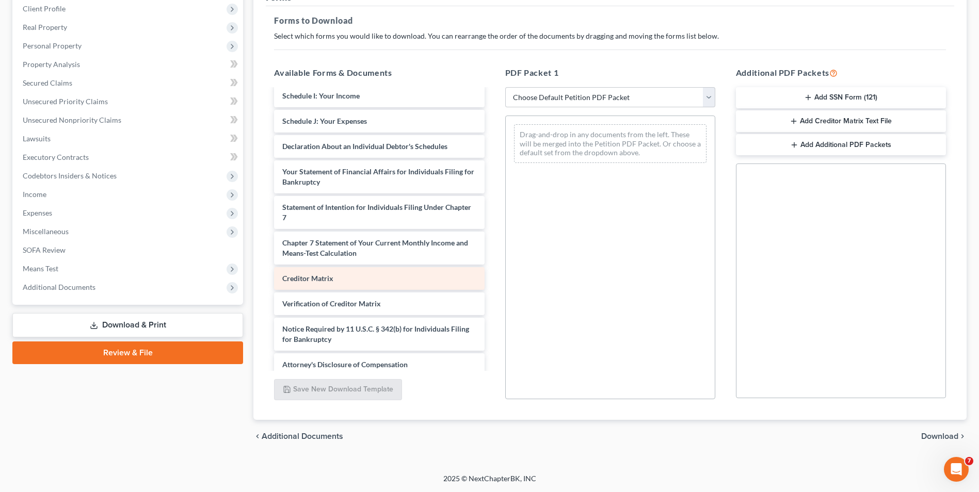
scroll to position [251, 0]
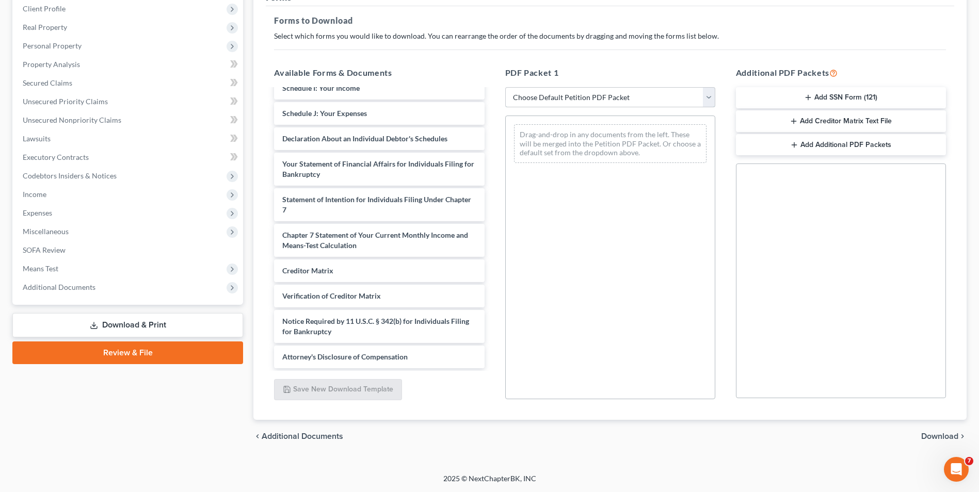
click at [577, 101] on select "Choose Default Petition PDF Packet Complete Bankruptcy Petition (all forms and …" at bounding box center [610, 97] width 210 height 21
click at [806, 122] on button "Add Creditor Matrix Text File" at bounding box center [841, 121] width 210 height 22
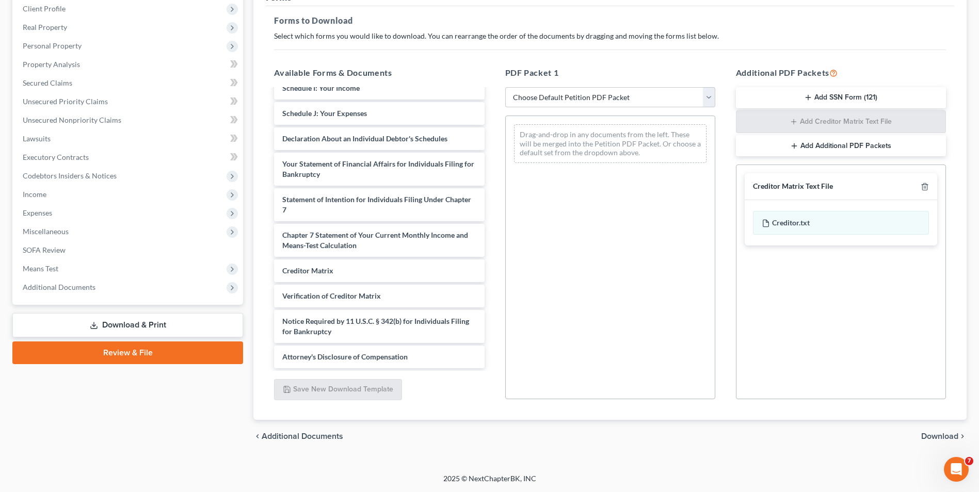
click at [925, 436] on span "Download" at bounding box center [939, 436] width 37 height 8
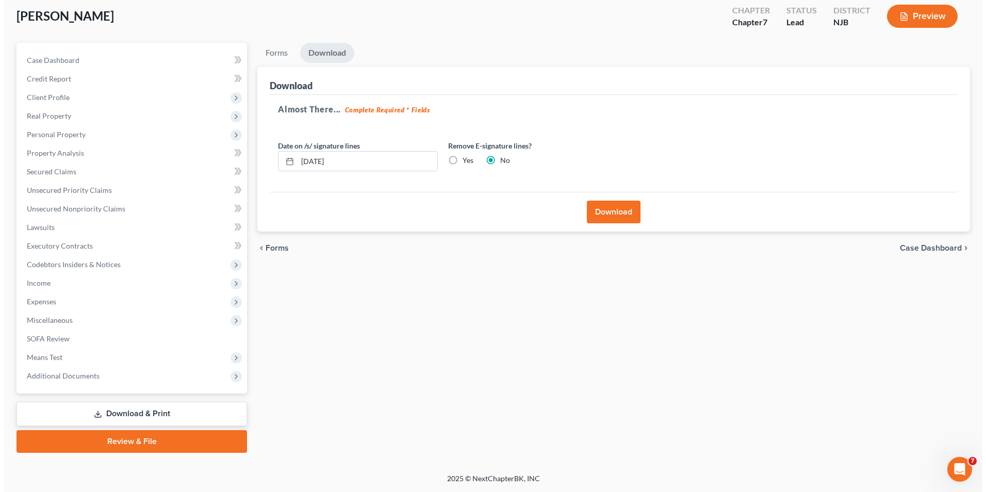
scroll to position [56, 0]
click at [601, 215] on button "Download" at bounding box center [610, 212] width 54 height 23
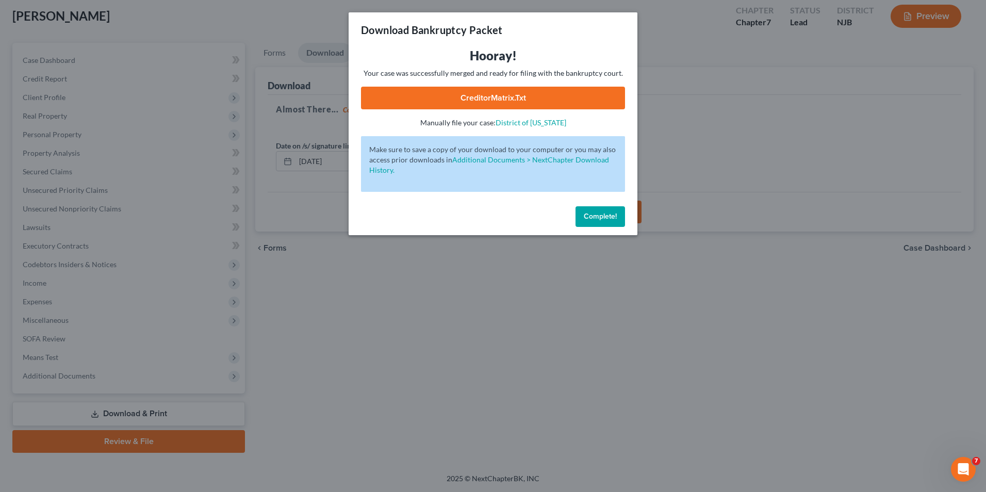
click at [496, 96] on link "CreditorMatrix.txt" at bounding box center [493, 98] width 264 height 23
